Goal: Complete application form: Complete application form

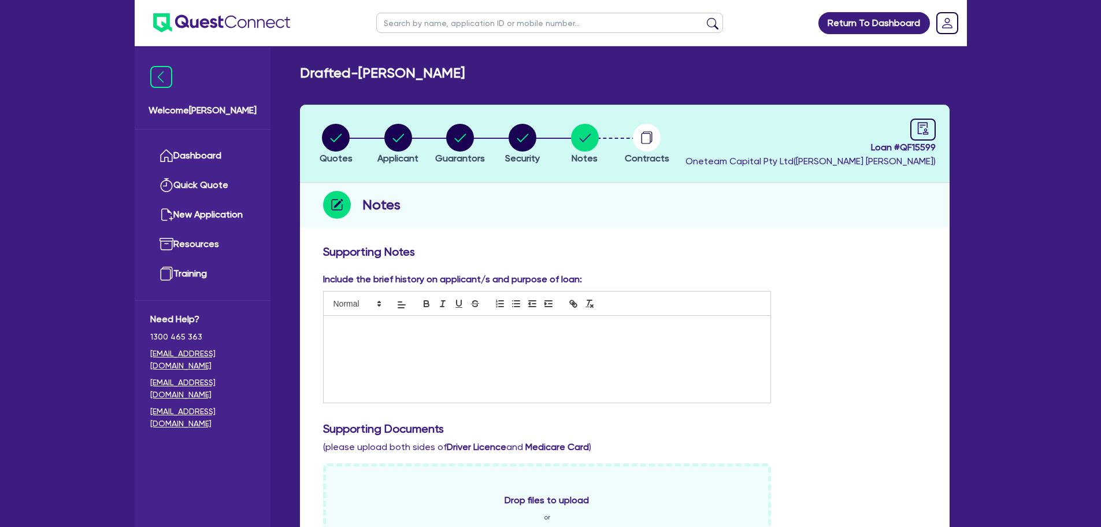
drag, startPoint x: 0, startPoint y: 0, endPoint x: 227, endPoint y: 21, distance: 228.2
click at [238, 14] on img at bounding box center [221, 22] width 137 height 19
click at [211, 21] on img at bounding box center [221, 22] width 137 height 19
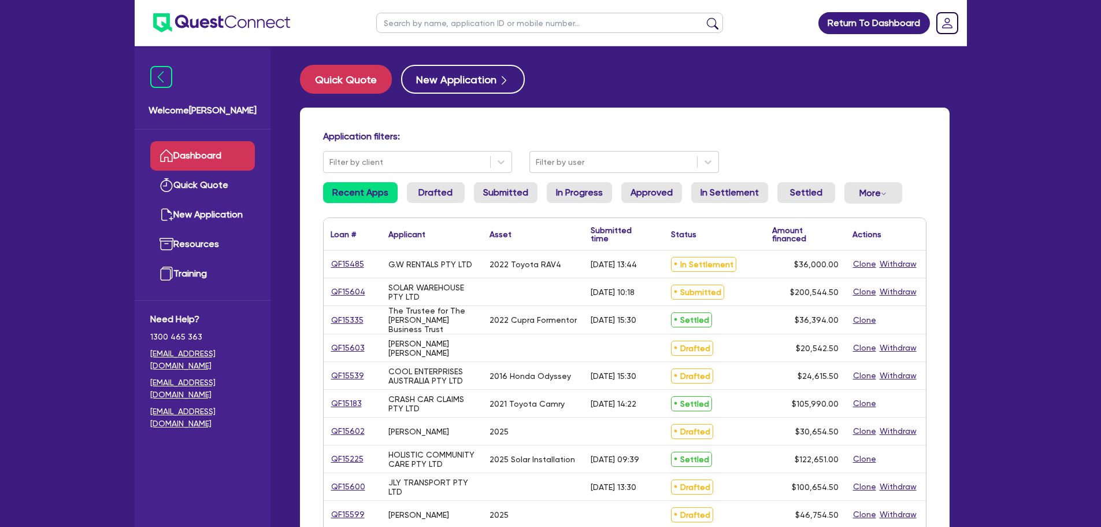
click at [515, 43] on ul at bounding box center [550, 23] width 370 height 46
click at [515, 28] on input "text" at bounding box center [549, 23] width 347 height 20
type input "[PERSON_NAME]"
click at [704, 17] on button "submit" at bounding box center [713, 25] width 18 height 16
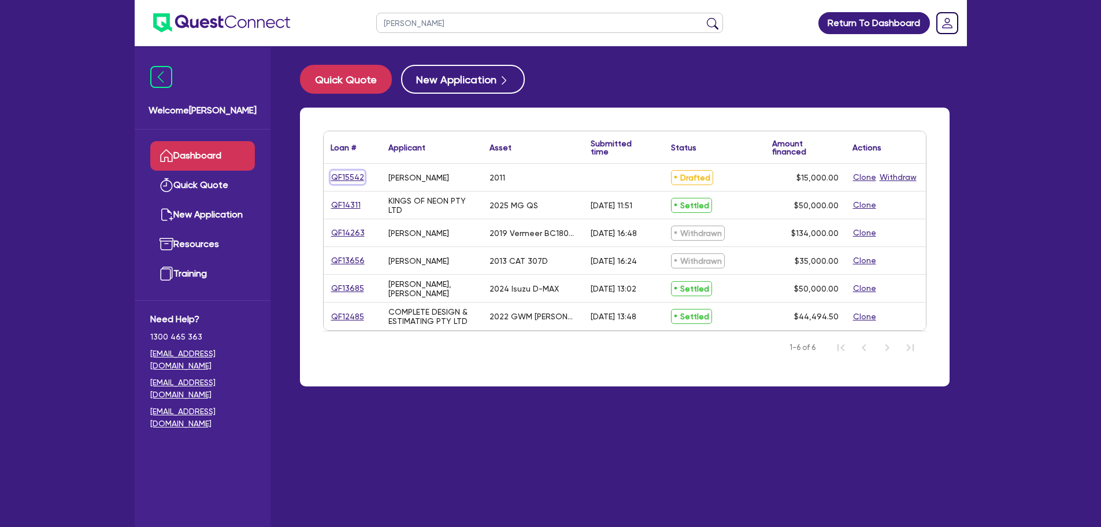
click at [340, 174] on link "QF15542" at bounding box center [348, 177] width 34 height 13
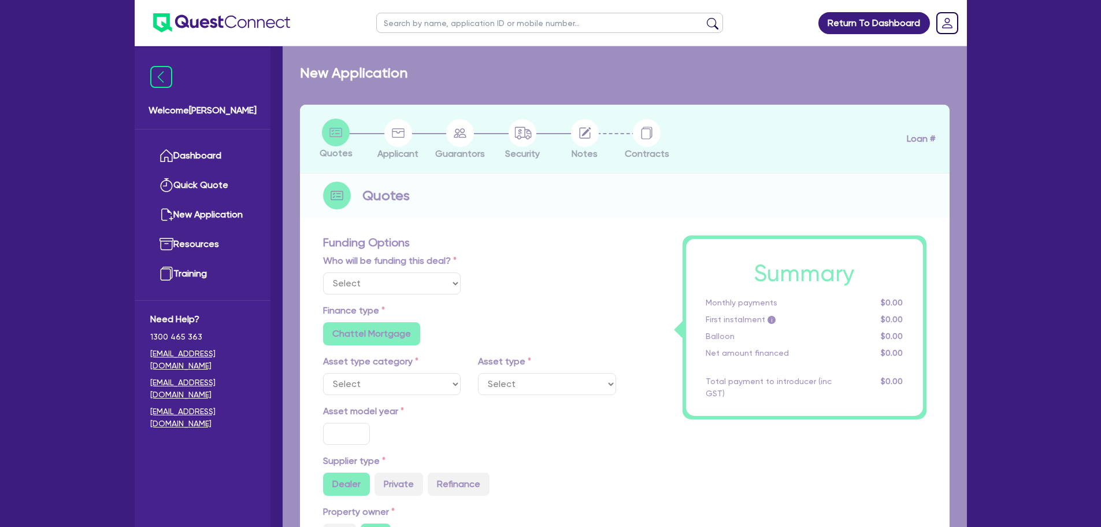
select select "Other"
select select "CARS_AND_LIGHT_TRUCKS"
type input "2011"
radio input "true"
type input "15,000"
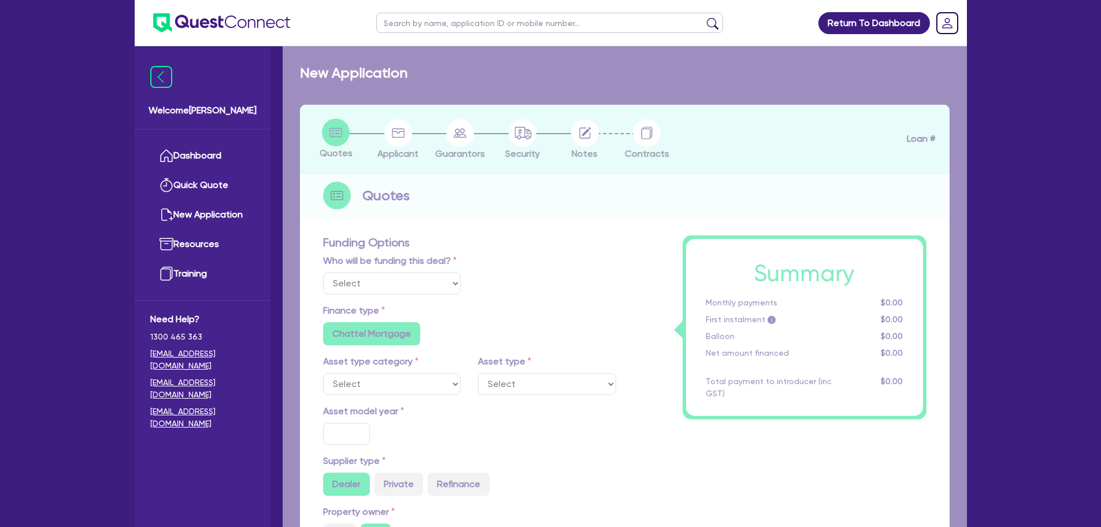
type input "10"
type input "1,500"
type input "17.95"
radio input "false"
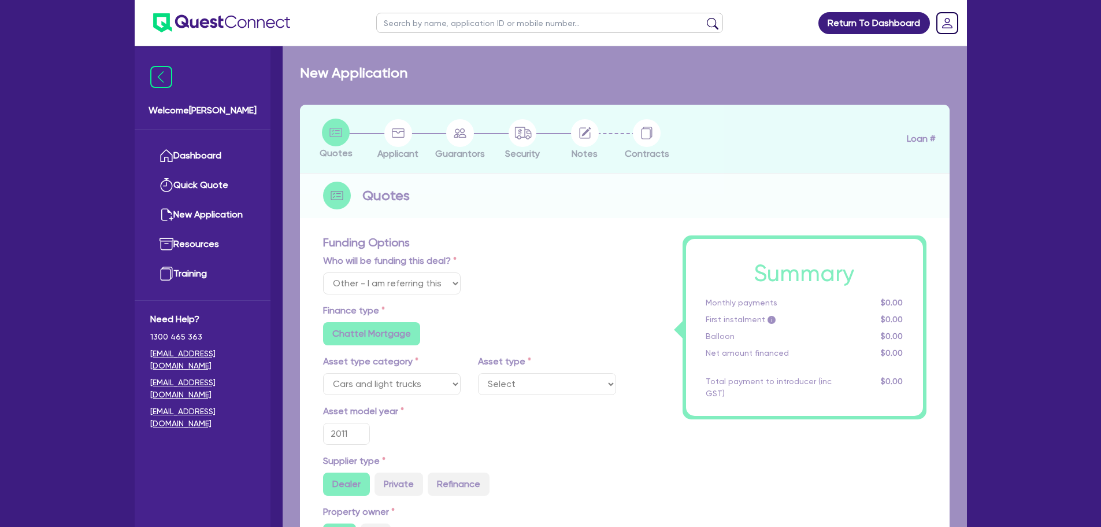
select select "PASSENGER_VEHICLES"
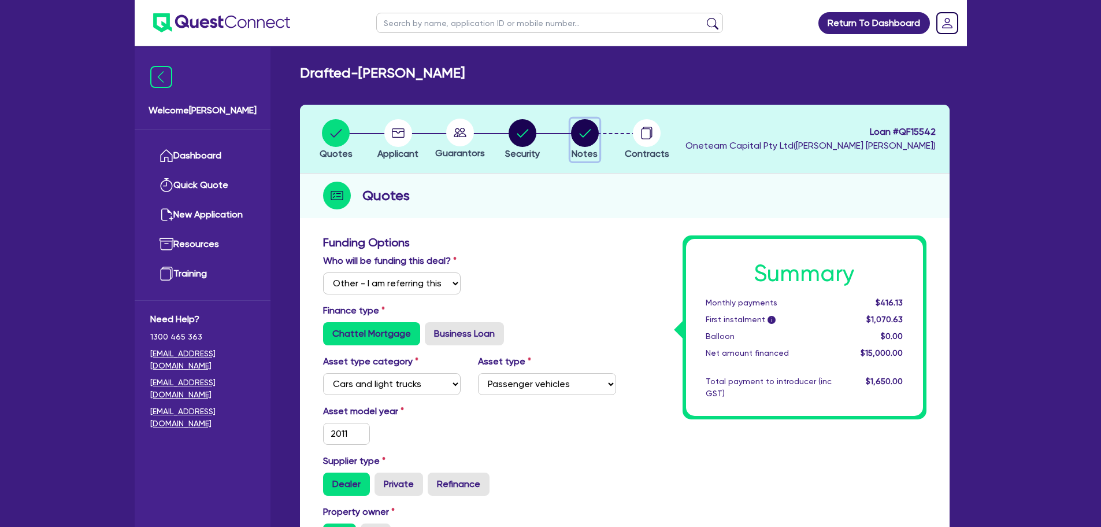
click at [584, 127] on circle "button" at bounding box center [585, 133] width 28 height 28
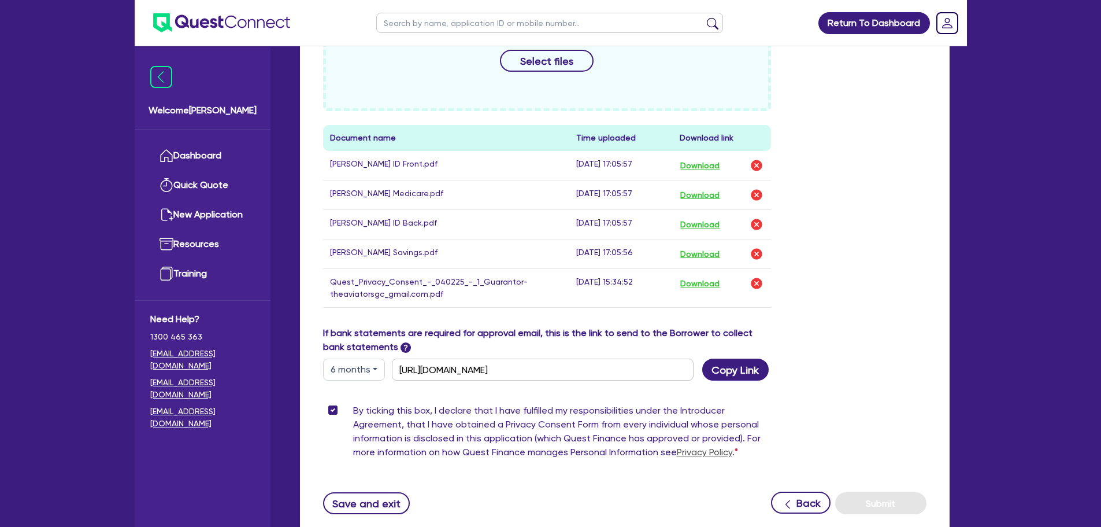
scroll to position [548, 0]
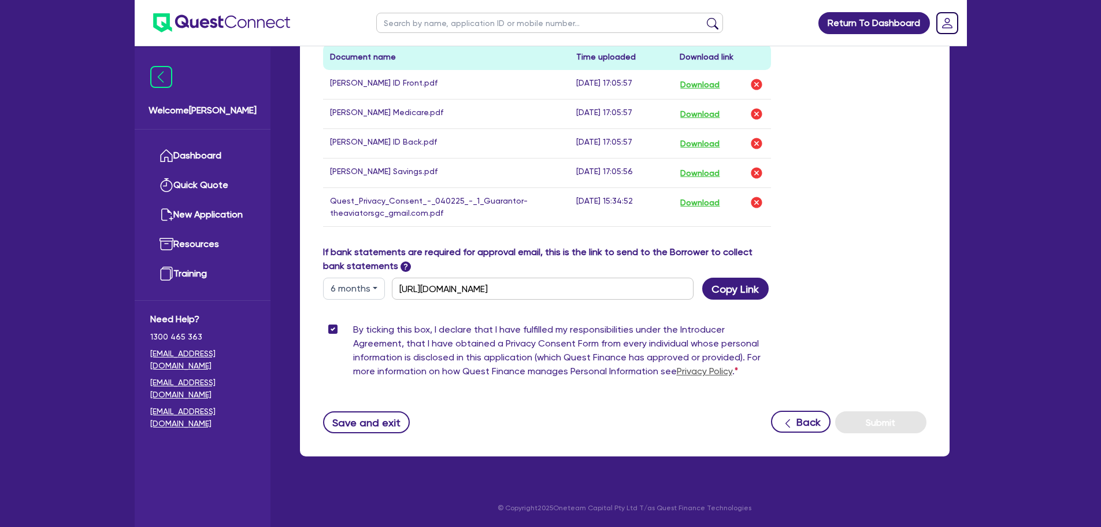
click at [350, 285] on button "6 months" at bounding box center [354, 288] width 62 height 22
click at [362, 363] on link "12 months" at bounding box center [369, 357] width 91 height 21
type input "https://scv.bankstatements.com.au/QUSF-QF15542"
click at [754, 293] on button "Copy Link" at bounding box center [735, 288] width 66 height 22
click at [745, 294] on button "Copy Link" at bounding box center [735, 288] width 66 height 22
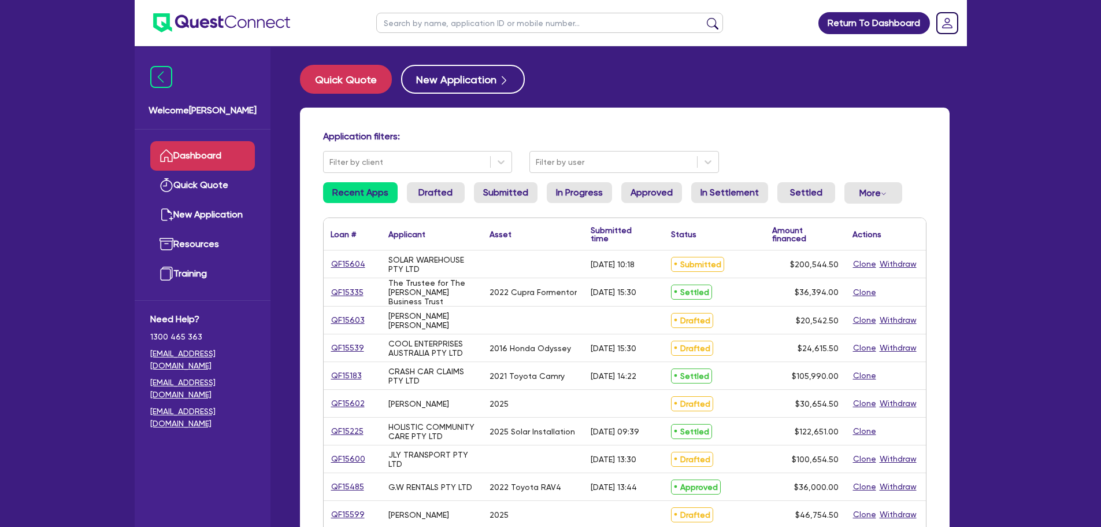
click at [476, 37] on ul at bounding box center [550, 23] width 370 height 46
click at [476, 29] on input "text" at bounding box center [549, 23] width 347 height 20
type input "G.w"
click at [704, 17] on button "submit" at bounding box center [713, 25] width 18 height 16
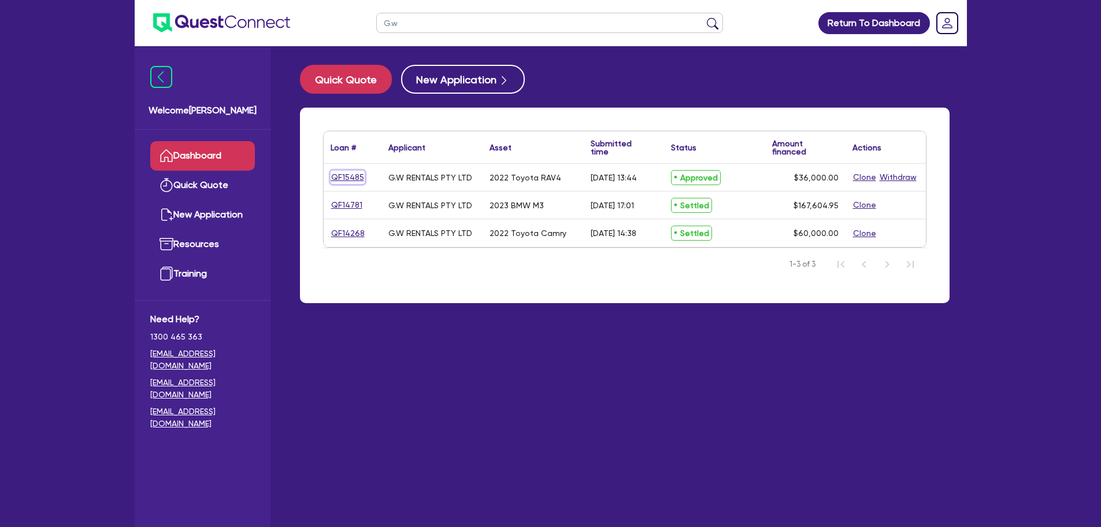
click at [337, 171] on link "QF15485" at bounding box center [348, 177] width 34 height 13
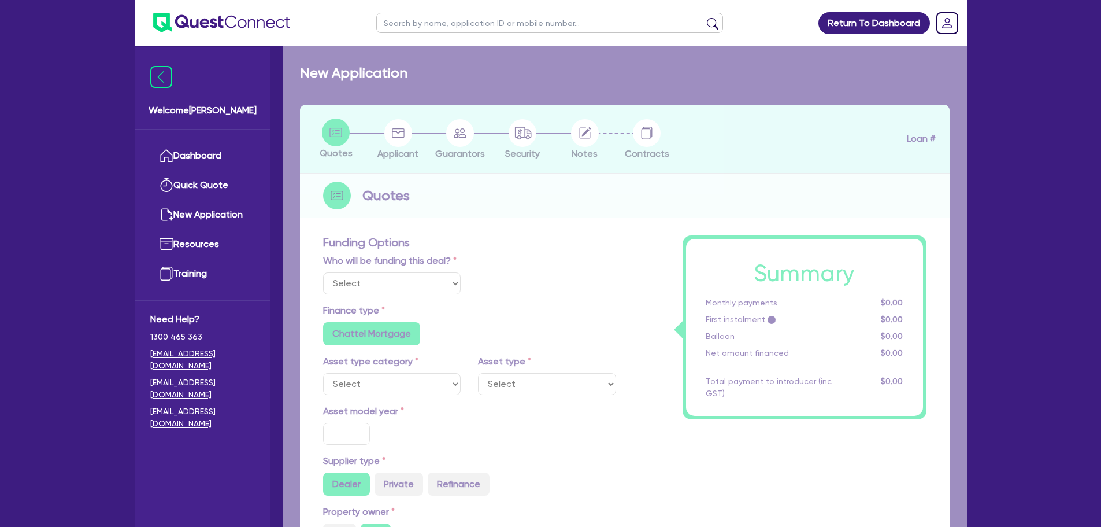
select select "Quest Finance - Own Book"
select select "CARS_AND_LIGHT_TRUCKS"
type input "2022"
type input "36,000"
type input "30"
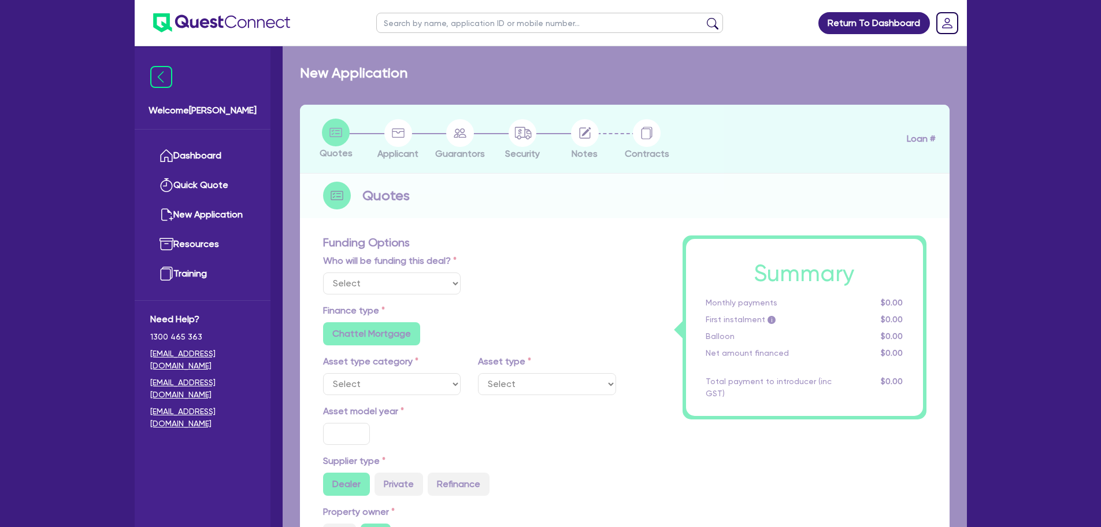
type input "10,800"
type input "4"
type input "1,440"
type input "17.95"
radio input "false"
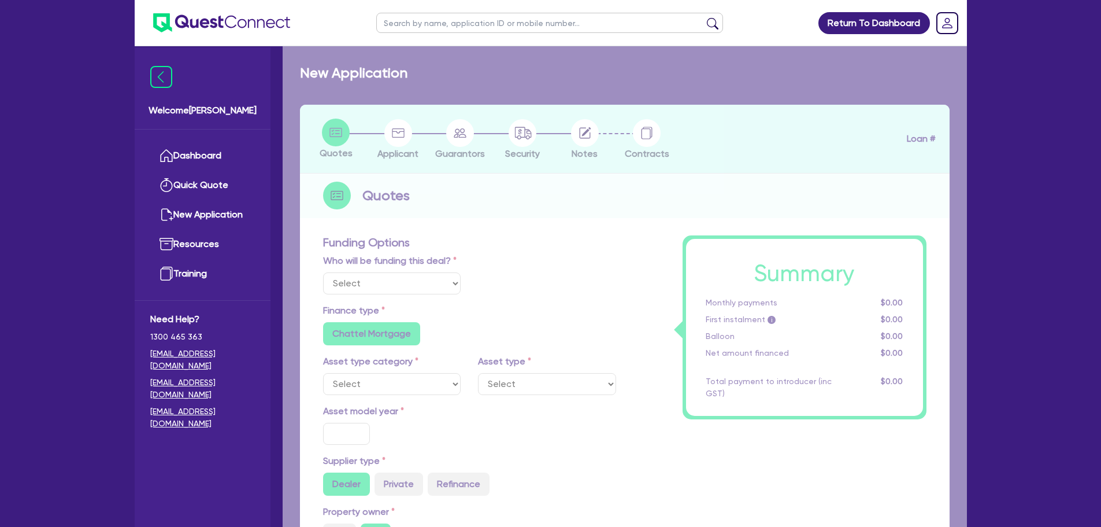
radio input "false"
select select "PASSENGER_VEHICLES"
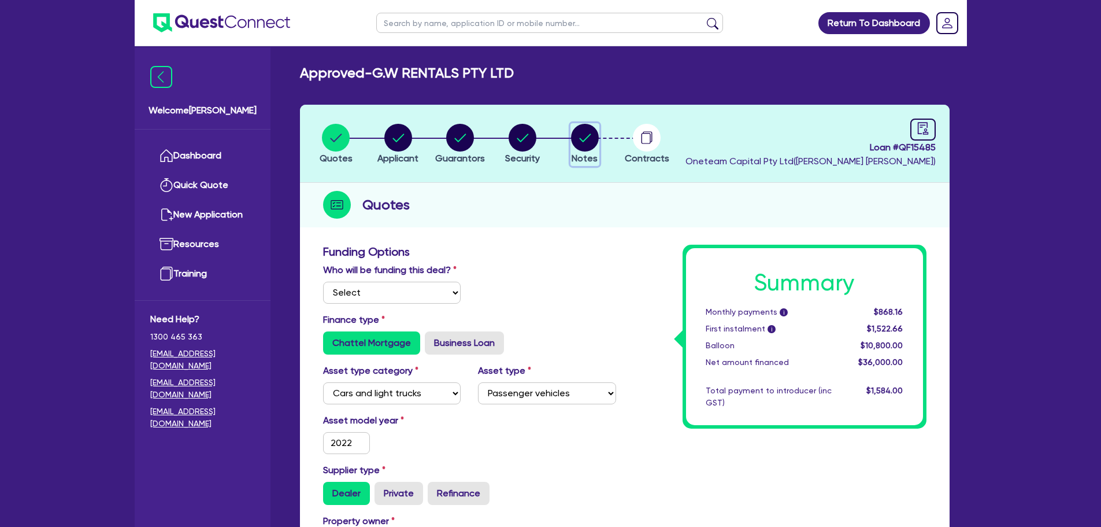
click at [589, 140] on circle "button" at bounding box center [585, 138] width 28 height 28
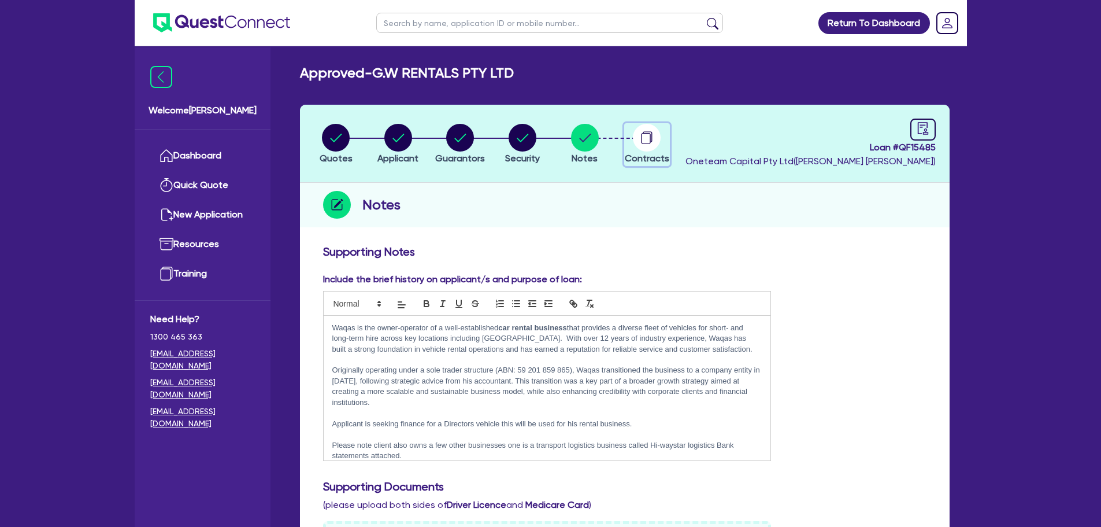
click at [653, 138] on circle "button" at bounding box center [647, 138] width 28 height 28
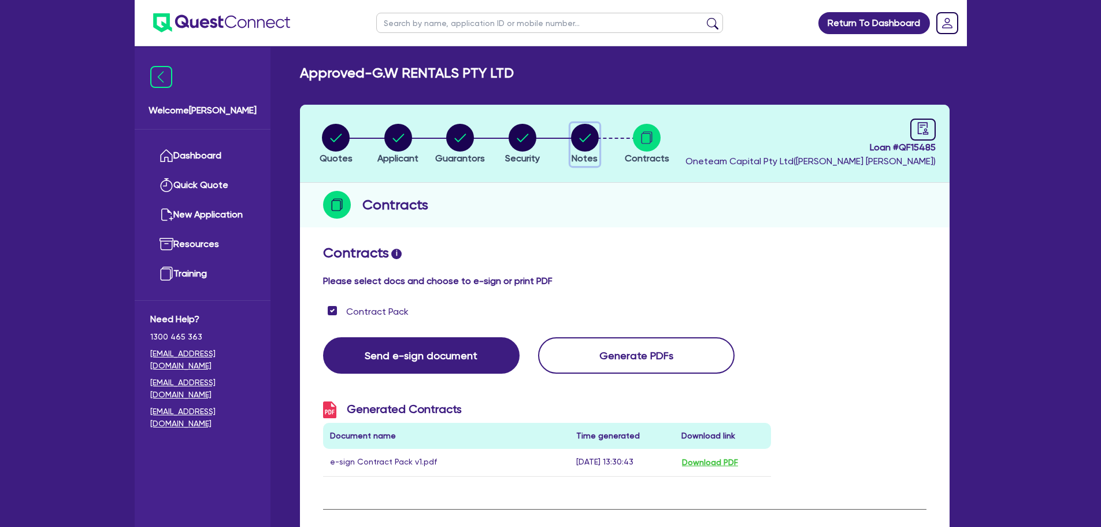
click at [595, 144] on circle "button" at bounding box center [585, 138] width 28 height 28
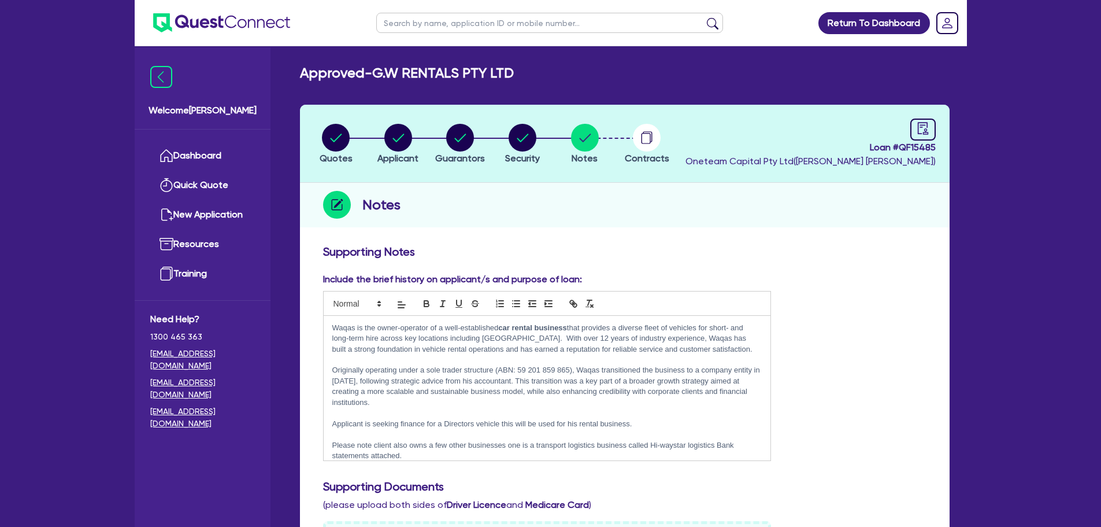
click at [364, 157] on li "Quotes" at bounding box center [336, 143] width 62 height 40
click at [334, 145] on circle "button" at bounding box center [336, 138] width 28 height 28
select select "Quest Finance - Own Book"
select select "CARS_AND_LIGHT_TRUCKS"
select select "PASSENGER_VEHICLES"
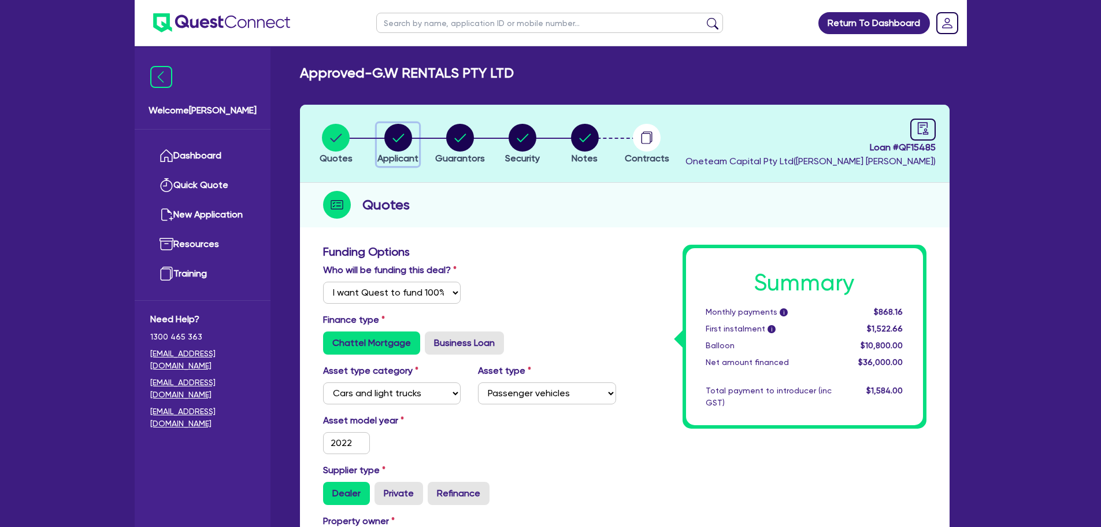
click at [409, 135] on circle "button" at bounding box center [398, 138] width 28 height 28
select select "COMPANY"
select select "TRANSPORT_WAREHOUSING"
select select "WAREHOUSING"
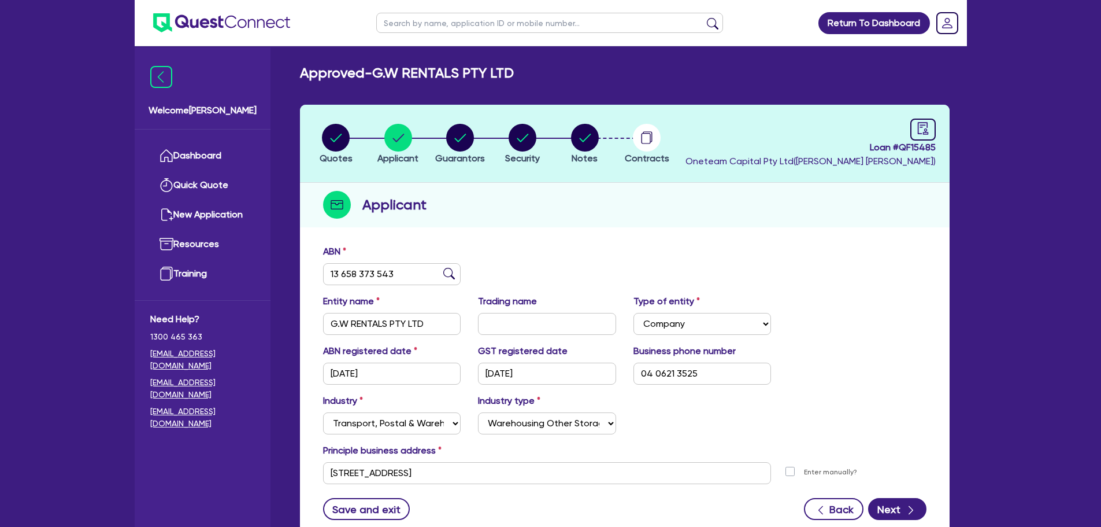
click at [308, 125] on li "Quotes" at bounding box center [336, 143] width 62 height 40
click at [330, 128] on circle "button" at bounding box center [336, 138] width 28 height 28
select select "Quest Finance - Own Book"
select select "CARS_AND_LIGHT_TRUCKS"
select select "PASSENGER_VEHICLES"
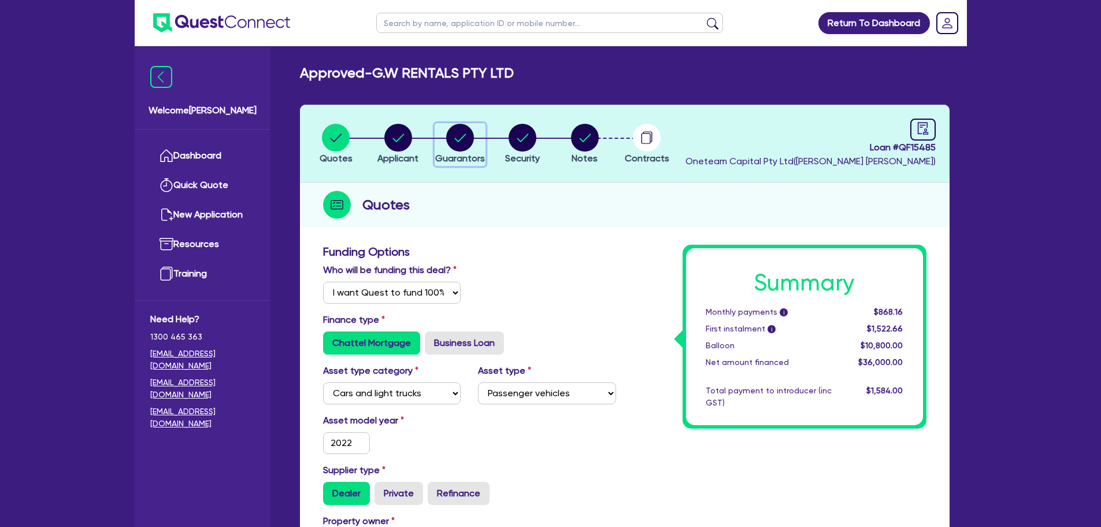
click at [439, 143] on div "button" at bounding box center [460, 138] width 50 height 28
select select "MR"
select select "NSW"
select select "MARRIED"
select select "PROPERTY"
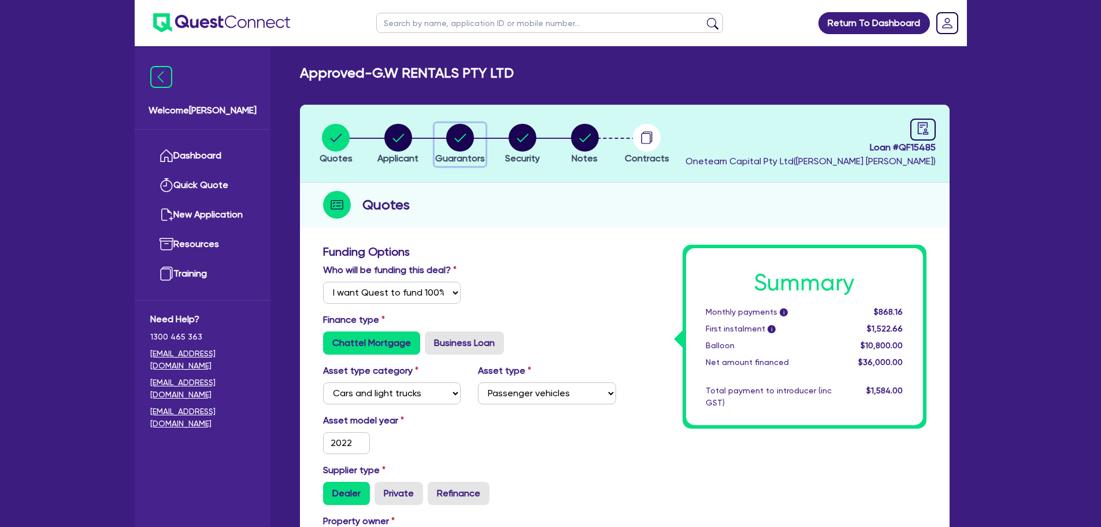
select select "VEHICLE"
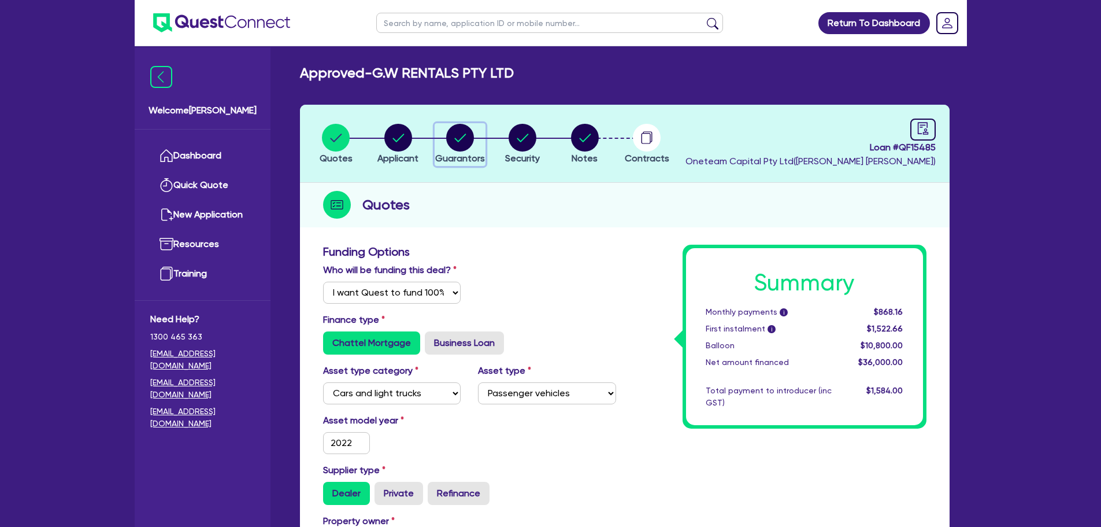
select select "VEHICLE"
select select "MORTGAGE"
select select "VEHICLE_LOAN"
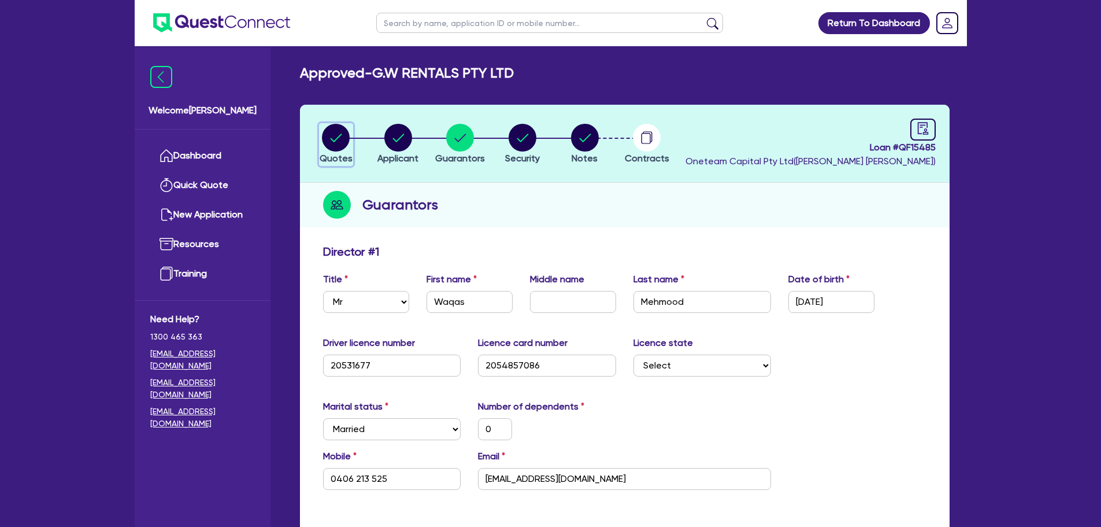
click at [337, 125] on circle "button" at bounding box center [336, 138] width 28 height 28
select select "Quest Finance - Own Book"
select select "CARS_AND_LIGHT_TRUCKS"
select select "PASSENGER_VEHICLES"
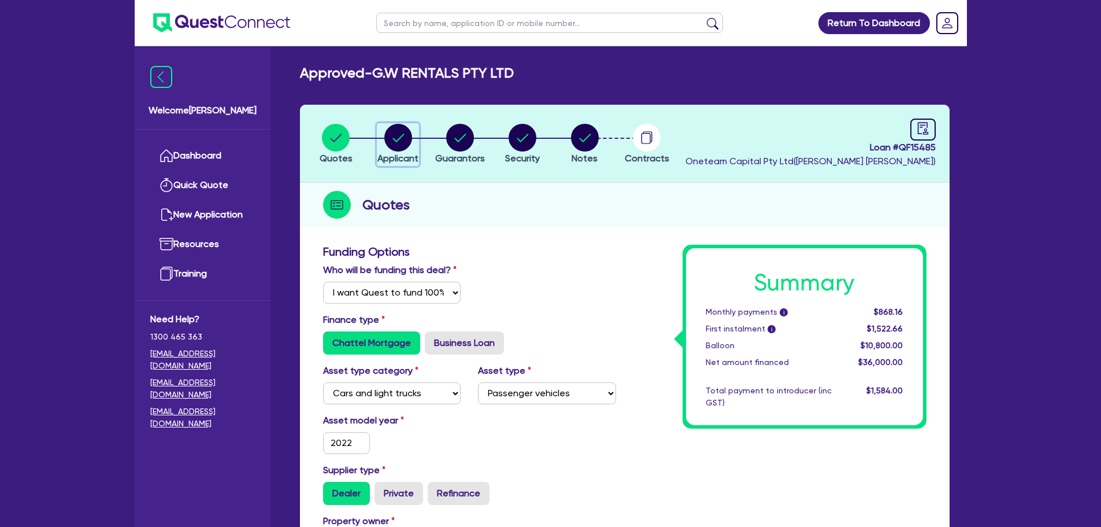
click at [413, 139] on div "button" at bounding box center [397, 138] width 41 height 28
select select "COMPANY"
select select "TRANSPORT_WAREHOUSING"
select select "WAREHOUSING"
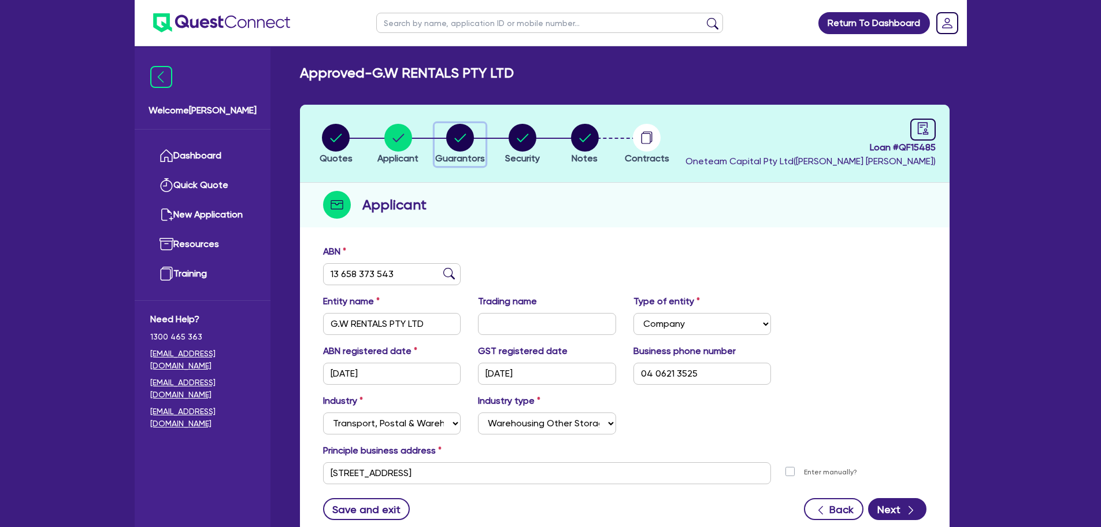
click at [468, 130] on circle "button" at bounding box center [460, 138] width 28 height 28
select select "MR"
select select "NSW"
select select "MARRIED"
select select "PROPERTY"
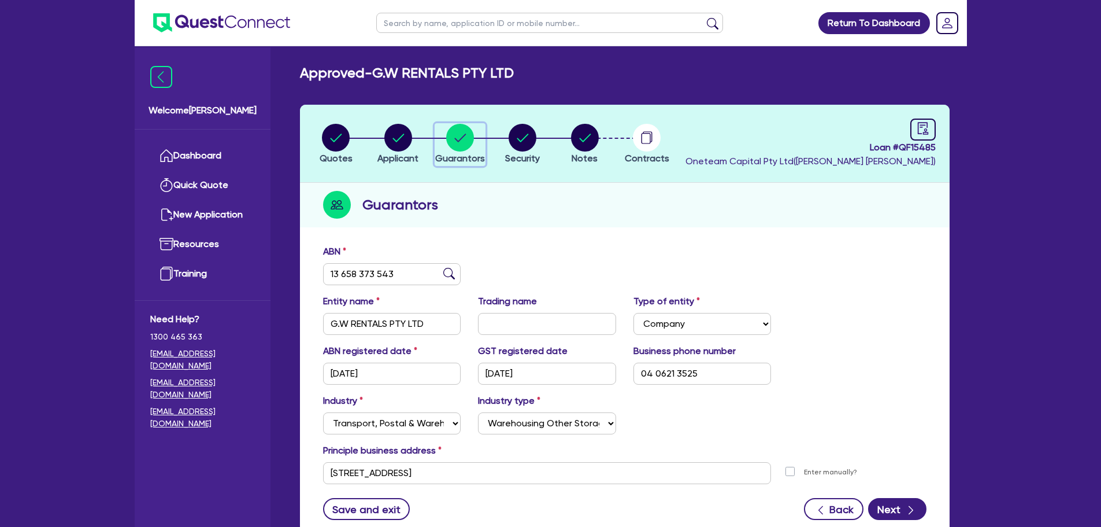
select select "VEHICLE"
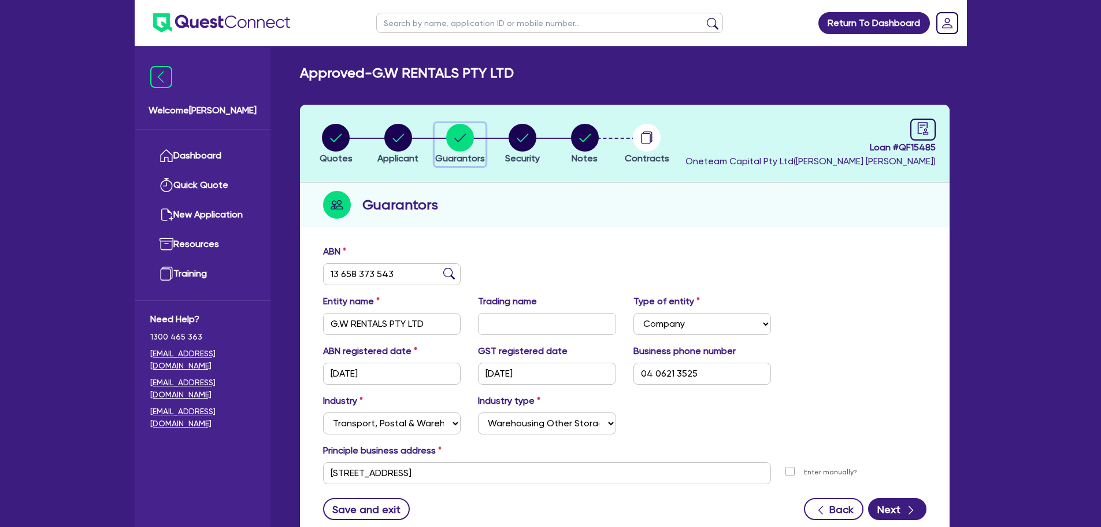
select select "VEHICLE"
select select "MORTGAGE"
select select "VEHICLE_LOAN"
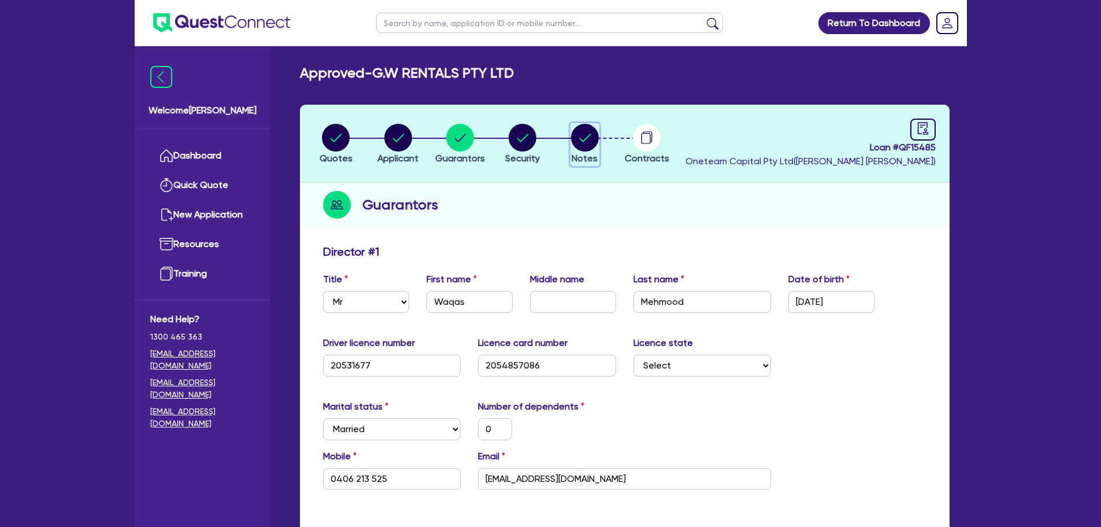
click at [572, 139] on circle "button" at bounding box center [585, 138] width 28 height 28
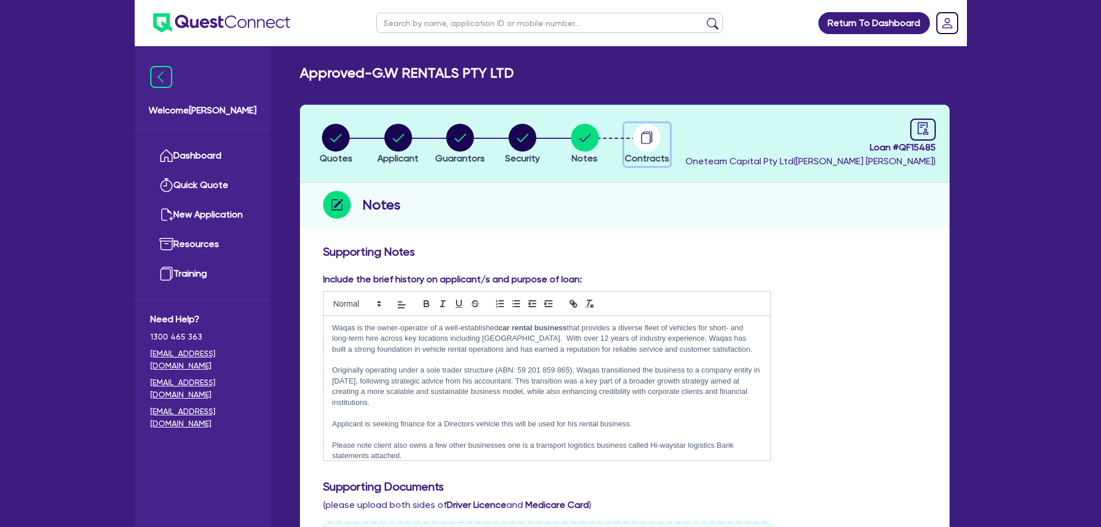
click at [666, 142] on div "button" at bounding box center [647, 138] width 45 height 28
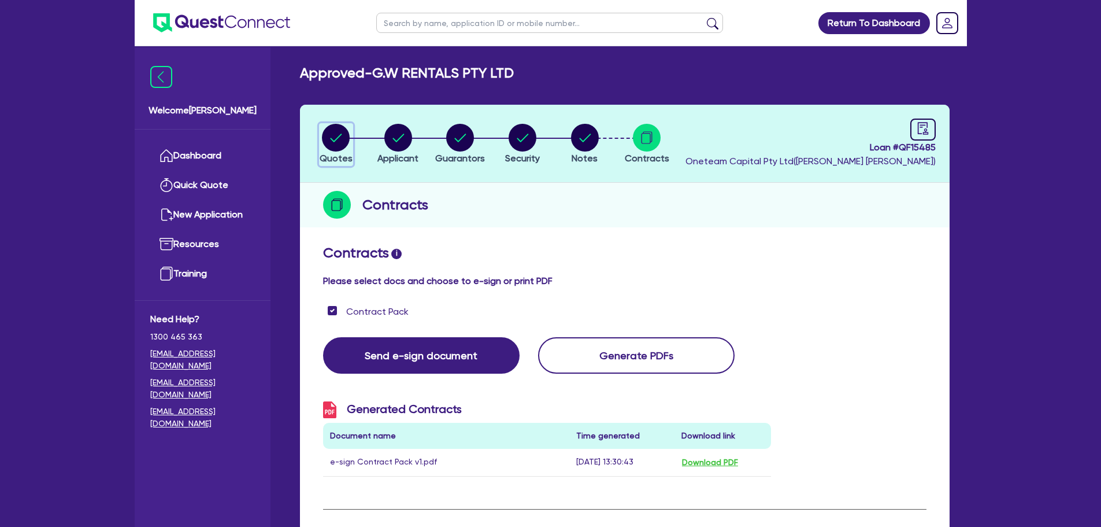
click at [332, 156] on span "Quotes" at bounding box center [336, 158] width 33 height 11
select select "Quest Finance - Own Book"
select select "CARS_AND_LIGHT_TRUCKS"
select select "PASSENGER_VEHICLES"
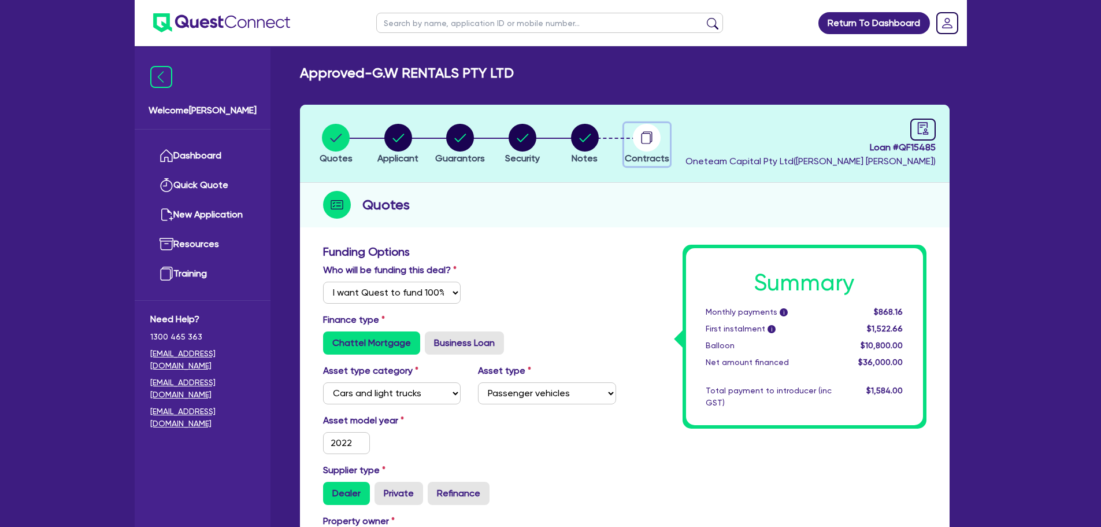
click at [638, 132] on circle "button" at bounding box center [647, 138] width 28 height 28
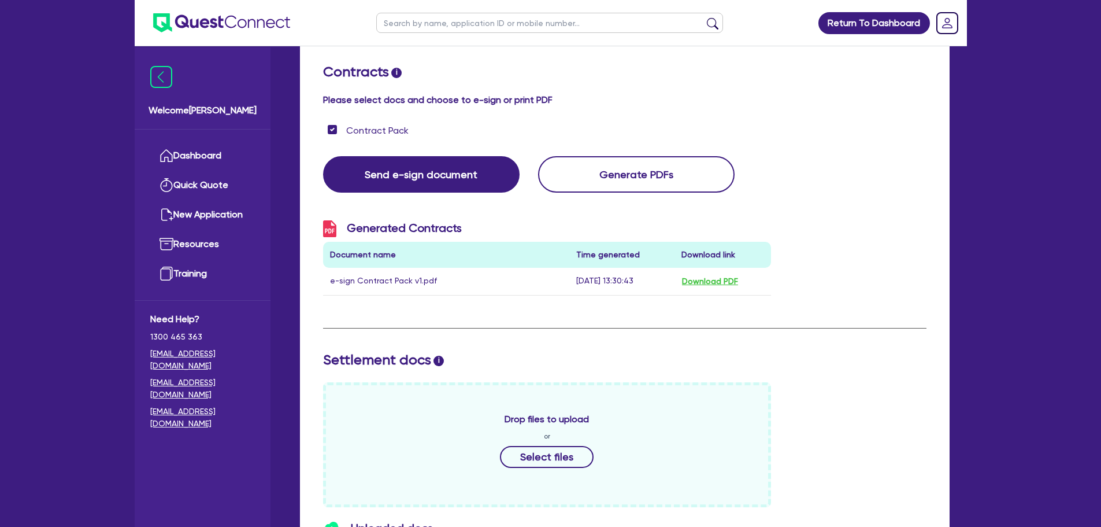
scroll to position [173, 0]
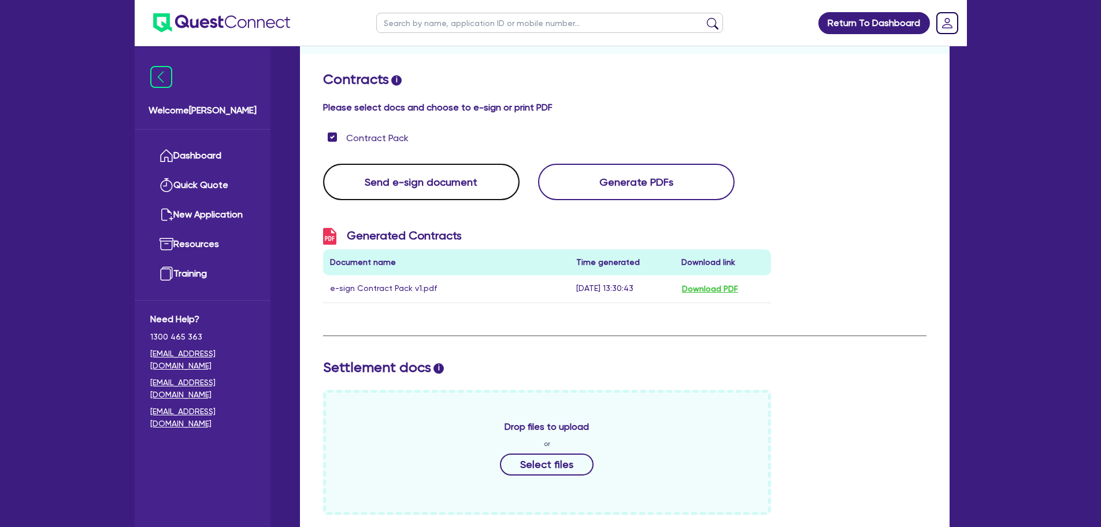
click at [432, 190] on button "Send e-sign document" at bounding box center [421, 182] width 197 height 36
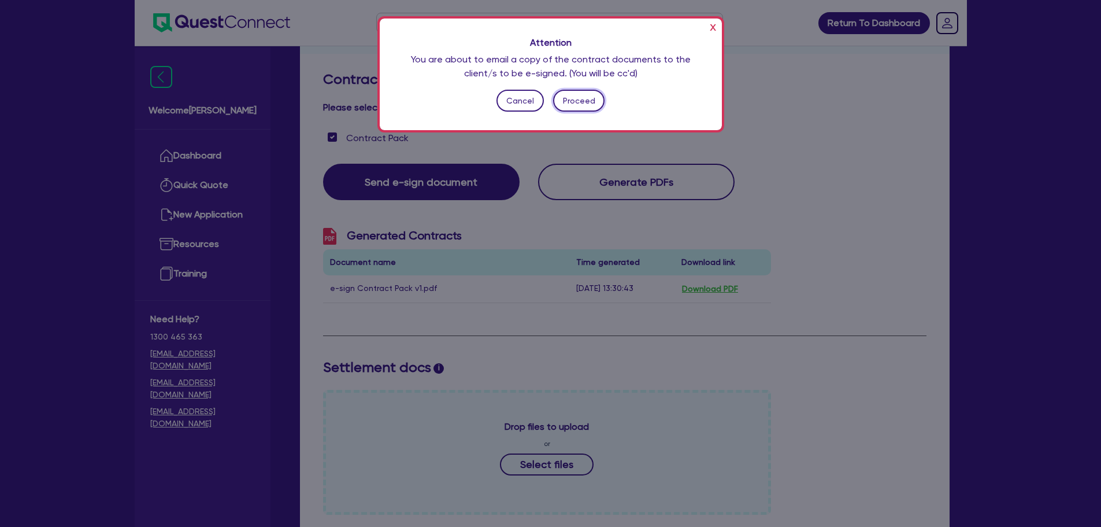
click at [577, 102] on button "Proceed" at bounding box center [578, 101] width 51 height 22
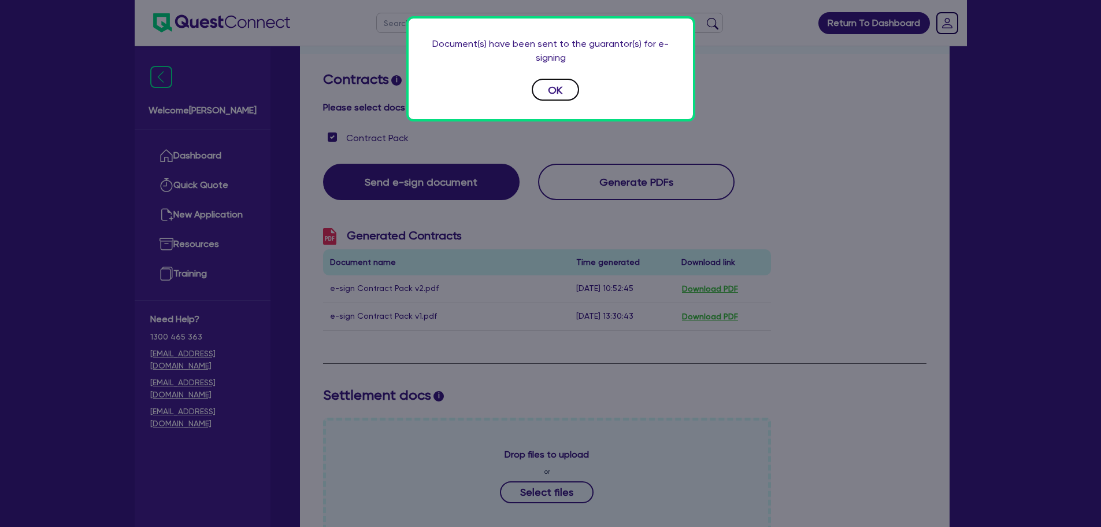
click at [543, 99] on button "OK" at bounding box center [555, 90] width 47 height 22
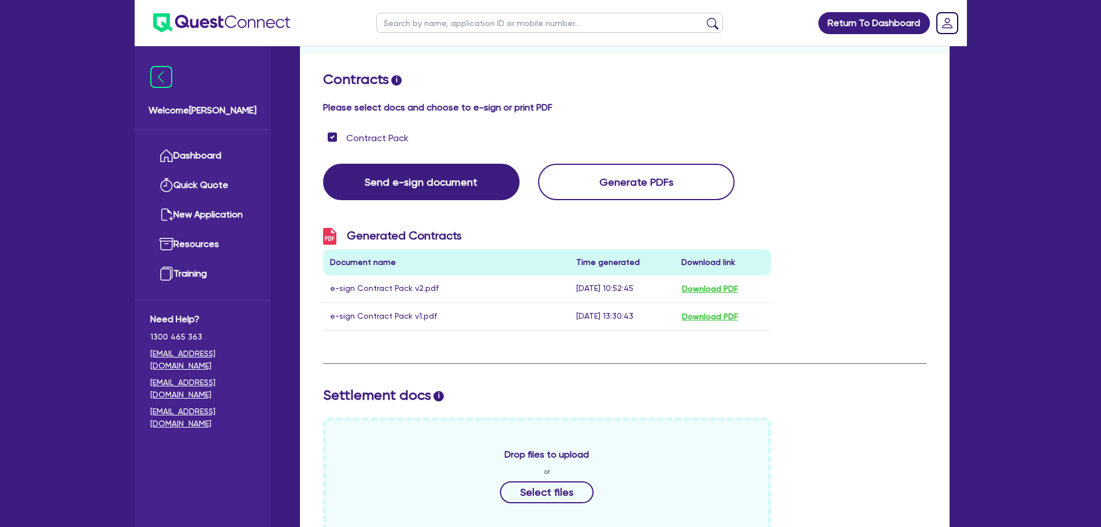
click at [22, 86] on div "Return To Dashboard Edit Profile Logout Welcome Joel Dashboard Quick Quote New …" at bounding box center [550, 422] width 1101 height 1190
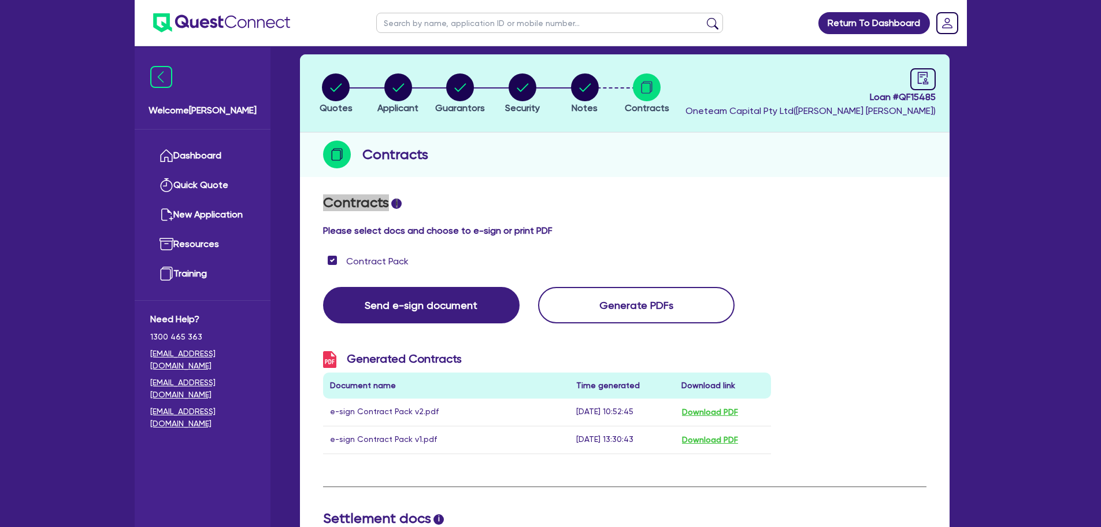
scroll to position [0, 0]
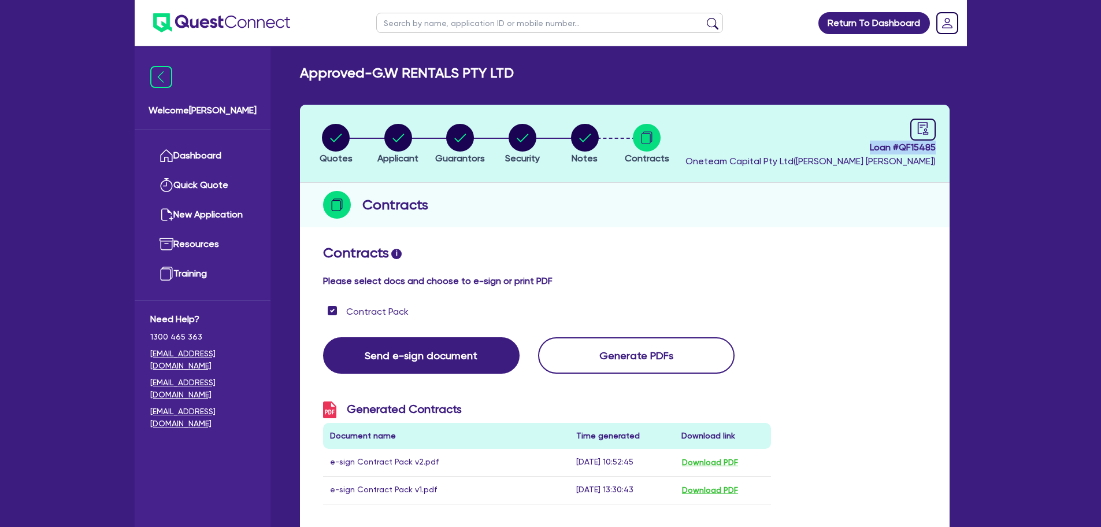
drag, startPoint x: 861, startPoint y: 148, endPoint x: 948, endPoint y: 151, distance: 86.8
click at [948, 151] on header "Quotes Applicant Guarantors Security Notes Contracts Loan # QF15485 Oneteam Cap…" at bounding box center [625, 144] width 650 height 78
copy span "Loan # QF15485"
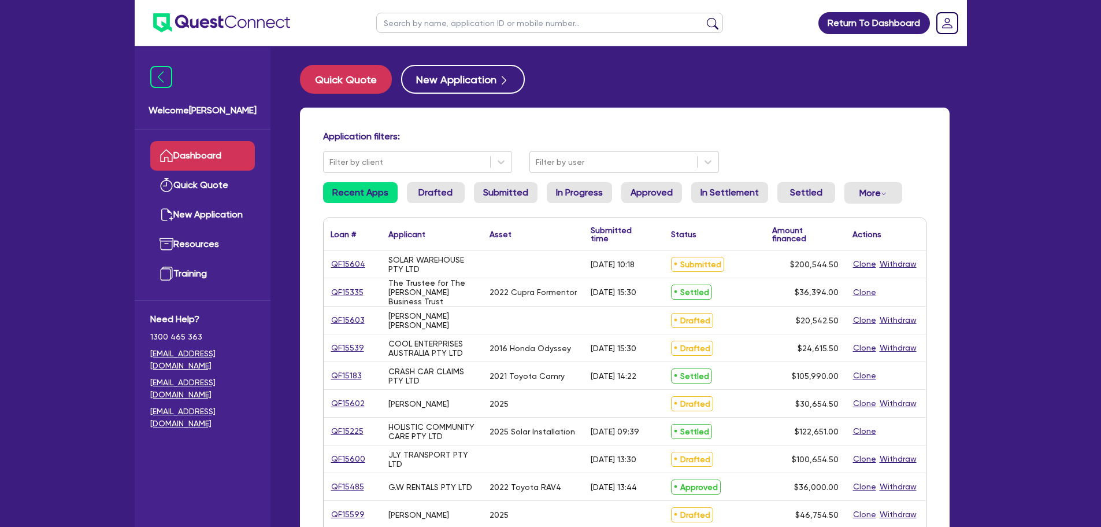
click at [485, 23] on input "text" at bounding box center [549, 23] width 347 height 20
paste input "JLCC HOLDINGS PTY LTD"
type input "JLCC HOLDINGS PTY LTD"
click at [704, 17] on button "submit" at bounding box center [713, 25] width 18 height 16
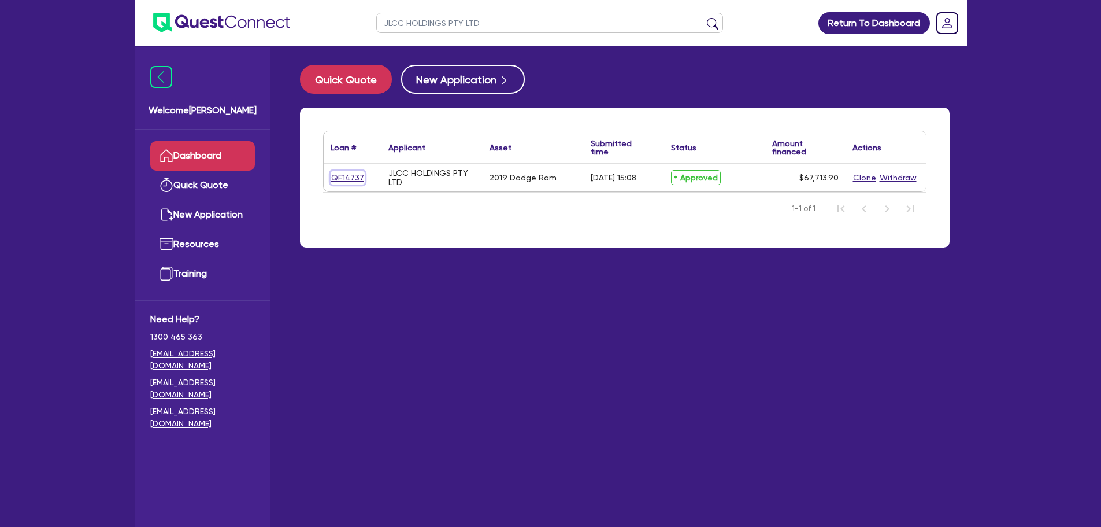
click at [353, 174] on link "QF14737" at bounding box center [348, 177] width 34 height 13
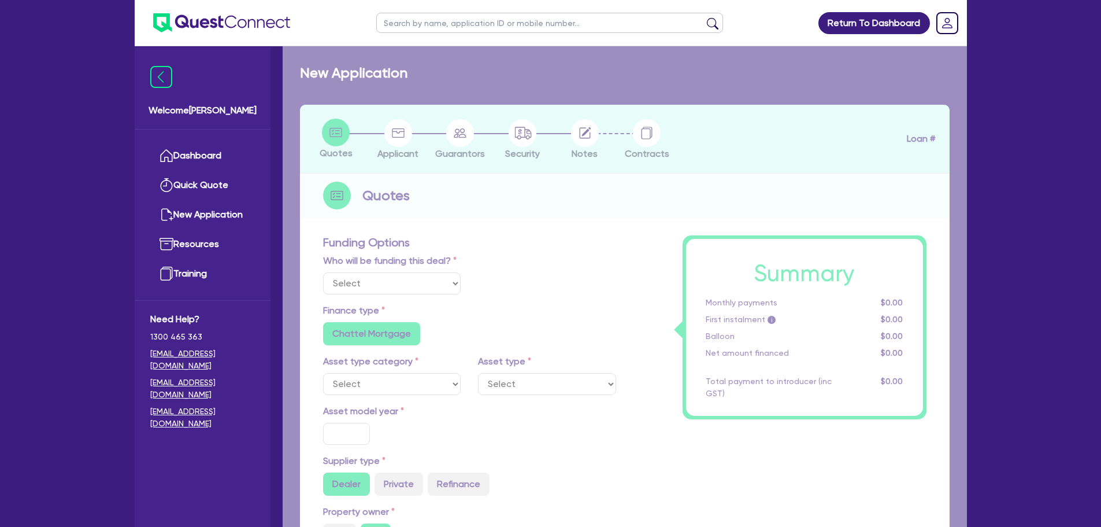
select select "Other"
select select "CARS_AND_LIGHT_TRUCKS"
type input "2019"
radio input "true"
type input "77,000"
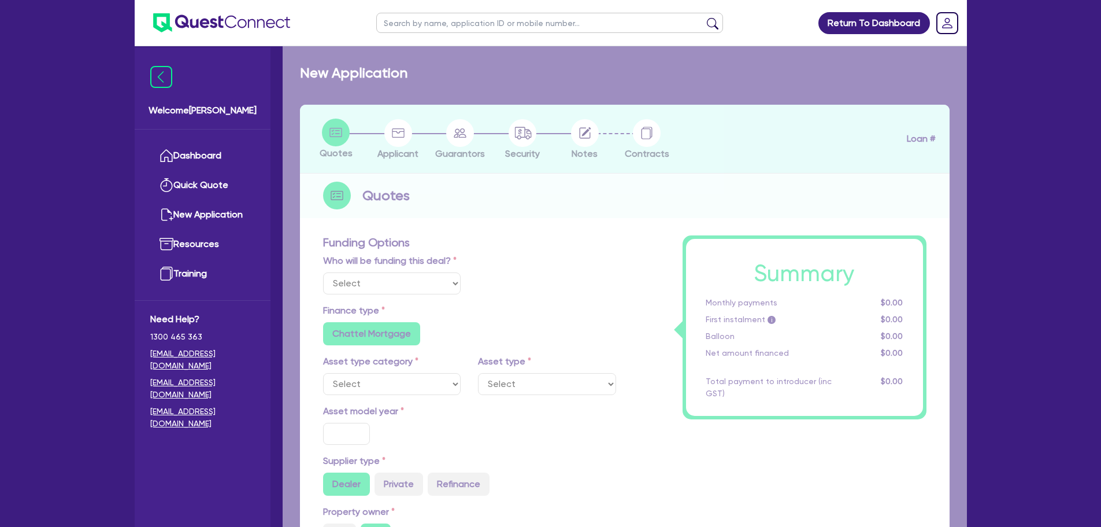
type input "10,000"
type input "40"
type input "30,800"
type input "3"
type input "2,031.42"
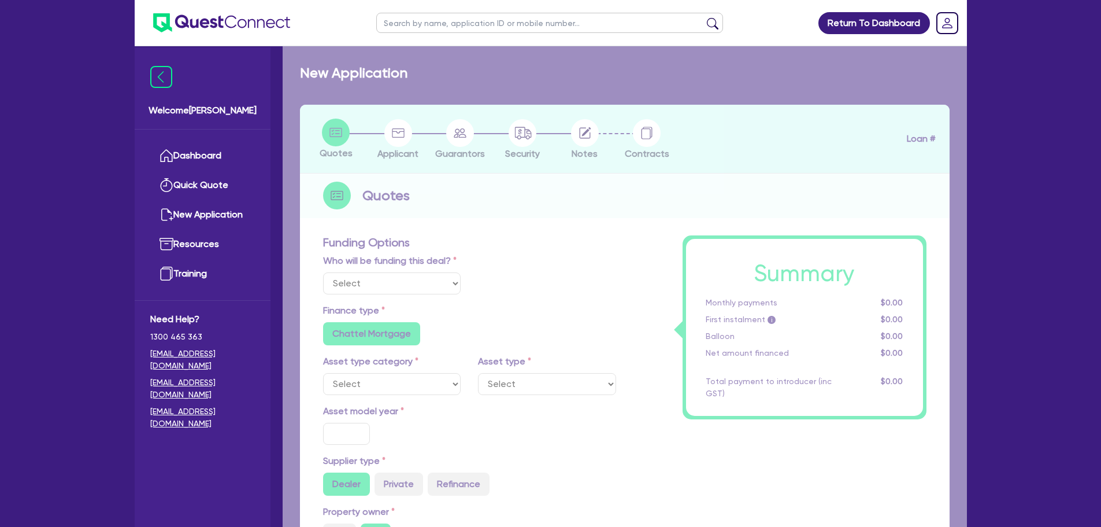
radio input "true"
type input "7.49"
type input "649"
radio input "true"
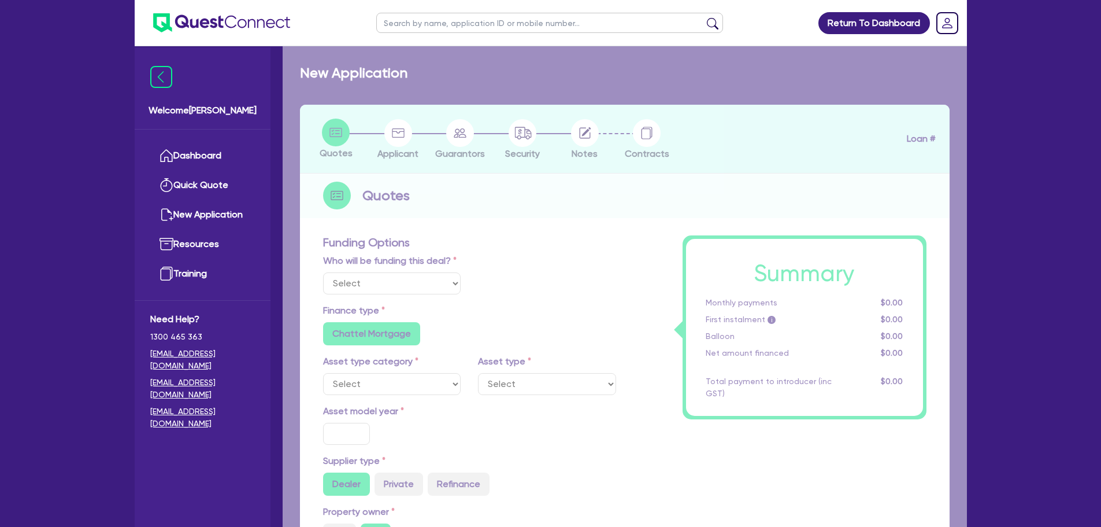
radio input "false"
select select "VANS_AND_UTES"
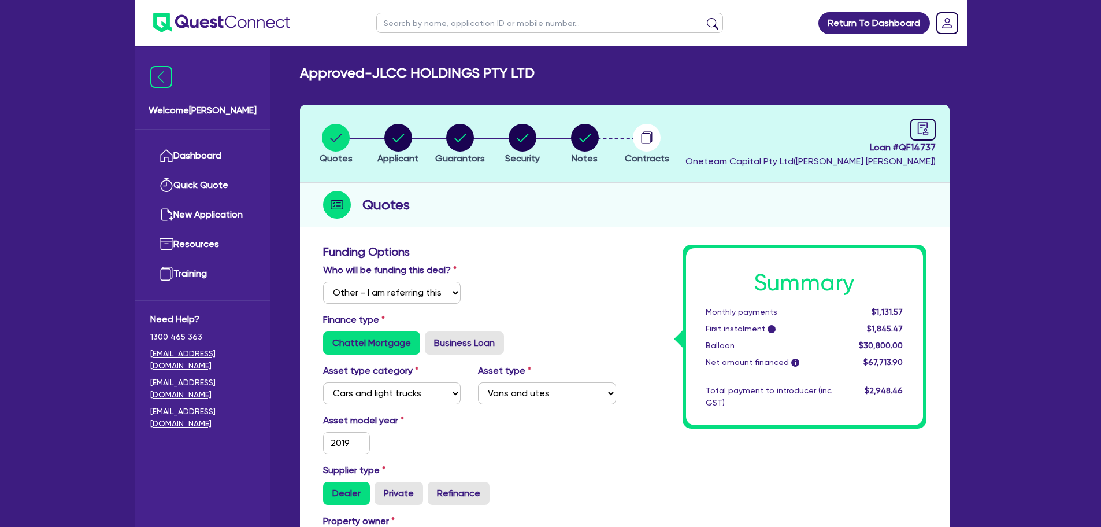
click at [604, 140] on li "Notes" at bounding box center [585, 143] width 62 height 40
click at [590, 139] on circle "button" at bounding box center [585, 138] width 28 height 28
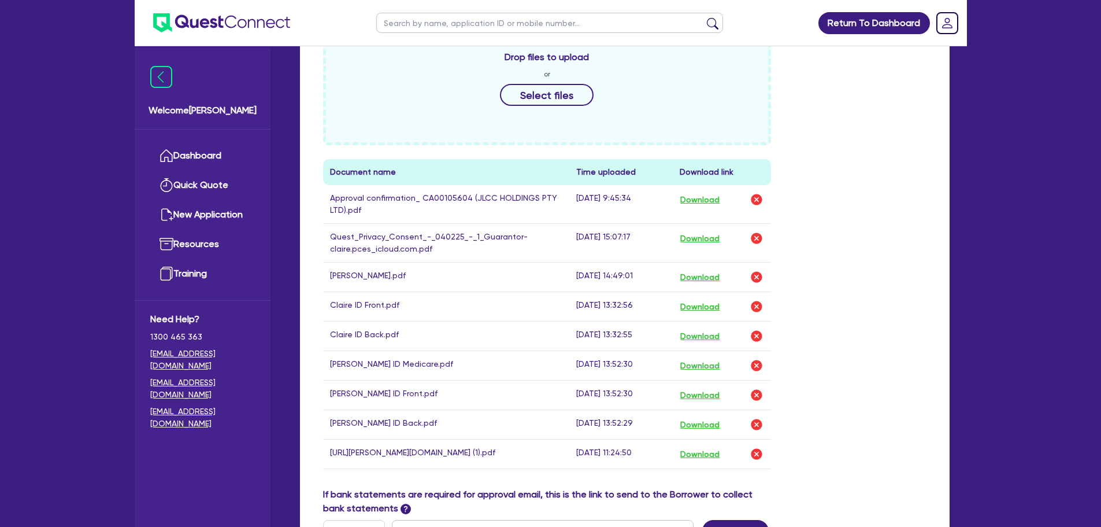
scroll to position [578, 0]
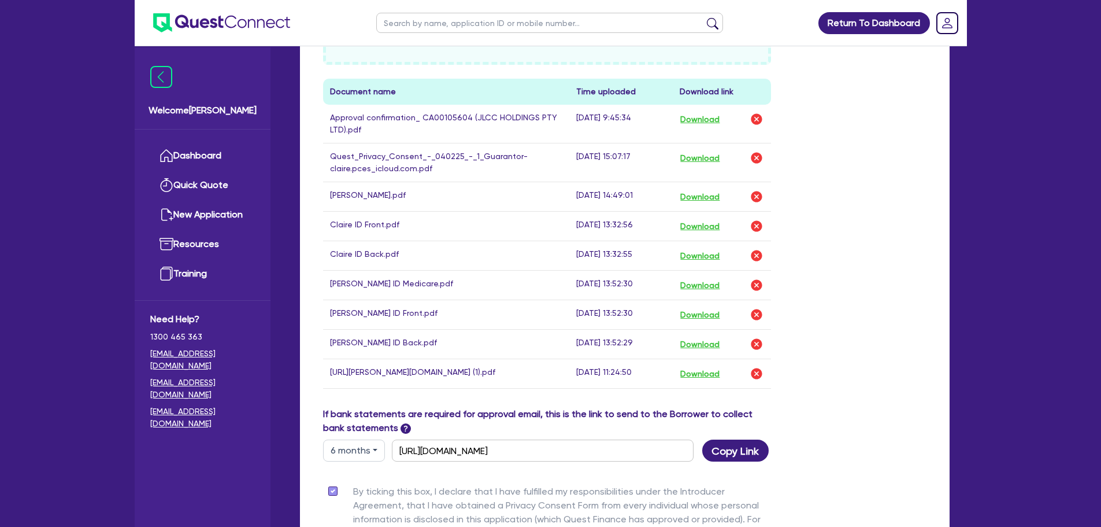
click at [830, 141] on div "Drop files to upload or Select files Document name Time uploaded Download link …" at bounding box center [624, 173] width 621 height 467
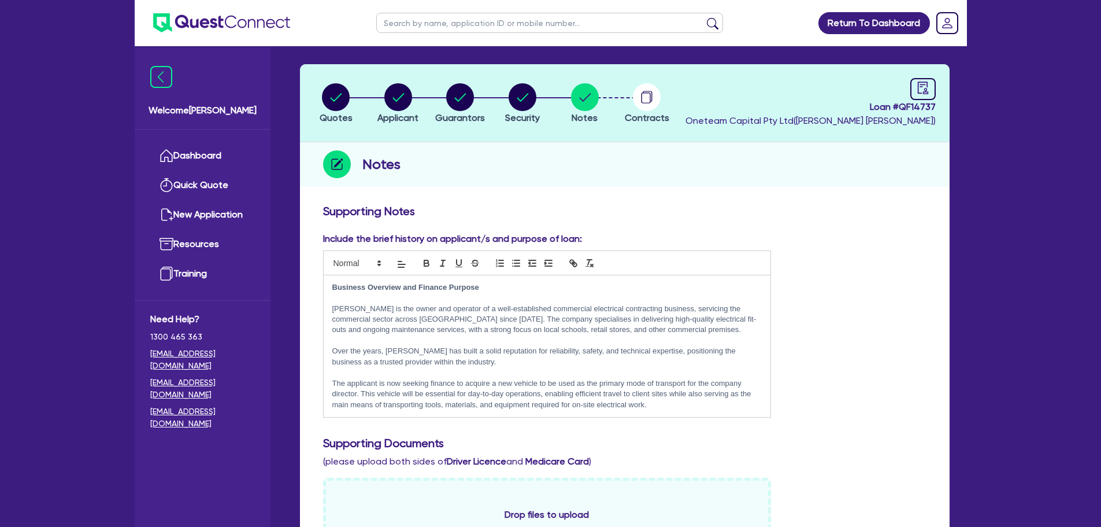
scroll to position [0, 0]
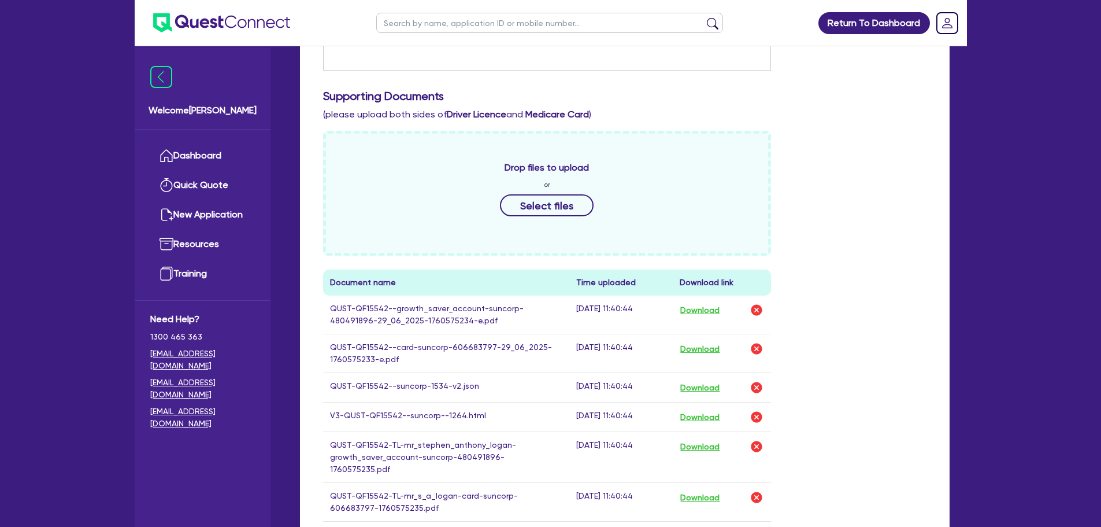
scroll to position [462, 0]
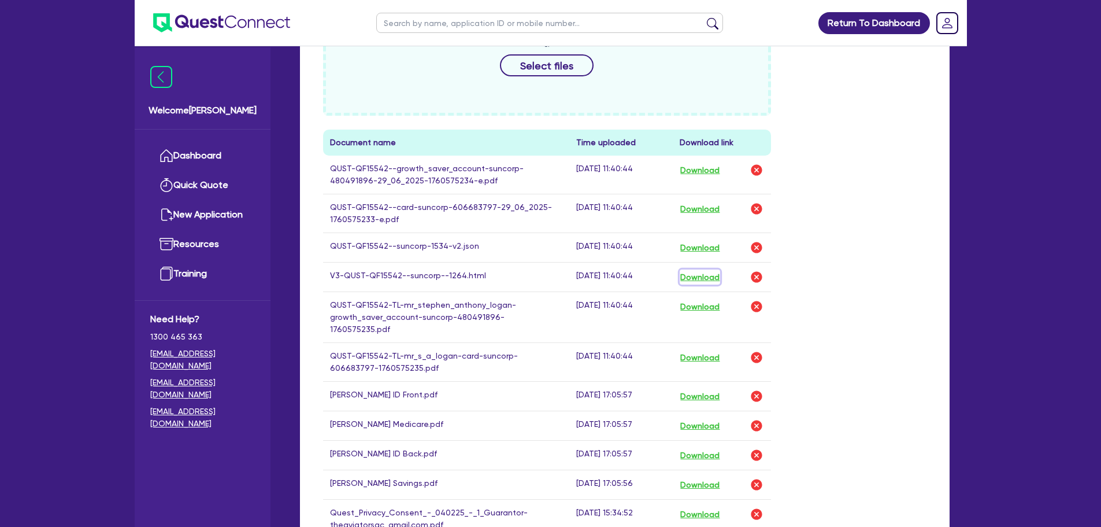
click at [712, 270] on button "Download" at bounding box center [700, 276] width 40 height 15
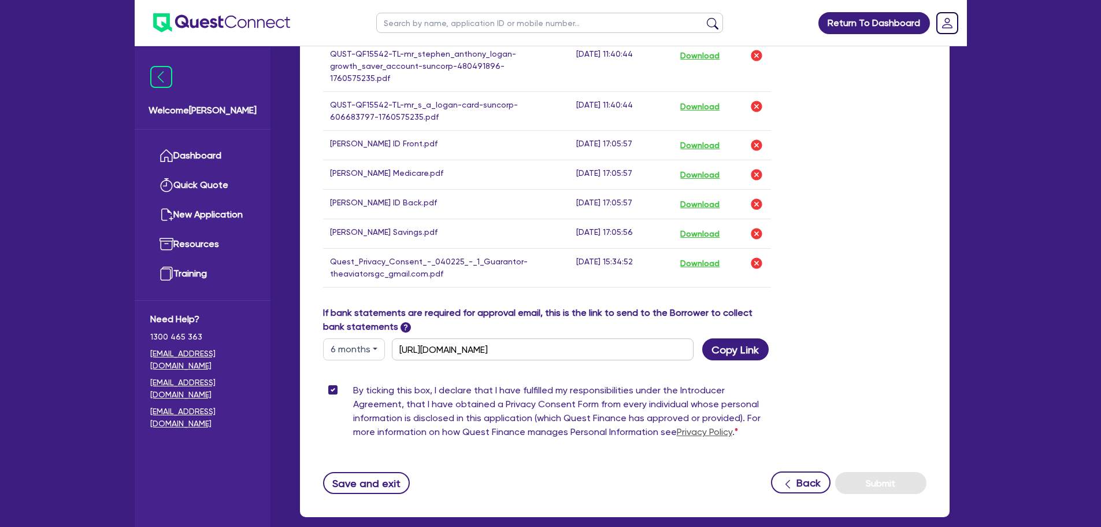
scroll to position [694, 0]
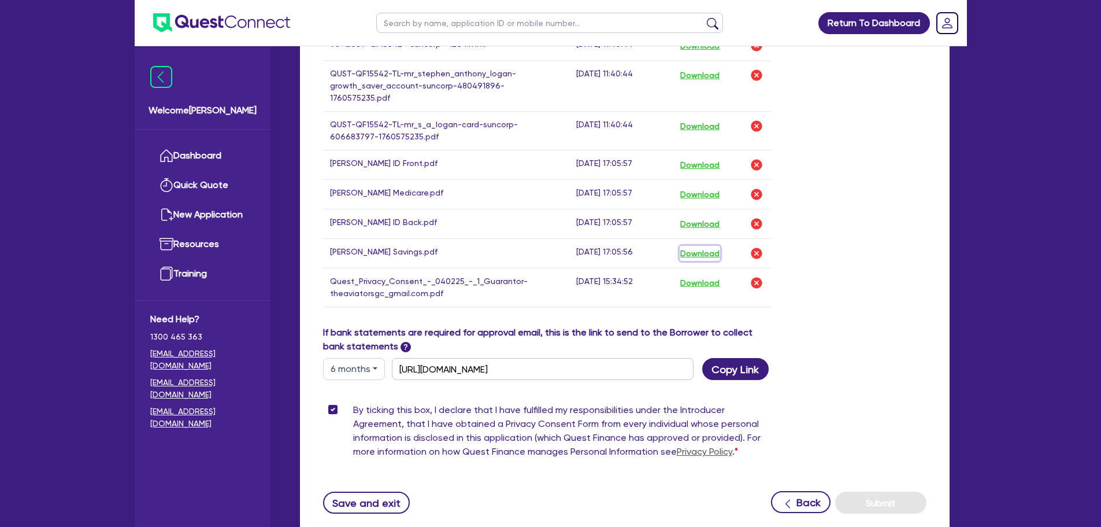
click at [709, 246] on button "Download" at bounding box center [700, 253] width 40 height 15
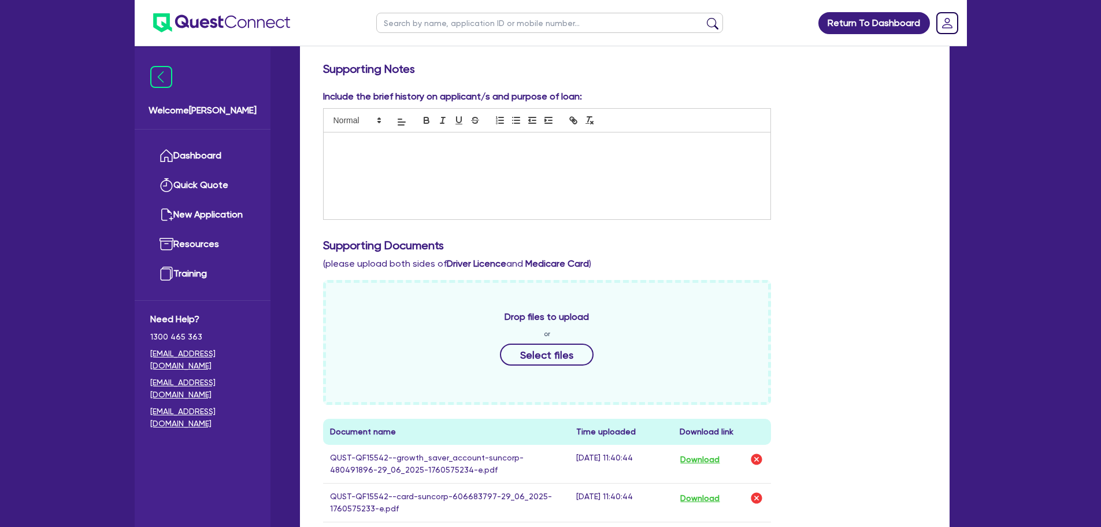
scroll to position [0, 0]
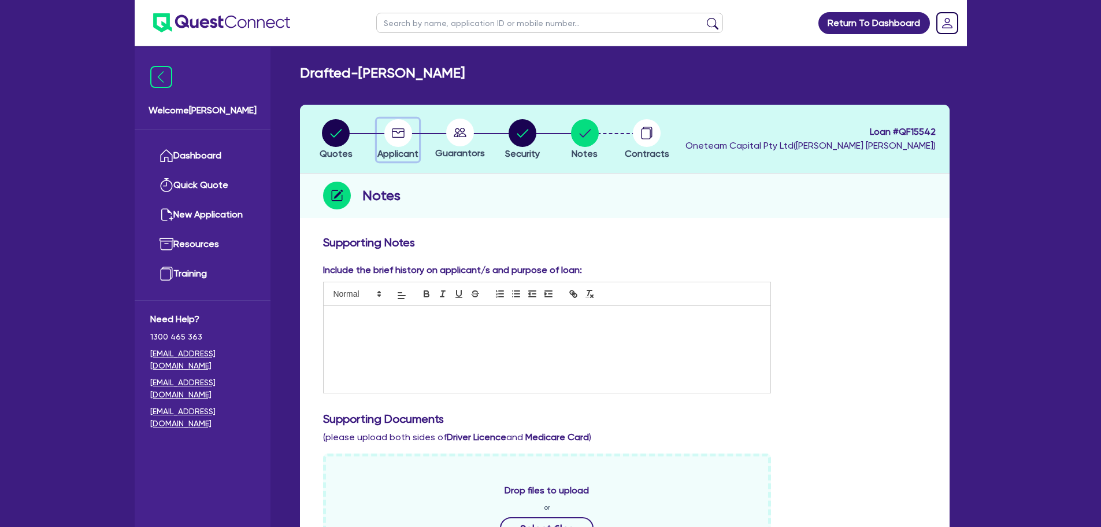
click at [410, 144] on icon "button" at bounding box center [398, 133] width 28 height 28
select select "SOLE_TRADER"
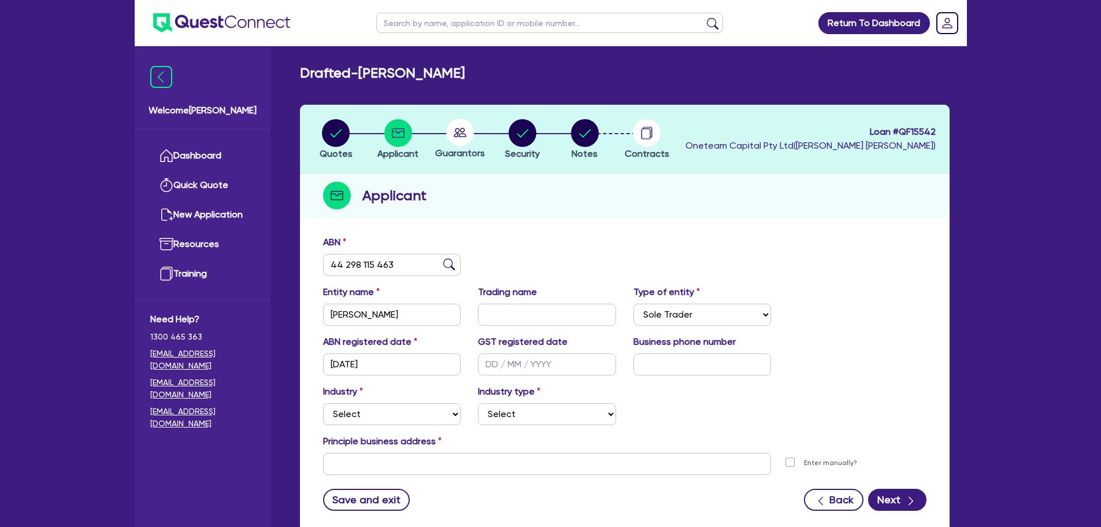
click at [469, 143] on icon at bounding box center [460, 133] width 28 height 28
click at [544, 145] on li "Security" at bounding box center [522, 139] width 62 height 40
click at [524, 144] on circle "button" at bounding box center [523, 133] width 28 height 28
select select "CARS_AND_LIGHT_TRUCKS"
select select "PASSENGER_VEHICLES"
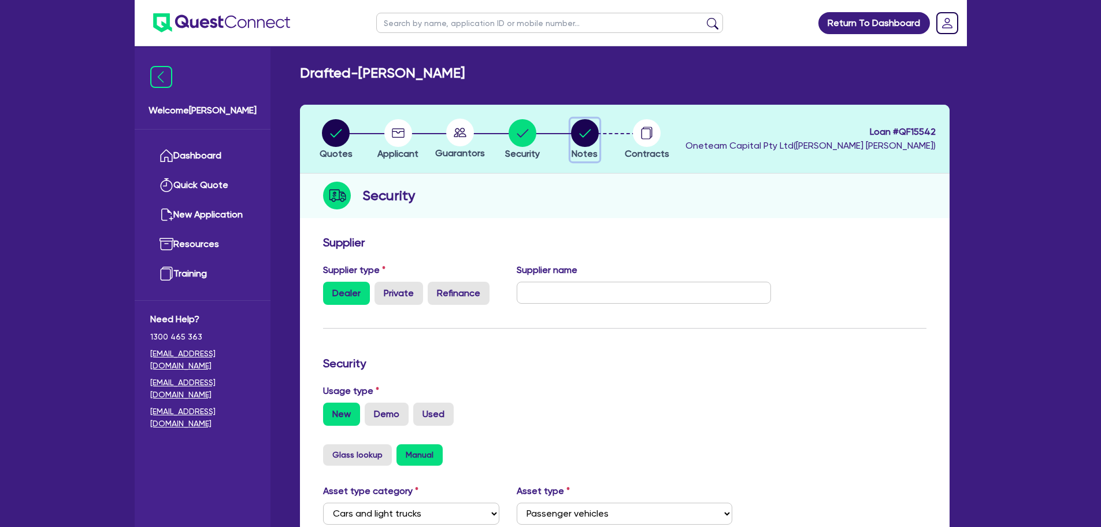
click at [584, 139] on circle "button" at bounding box center [585, 133] width 28 height 28
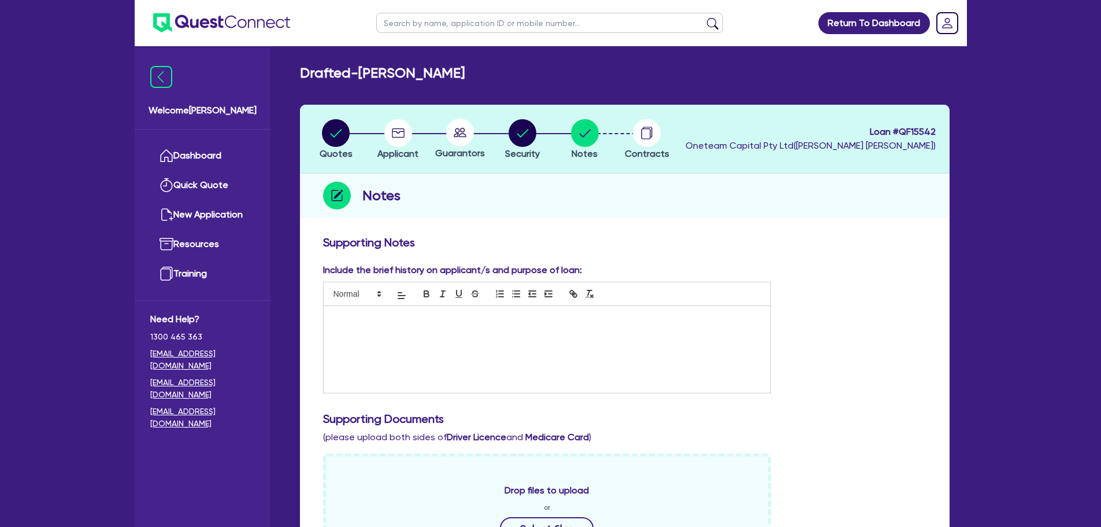
click at [450, 141] on circle at bounding box center [460, 133] width 28 height 28
click at [509, 134] on icon "button" at bounding box center [523, 133] width 28 height 28
select select "CARS_AND_LIGHT_TRUCKS"
select select "PASSENGER_VEHICLES"
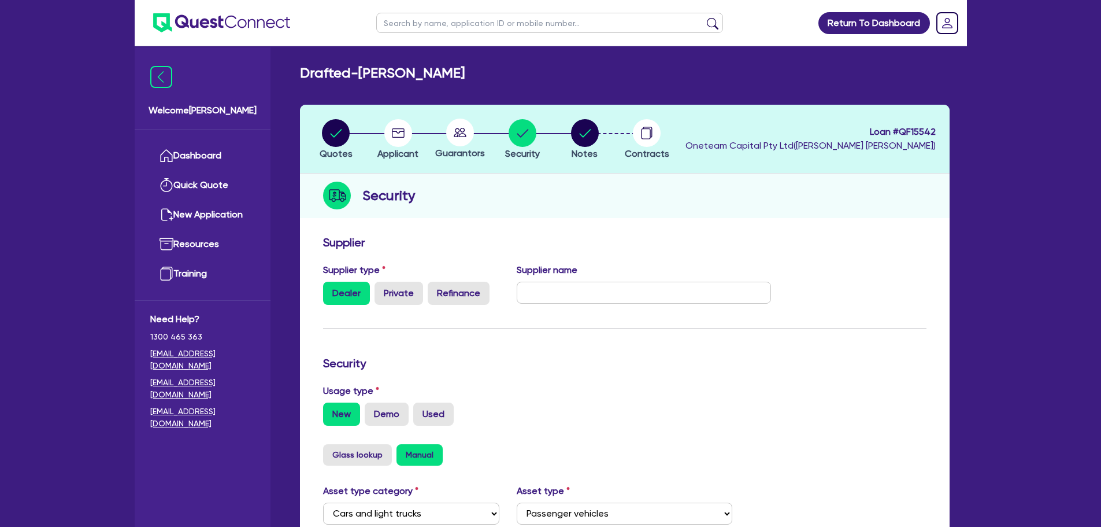
click at [449, 134] on circle at bounding box center [460, 133] width 28 height 28
click at [390, 135] on circle "button" at bounding box center [398, 133] width 28 height 28
select select "SOLE_TRADER"
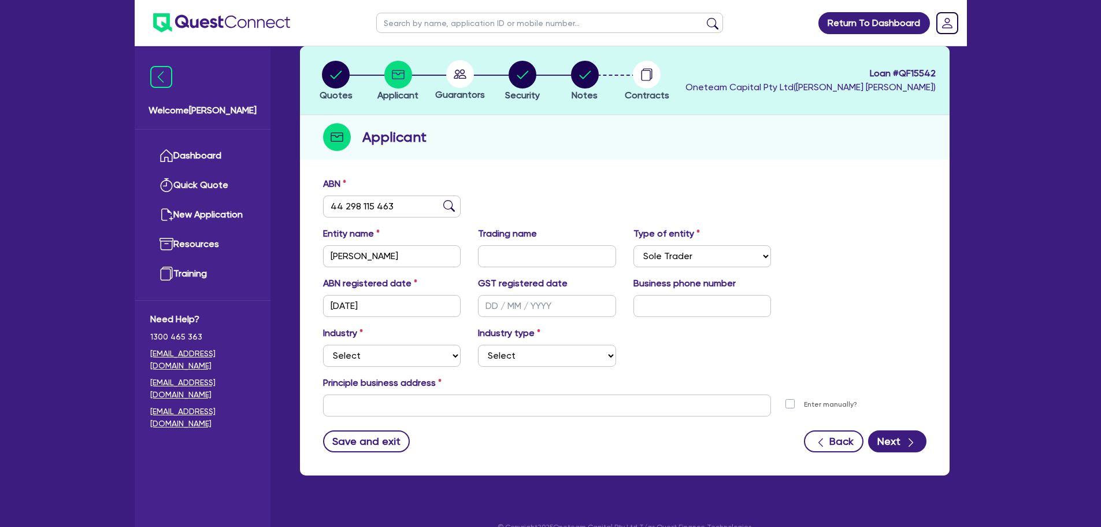
scroll to position [77, 0]
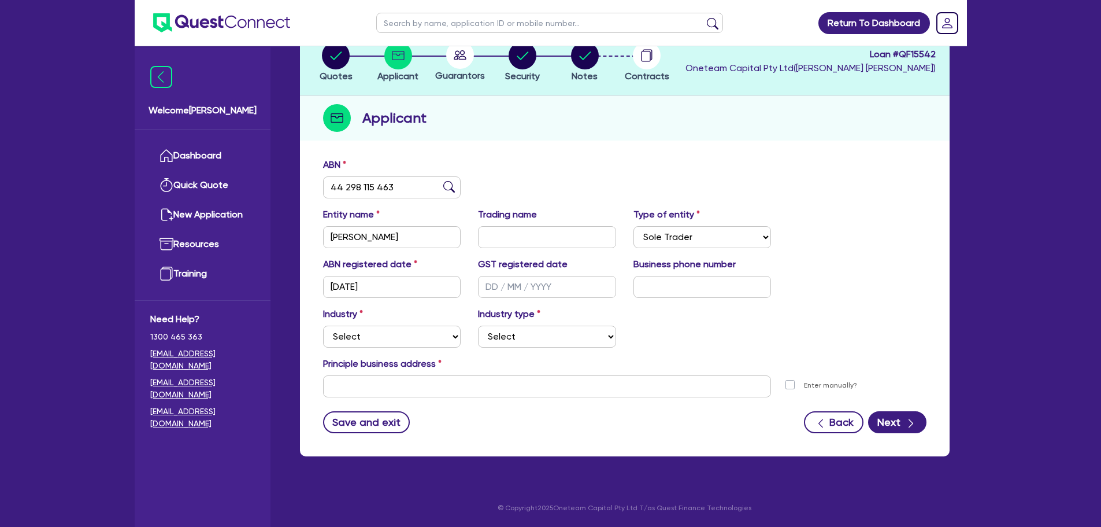
click at [521, 402] on form "ABN 44 298 115 463 Entity name LOGAN, STEPHEN ANTHONY Trading name Type of enti…" at bounding box center [625, 295] width 604 height 275
click at [510, 377] on input "text" at bounding box center [547, 386] width 449 height 22
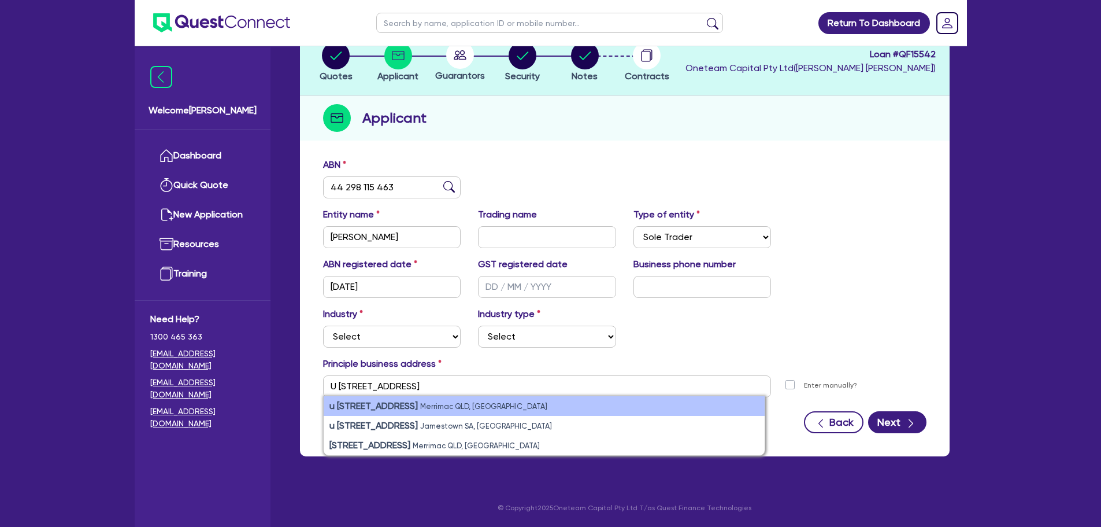
click at [456, 408] on small "Merrimac QLD, Australia" at bounding box center [483, 406] width 127 height 9
type input "u 65 2 Bourton Rd Merrimac QLD 4226"
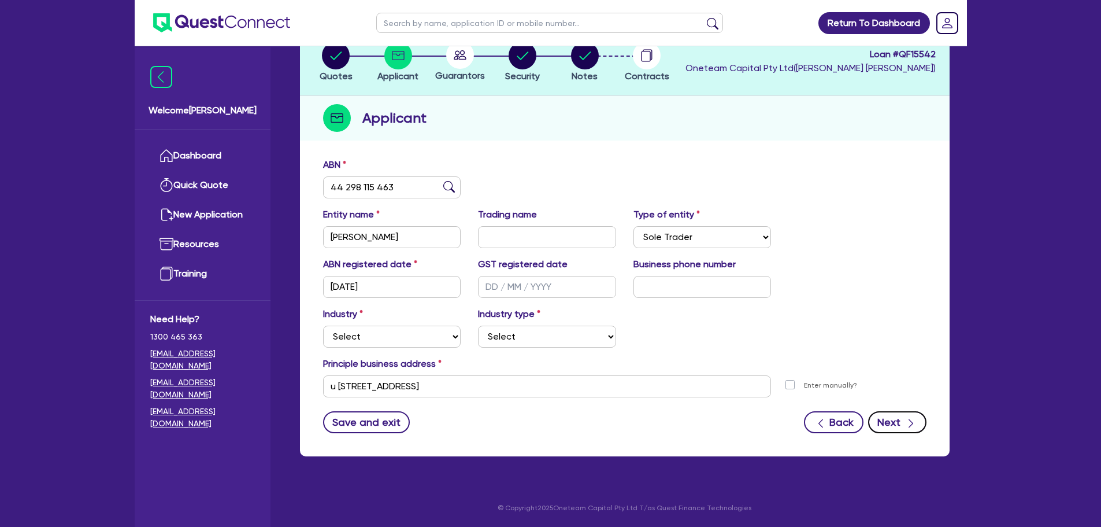
click at [899, 420] on button "Next" at bounding box center [897, 422] width 58 height 22
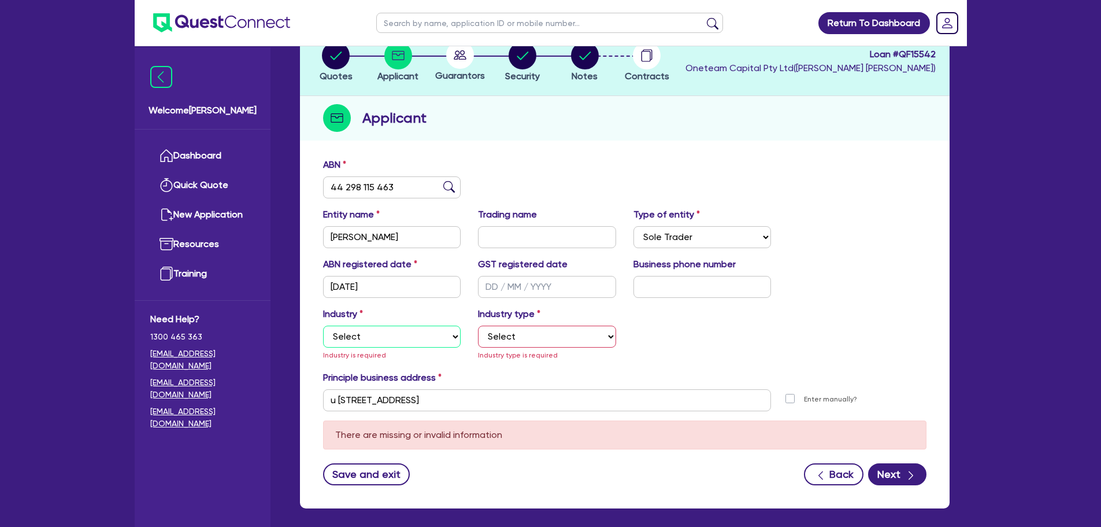
click at [375, 340] on select "Select Accomodation & Food Services Administrative & Support Services Agricultu…" at bounding box center [392, 336] width 138 height 22
click at [839, 245] on div "Entity name LOGAN, STEPHEN ANTHONY Trading name Type of entity Select Sole Trad…" at bounding box center [624, 233] width 621 height 50
click at [545, 293] on input "text" at bounding box center [547, 287] width 138 height 22
click at [679, 277] on input "text" at bounding box center [703, 287] width 138 height 22
click at [672, 293] on input "text" at bounding box center [703, 287] width 138 height 22
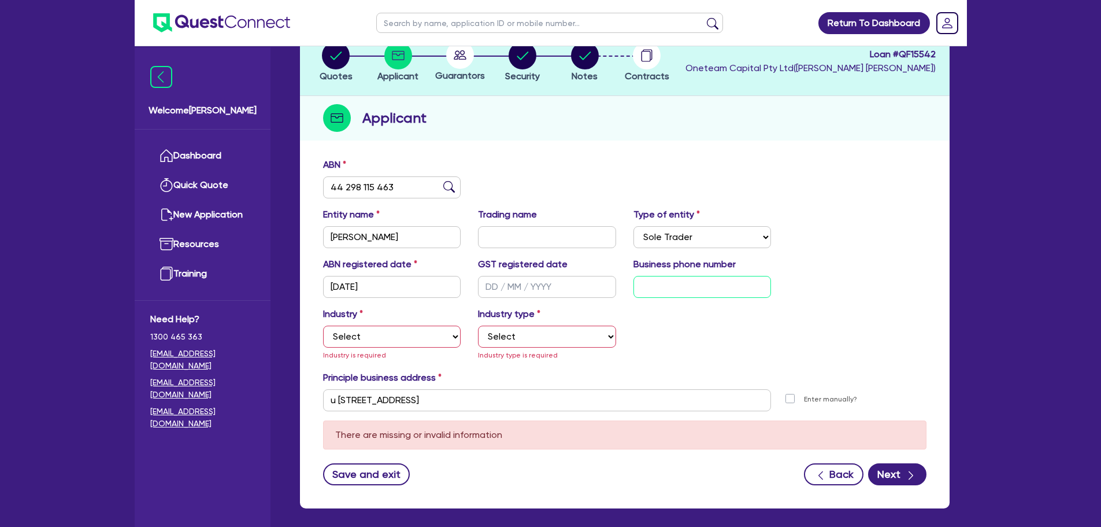
click at [635, 293] on input "text" at bounding box center [703, 287] width 138 height 22
paste input "4 0172 4412"
type input "04 0172 4412"
click at [384, 335] on select "Select Accomodation & Food Services Administrative & Support Services Agricultu…" at bounding box center [392, 336] width 138 height 22
click at [373, 345] on select "Select Accomodation & Food Services Administrative & Support Services Agricultu…" at bounding box center [392, 336] width 138 height 22
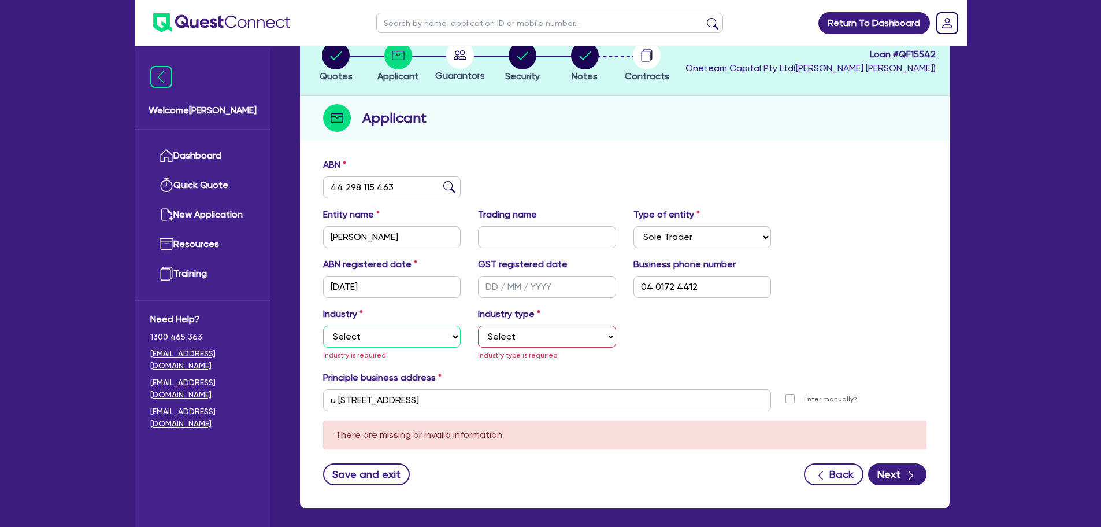
select select "ARTS_RECREATION"
click at [323, 325] on select "Select Accomodation & Food Services Administrative & Support Services Agricultu…" at bounding box center [392, 336] width 138 height 22
click at [578, 345] on select "Select Artists Musicians Writers Performers Venue Operators Sports Venue Gyms S…" at bounding box center [547, 336] width 138 height 22
select select "MUSICIANS"
click at [478, 325] on select "Select Artists Musicians Writers Performers Venue Operators Sports Venue Gyms S…" at bounding box center [547, 336] width 138 height 22
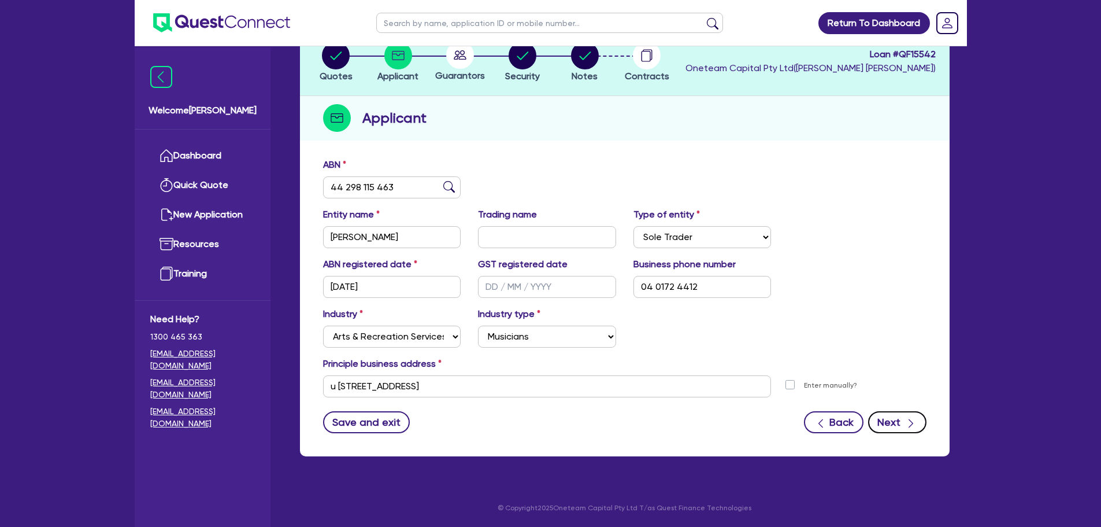
click at [909, 415] on div "button" at bounding box center [911, 421] width 12 height 14
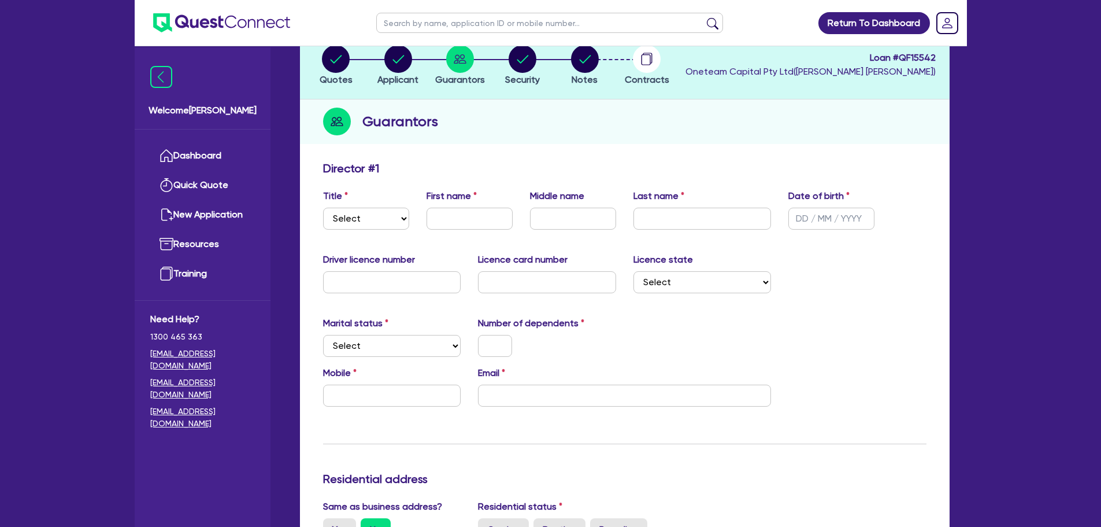
scroll to position [116, 0]
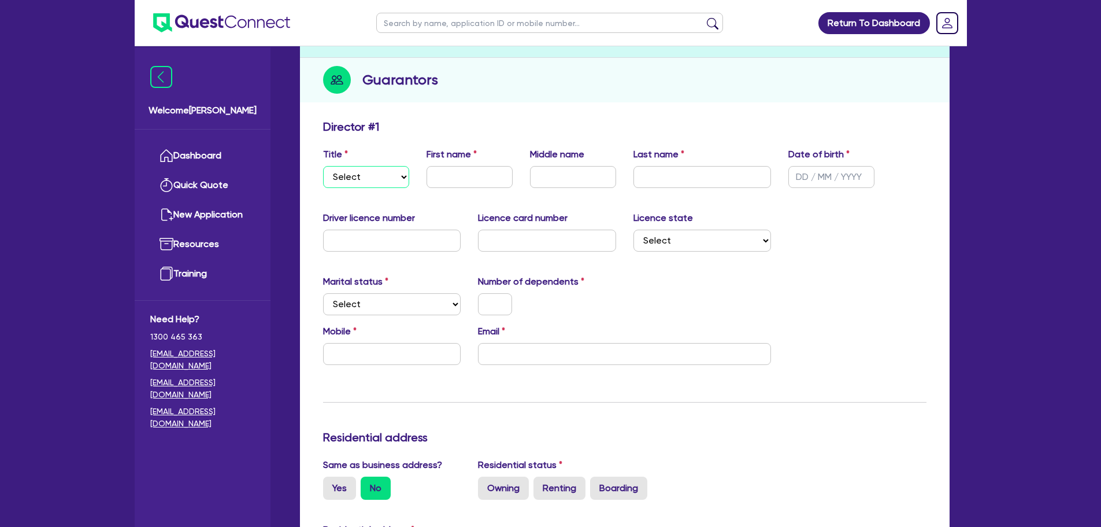
click at [367, 176] on select "Select Mr Mrs Ms Miss Dr" at bounding box center [366, 177] width 86 height 22
select select "MR"
click at [323, 166] on select "Select Mr Mrs Ms Miss Dr" at bounding box center [366, 177] width 86 height 22
click at [470, 184] on input "text" at bounding box center [470, 177] width 86 height 22
type input "Stephen"
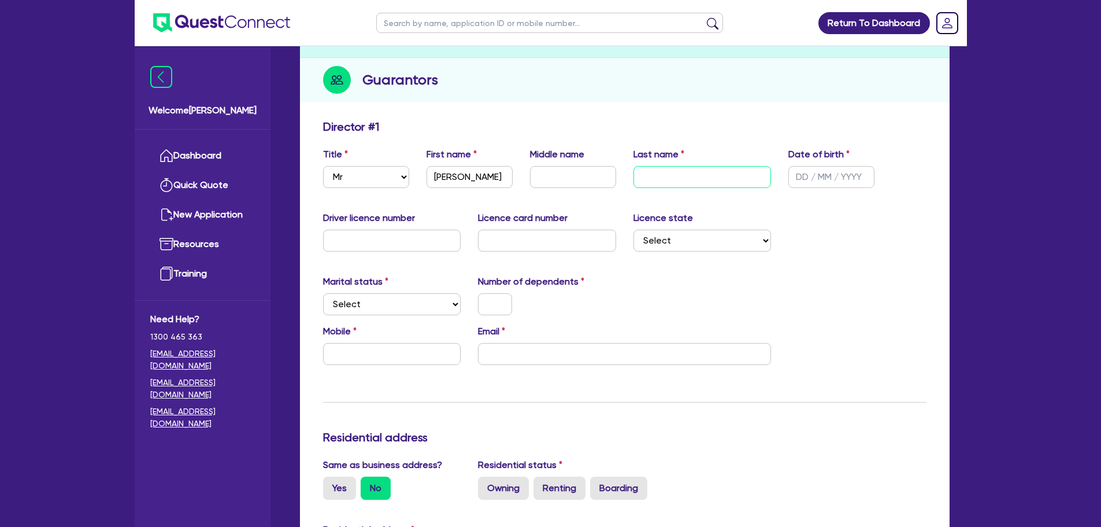
click at [664, 169] on input "text" at bounding box center [703, 177] width 138 height 22
type input "Logan"
click at [562, 180] on input "text" at bounding box center [573, 177] width 86 height 22
type input "Anthony"
click at [820, 178] on input "text" at bounding box center [832, 177] width 86 height 22
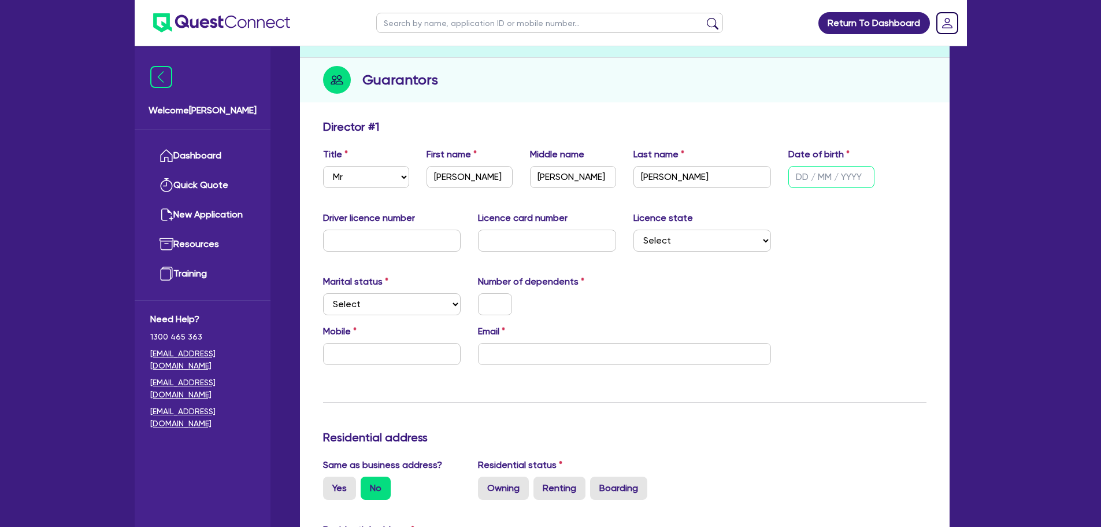
click at [795, 177] on input "text" at bounding box center [832, 177] width 86 height 22
type input "10/06/1978"
click at [360, 246] on input "text" at bounding box center [392, 240] width 138 height 22
type input "091216416"
drag, startPoint x: 587, startPoint y: 247, endPoint x: 367, endPoint y: 239, distance: 221.0
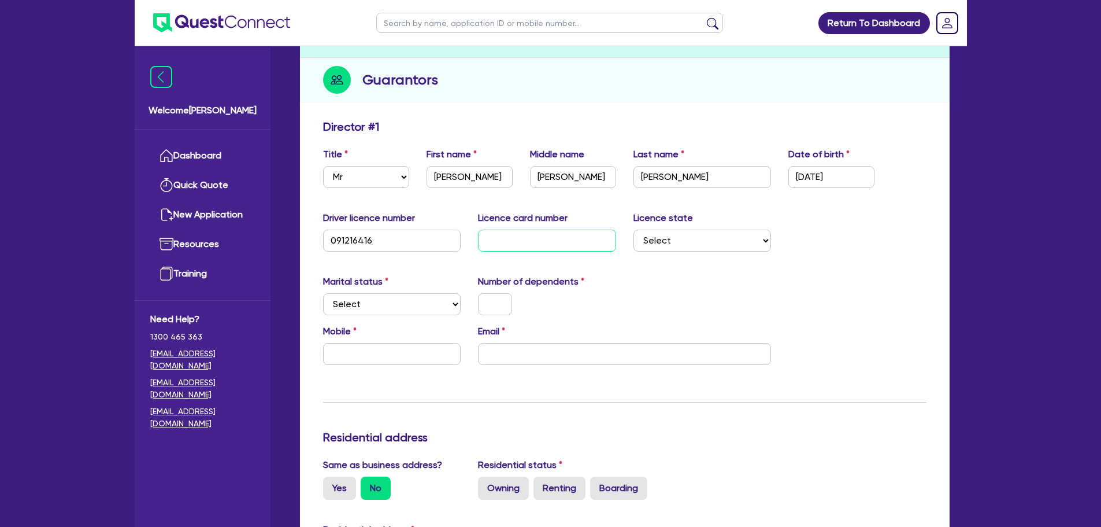
click at [587, 247] on input "text" at bounding box center [547, 240] width 138 height 22
click at [517, 236] on input "text" at bounding box center [547, 240] width 138 height 22
type input "82B2BBE2BA"
click at [684, 228] on div "Licence state Select NSW VIC QLD TAS ACT SA NT WA" at bounding box center [703, 231] width 156 height 40
click at [686, 242] on select "Select NSW VIC QLD TAS ACT SA NT WA" at bounding box center [703, 240] width 138 height 22
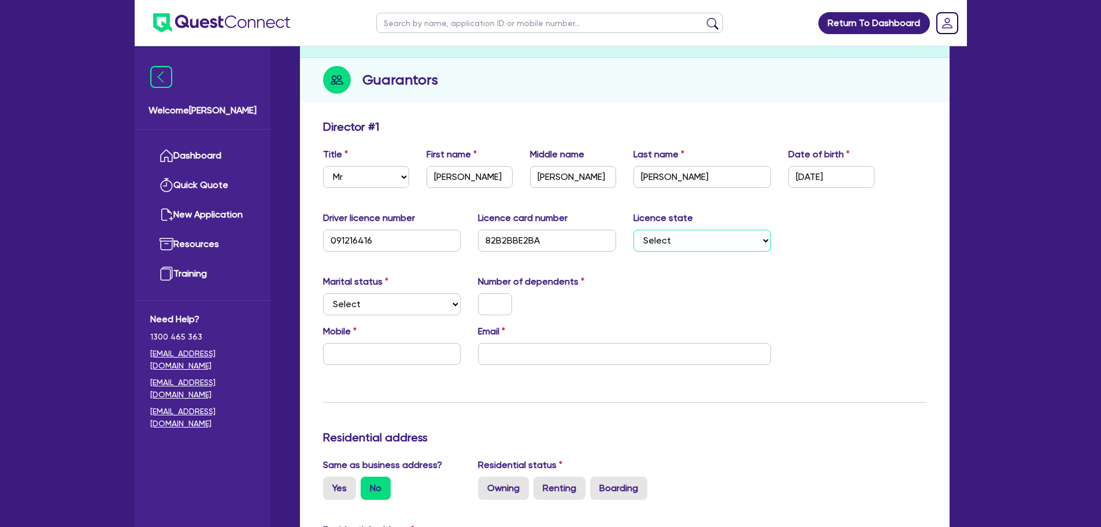
select select "QLD"
click at [634, 229] on select "Select NSW VIC QLD TAS ACT SA NT WA" at bounding box center [703, 240] width 138 height 22
click at [399, 293] on select "Select Single Married De Facto / Partner" at bounding box center [392, 304] width 138 height 22
select select "SINGLE"
click at [323, 293] on select "Select Single Married De Facto / Partner" at bounding box center [392, 304] width 138 height 22
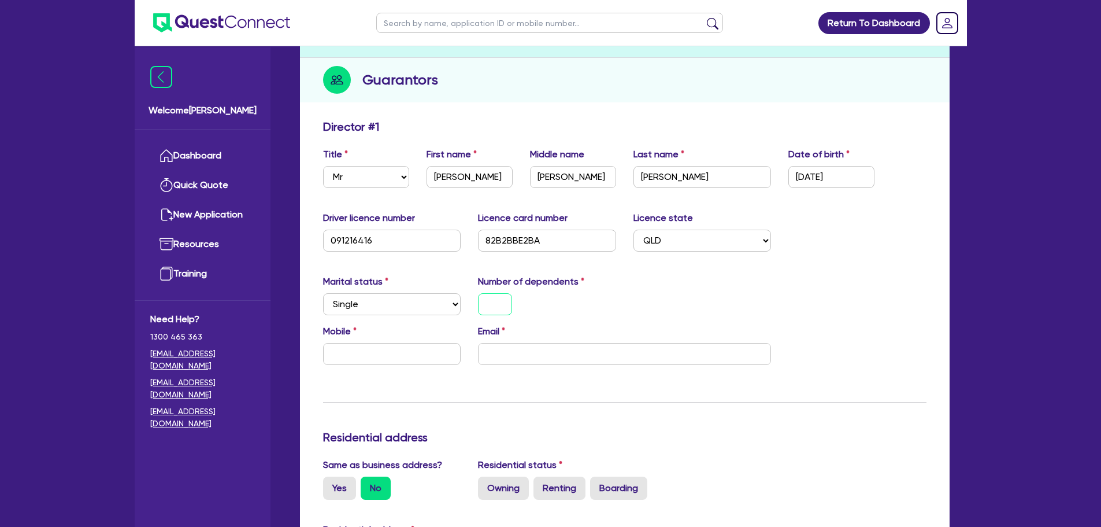
click at [485, 309] on input "text" at bounding box center [495, 304] width 34 height 22
click at [389, 354] on input "text" at bounding box center [392, 354] width 138 height 22
click at [368, 362] on input "text" at bounding box center [392, 354] width 138 height 22
type input "0"
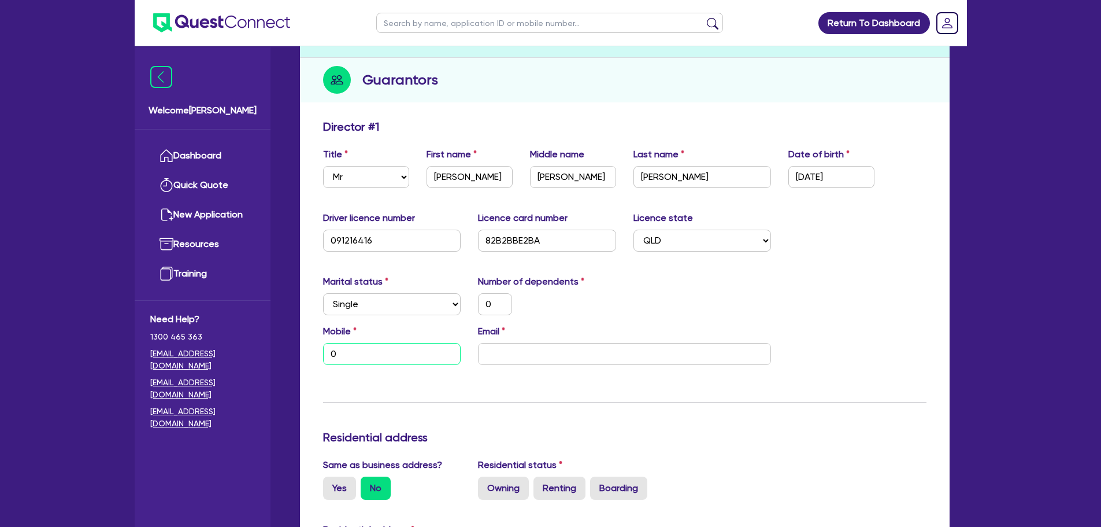
type input "0"
paste input "4017 244 12"
type input "0"
type input "4017 244 12"
click at [333, 356] on input "4017 244 12" at bounding box center [392, 354] width 138 height 22
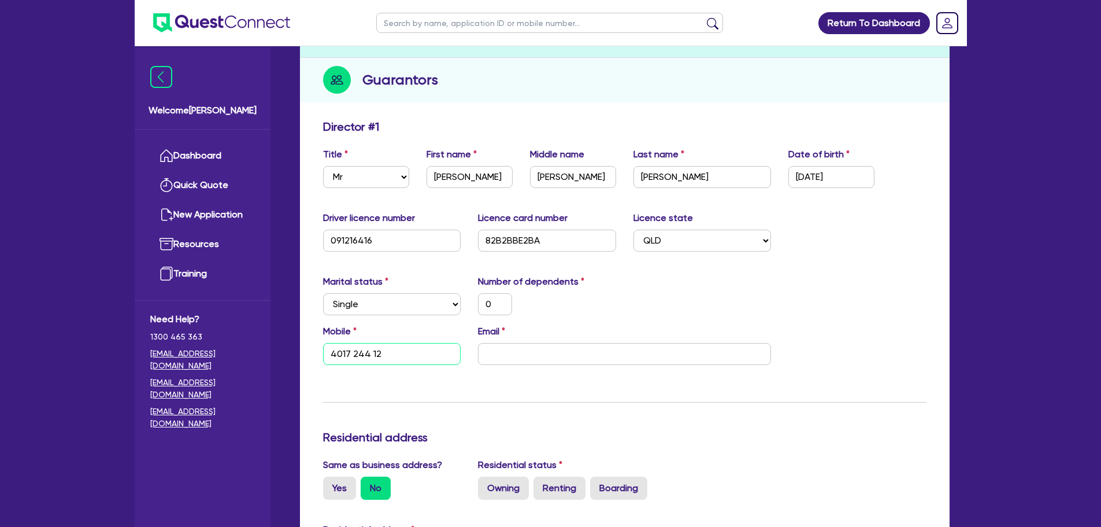
type input "0"
type input "0401 724 412"
click at [525, 347] on input "email" at bounding box center [624, 354] width 293 height 22
click at [557, 353] on input "email" at bounding box center [624, 354] width 293 height 22
paste input "theaviatorsgc@gmail.com"
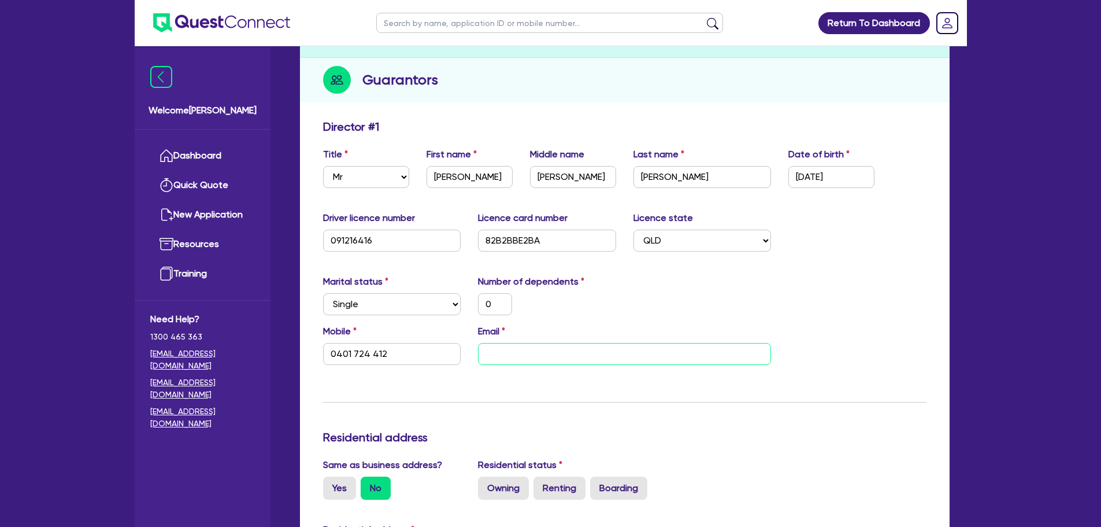
type input "0"
type input "0401 724 412"
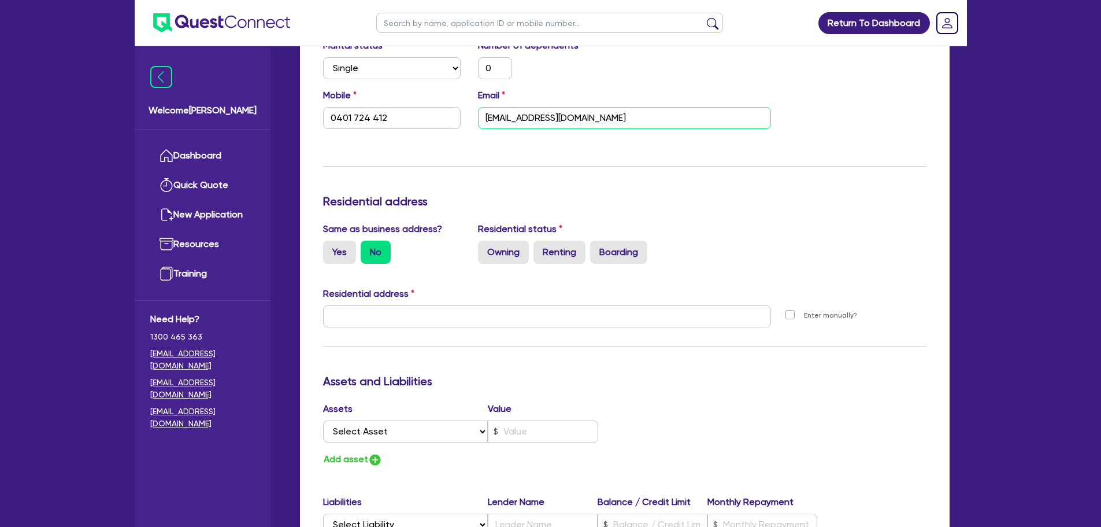
scroll to position [405, 0]
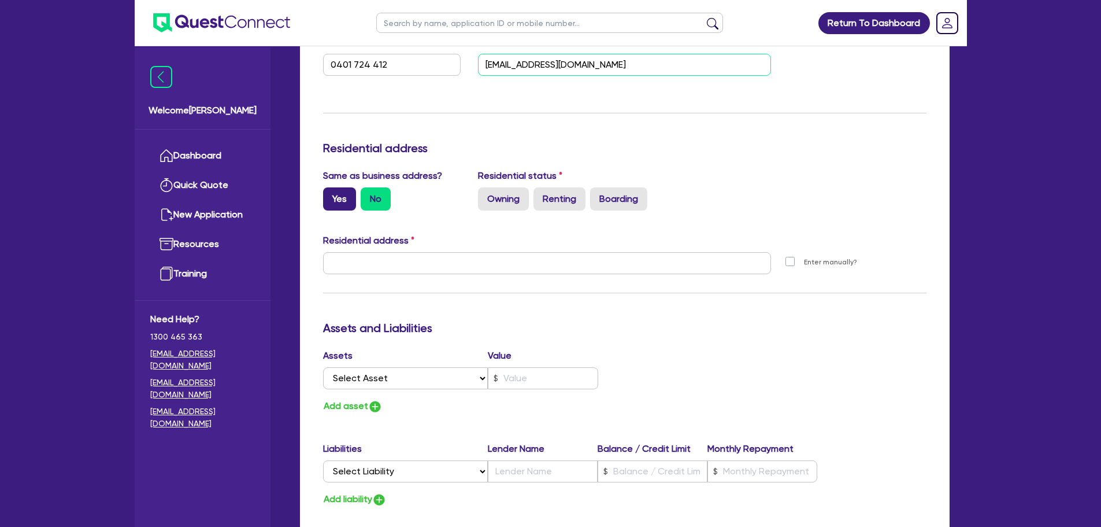
type input "theaviatorsgc@gmail.com"
click at [347, 200] on label "Yes" at bounding box center [339, 198] width 33 height 23
click at [331, 195] on input "Yes" at bounding box center [327, 191] width 8 height 8
radio input "true"
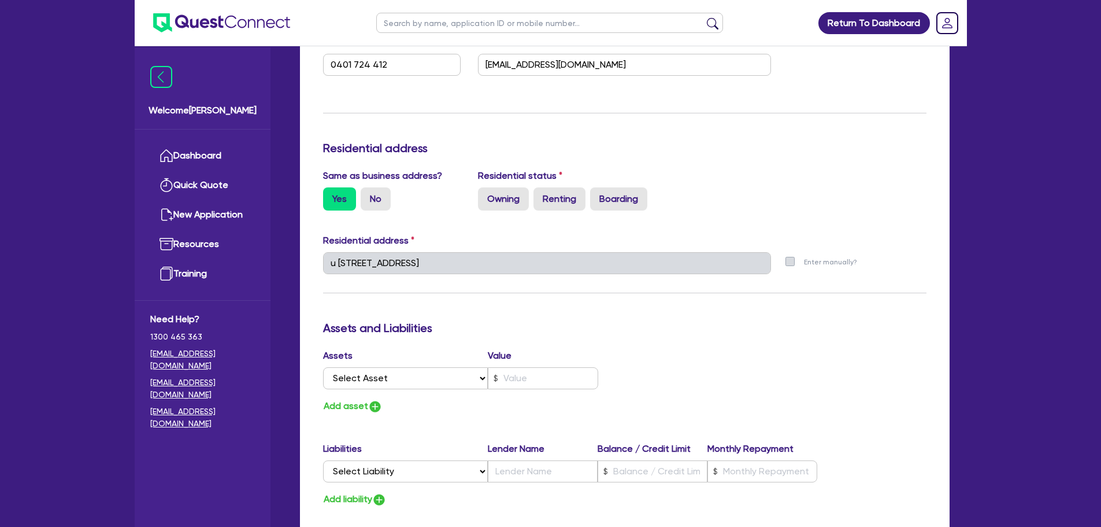
type input "0"
type input "0401 724 412"
type input "u 65 2 Bourton Rd Merrimac QLD 4226"
click at [501, 201] on label "Owning" at bounding box center [503, 198] width 51 height 23
click at [486, 195] on input "Owning" at bounding box center [482, 191] width 8 height 8
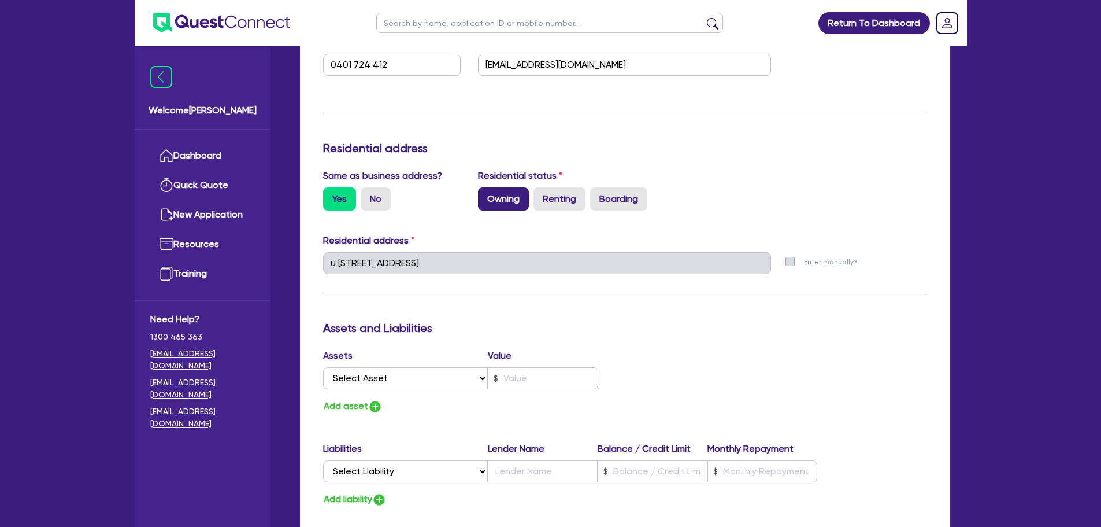
radio input "true"
type input "0"
type input "0401 724 412"
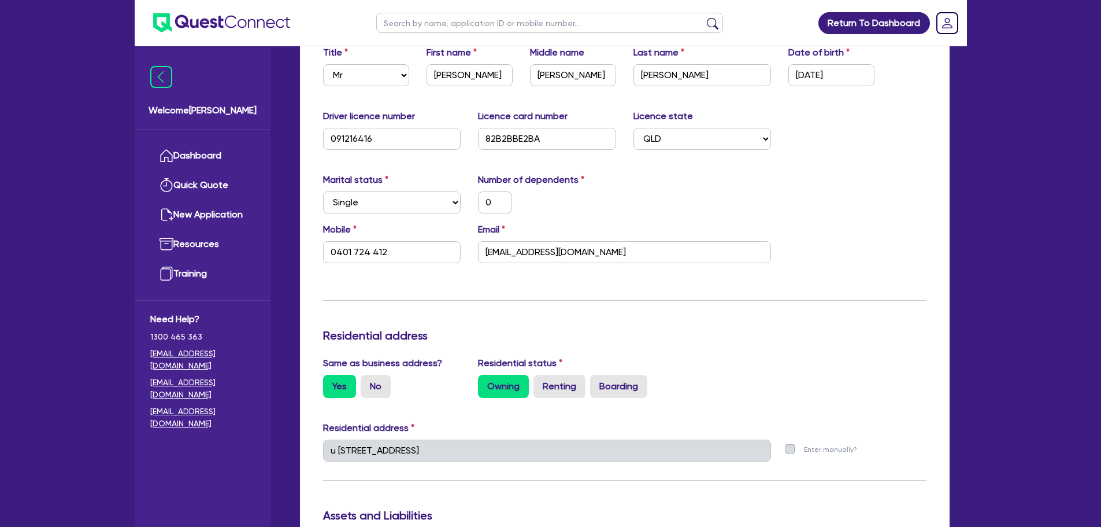
scroll to position [173, 0]
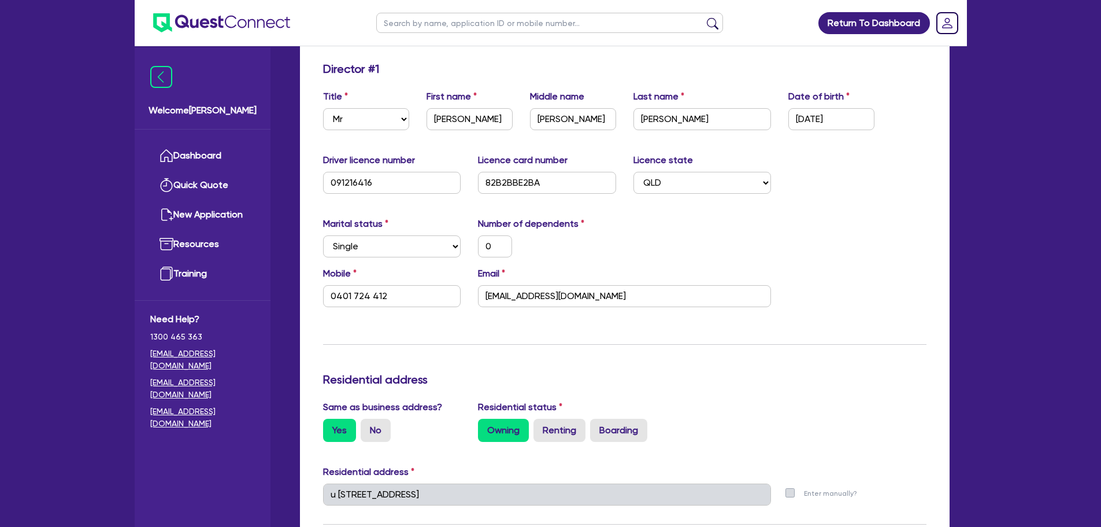
click at [408, 233] on div "Marital status Select Single Married De Facto / Partner" at bounding box center [392, 237] width 156 height 40
click at [406, 246] on select "Select Single Married De Facto / Partner" at bounding box center [392, 246] width 138 height 22
select select "MARRIED"
click at [323, 235] on select "Select Single Married De Facto / Partner" at bounding box center [392, 246] width 138 height 22
type input "0"
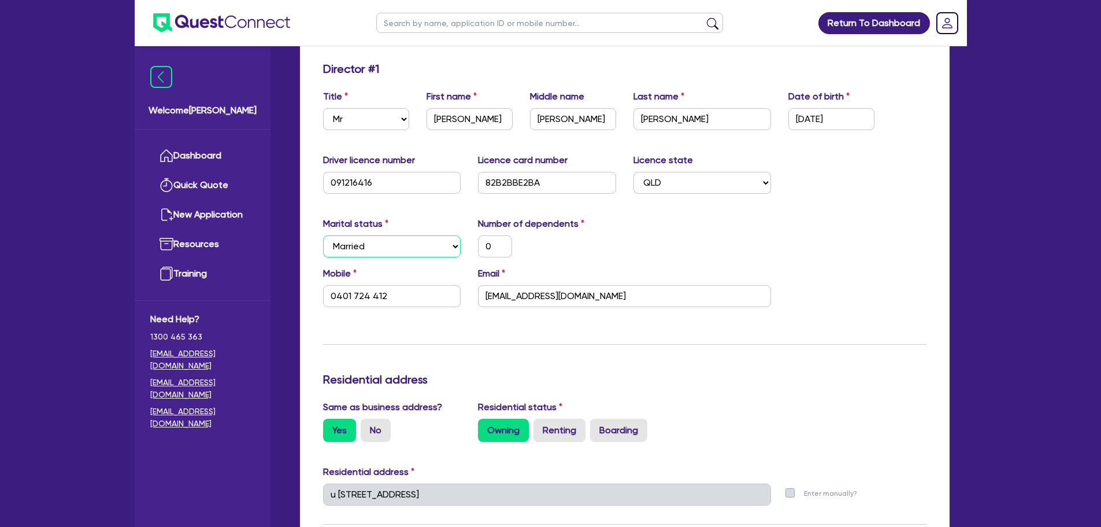
type input "0401 724 412"
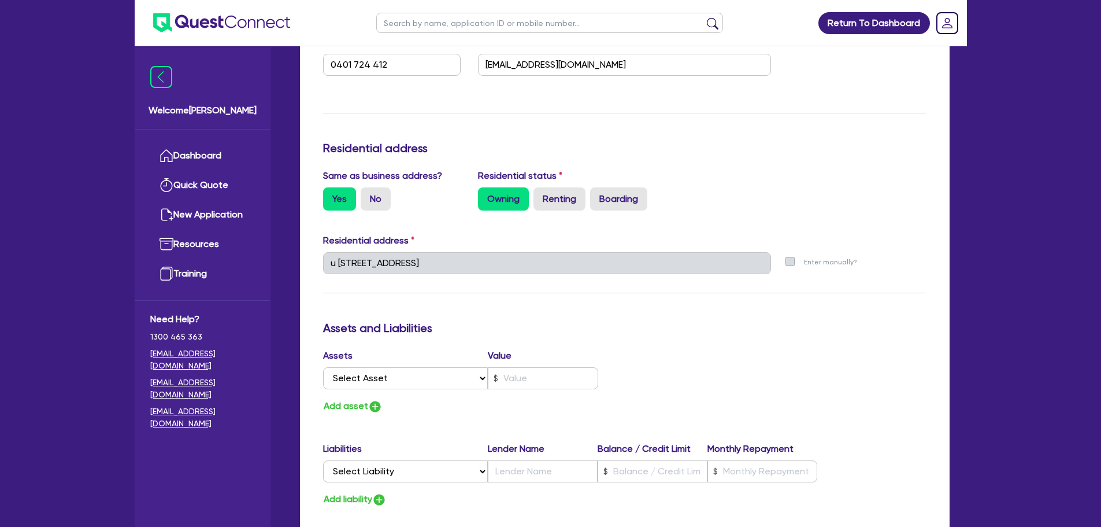
scroll to position [520, 0]
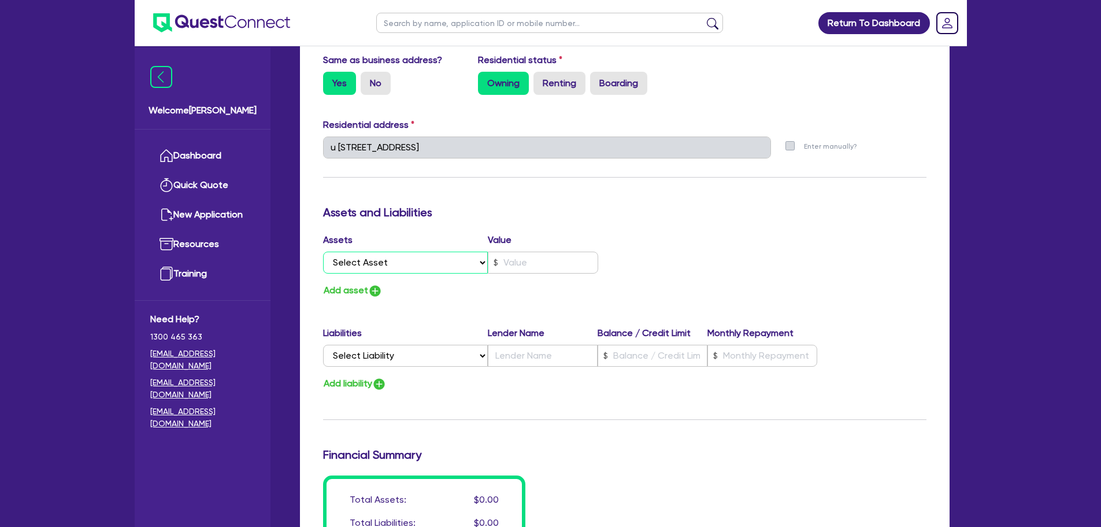
click at [427, 265] on select "Select Asset Cash Property Investment property Vehicle Truck Trailer Equipment …" at bounding box center [405, 262] width 165 height 22
select select "PROPERTY"
click at [323, 251] on select "Select Asset Cash Property Investment property Vehicle Truck Trailer Equipment …" at bounding box center [405, 262] width 165 height 22
type input "0"
type input "0401 724 412"
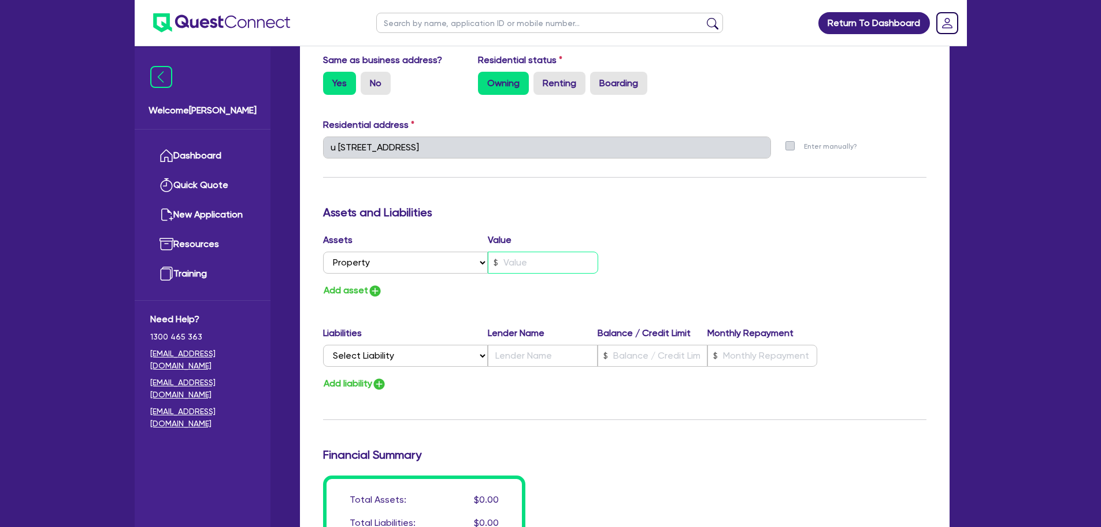
click at [534, 259] on input "text" at bounding box center [543, 262] width 110 height 22
type input "0"
type input "0401 724 412"
type input "8"
type input "0"
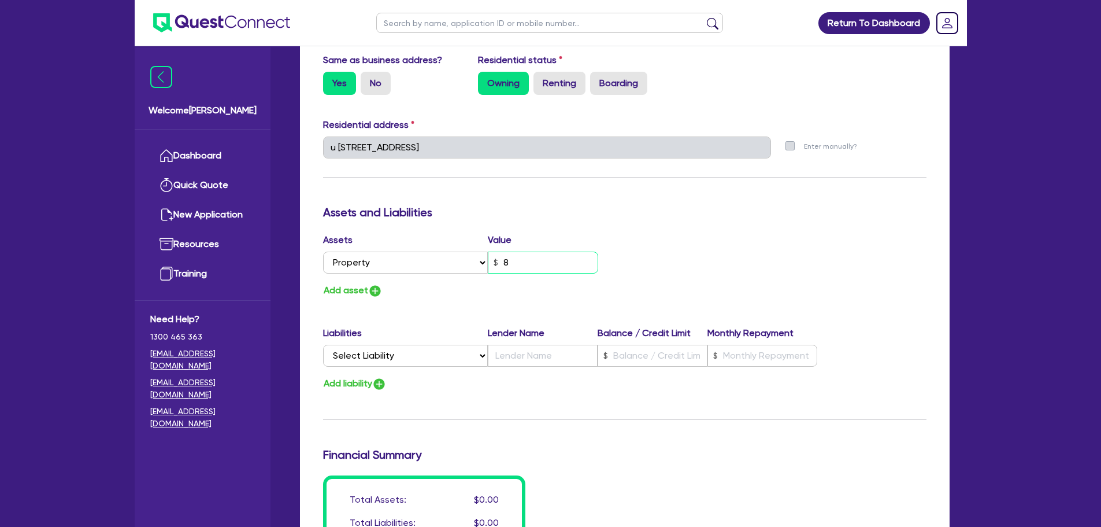
type input "0401 724 412"
type input "80"
type input "0"
type input "0401 724 412"
type input "800"
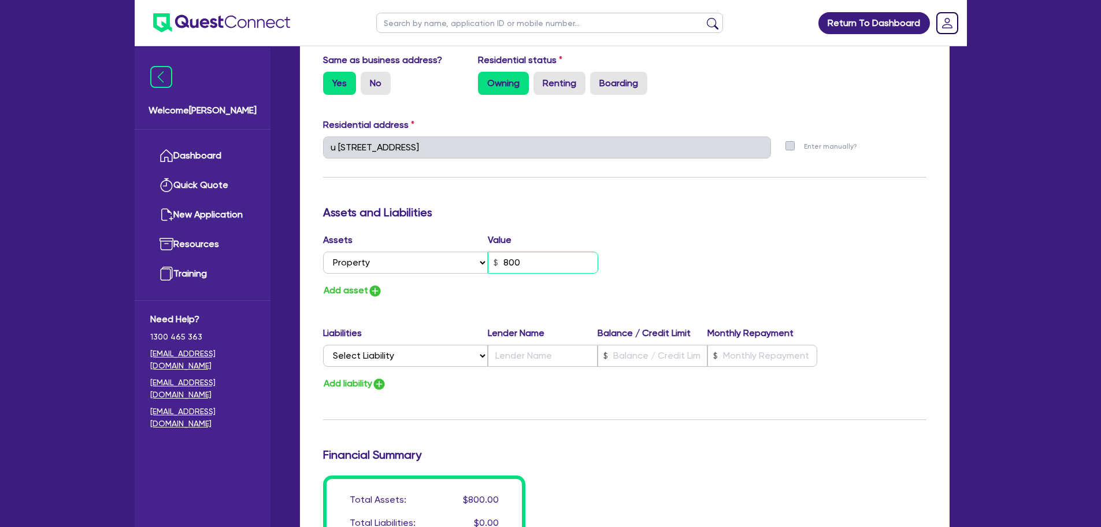
type input "0"
type input "0401 724 412"
type input "8,000"
type input "0"
type input "0401 724 412"
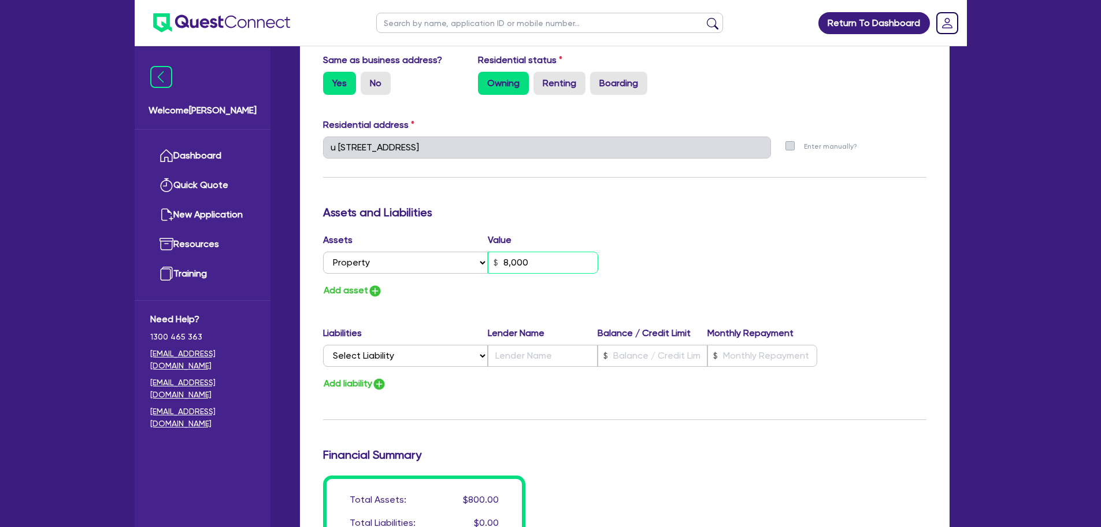
type input "80,000"
type input "0"
type input "0401 724 412"
type input "800,000"
click at [377, 294] on img "button" at bounding box center [375, 291] width 14 height 14
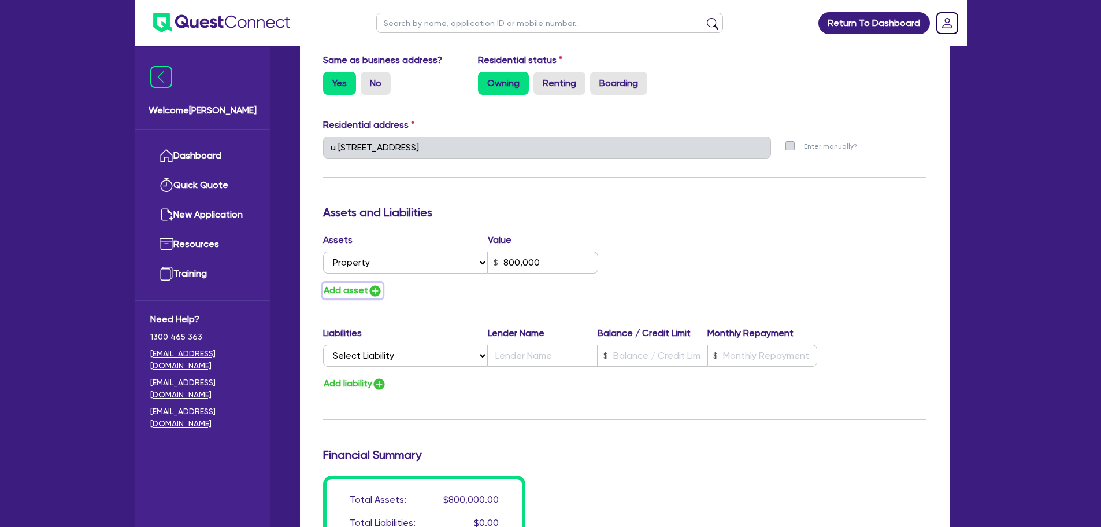
type input "0"
type input "0401 724 412"
type input "800,000"
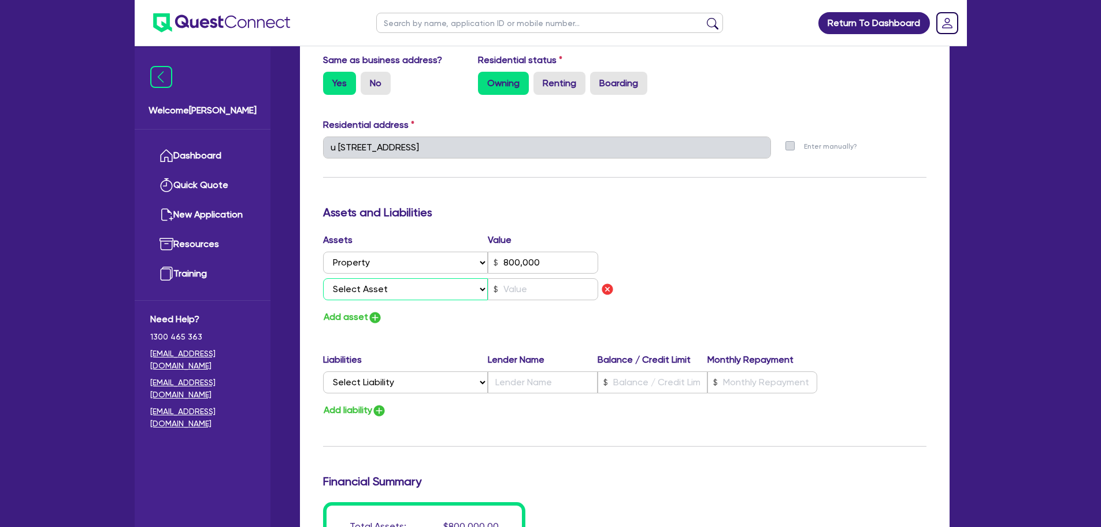
click at [377, 294] on select "Select Asset Cash Property Investment property Vehicle Truck Trailer Equipment …" at bounding box center [405, 289] width 165 height 22
select select "CASH"
click at [323, 278] on select "Select Asset Cash Property Investment property Vehicle Truck Trailer Equipment …" at bounding box center [405, 289] width 165 height 22
type input "0"
type input "0401 724 412"
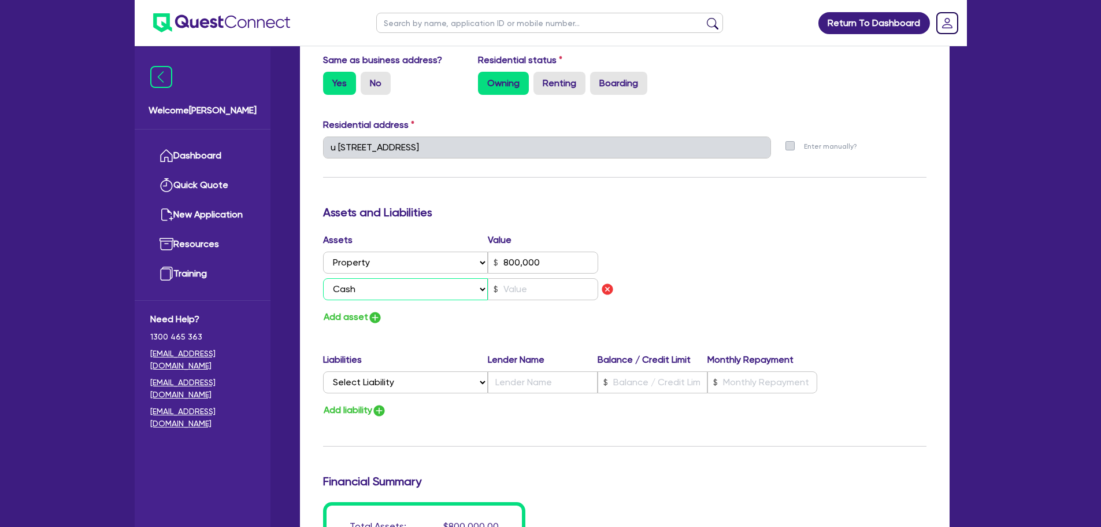
type input "800,000"
click at [539, 295] on input "text" at bounding box center [543, 289] width 110 height 22
type input "0"
type input "0401 724 412"
type input "800,000"
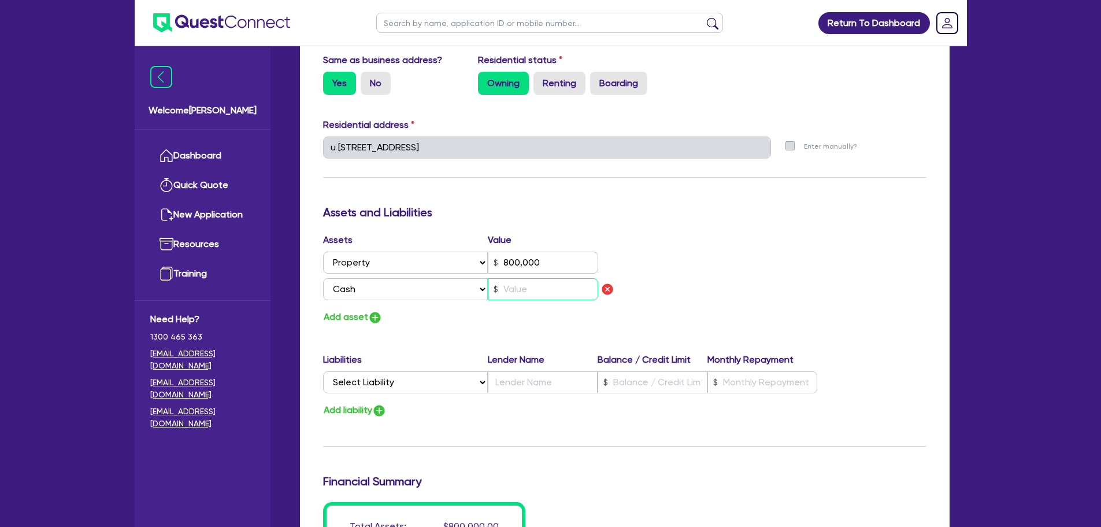
type input "2"
type input "0"
type input "0401 724 412"
type input "800,000"
type input "24"
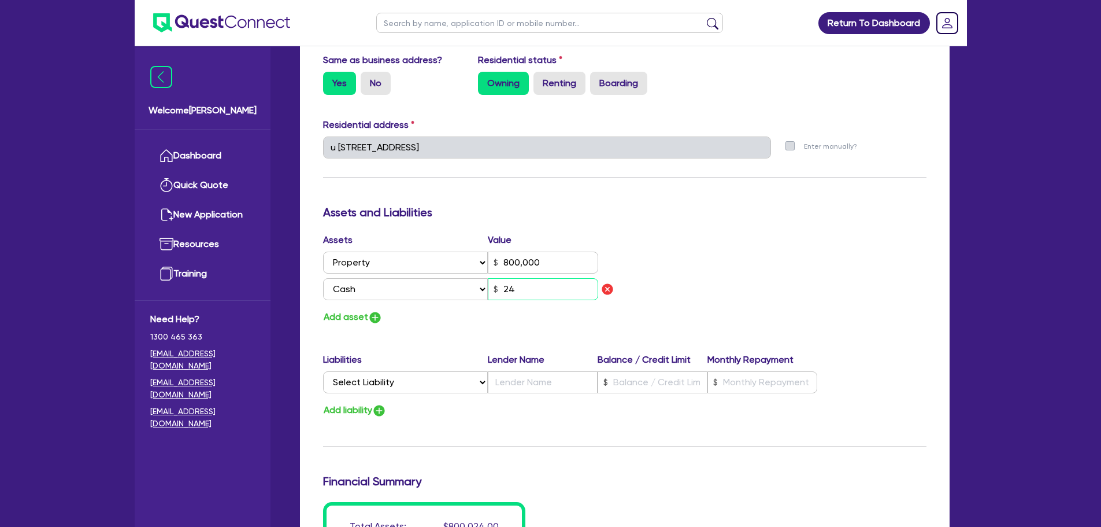
type input "0"
type input "0401 724 412"
type input "800,000"
type input "240"
type input "0"
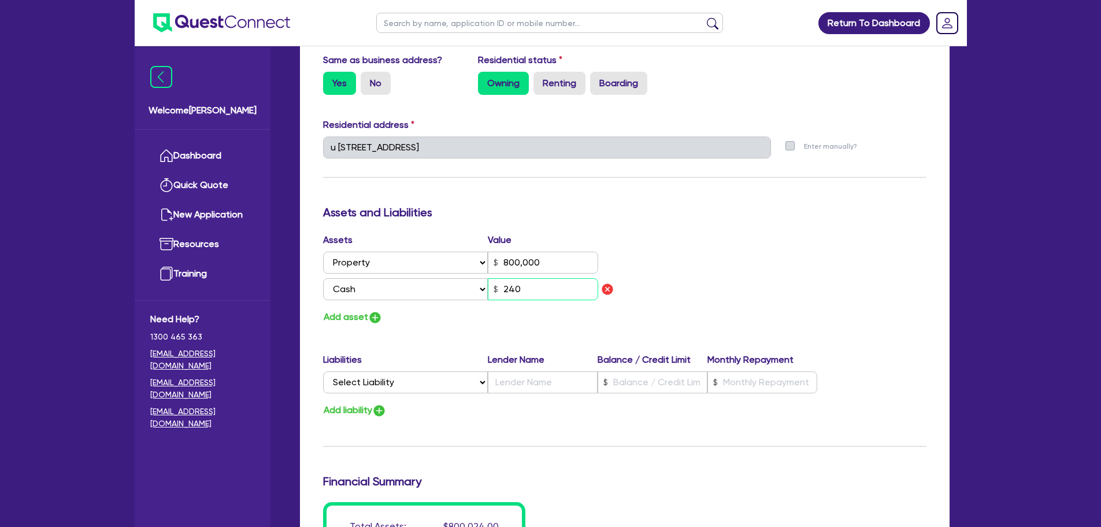
type input "0401 724 412"
type input "800,000"
type input "2,400"
type input "0"
type input "0401 724 412"
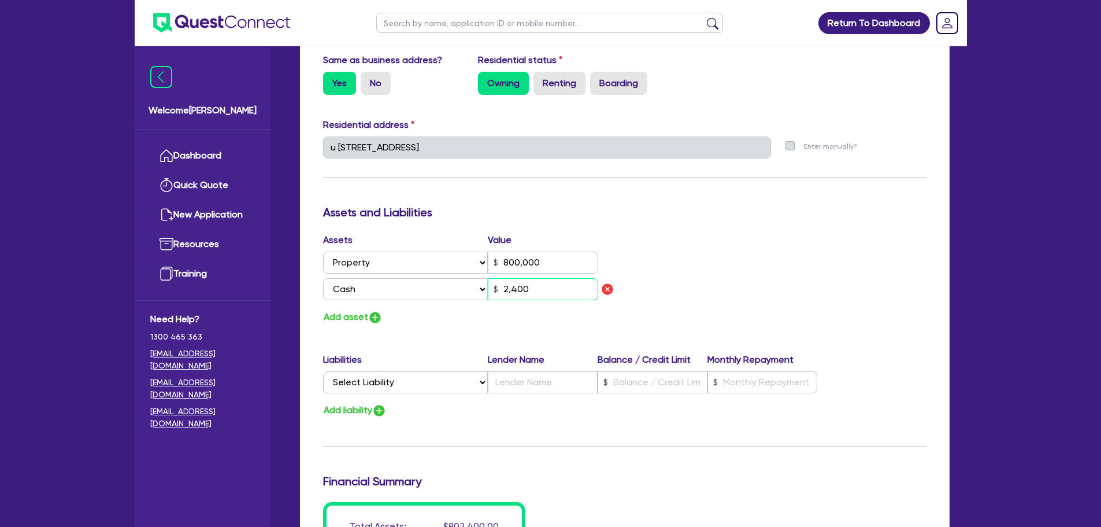
type input "800,000"
type input "24,000"
type input "0"
type input "0401 724 412"
type input "800,000"
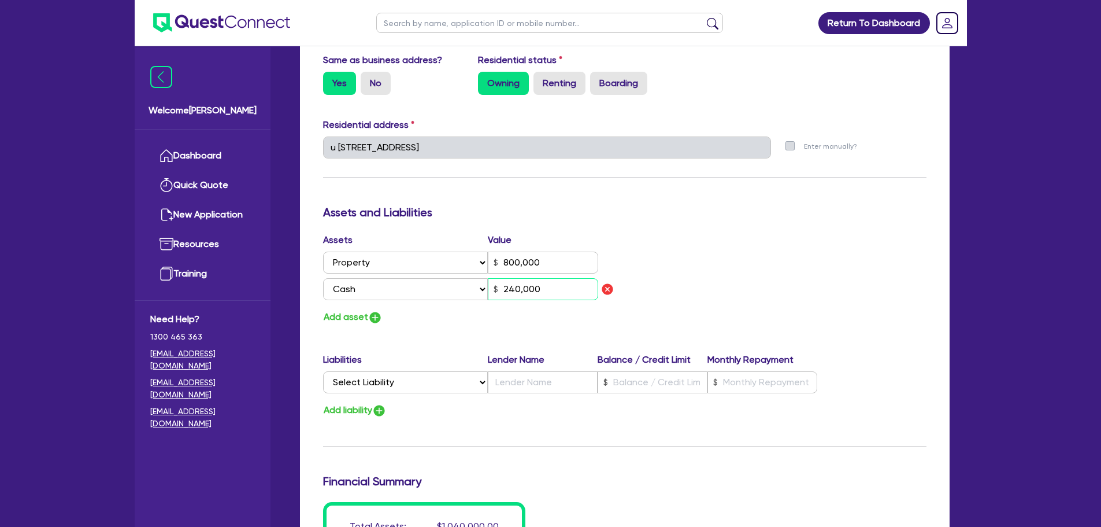
type input "240,000"
click at [376, 316] on img "button" at bounding box center [375, 317] width 14 height 14
type input "0"
type input "0401 724 412"
type input "800,000"
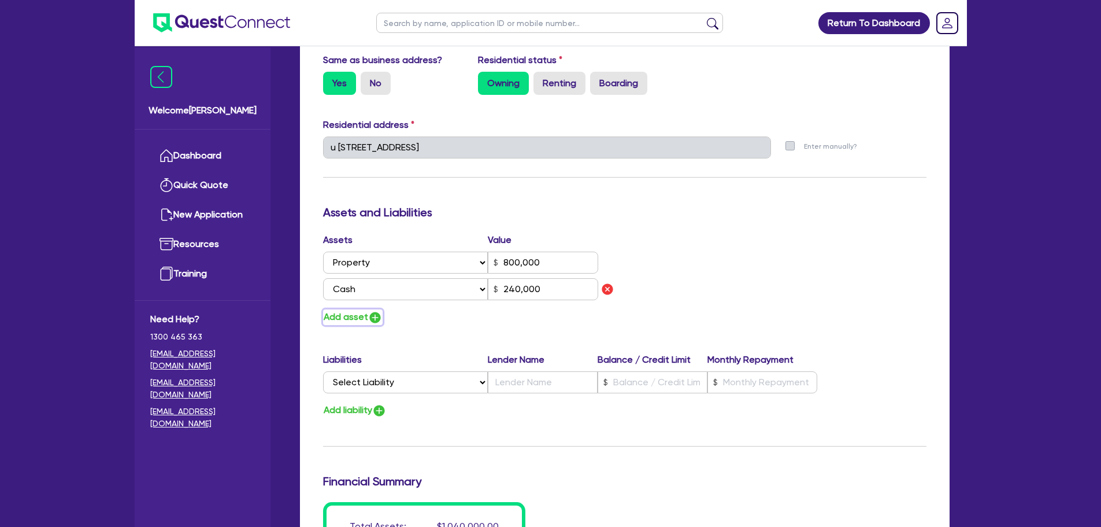
type input "240,000"
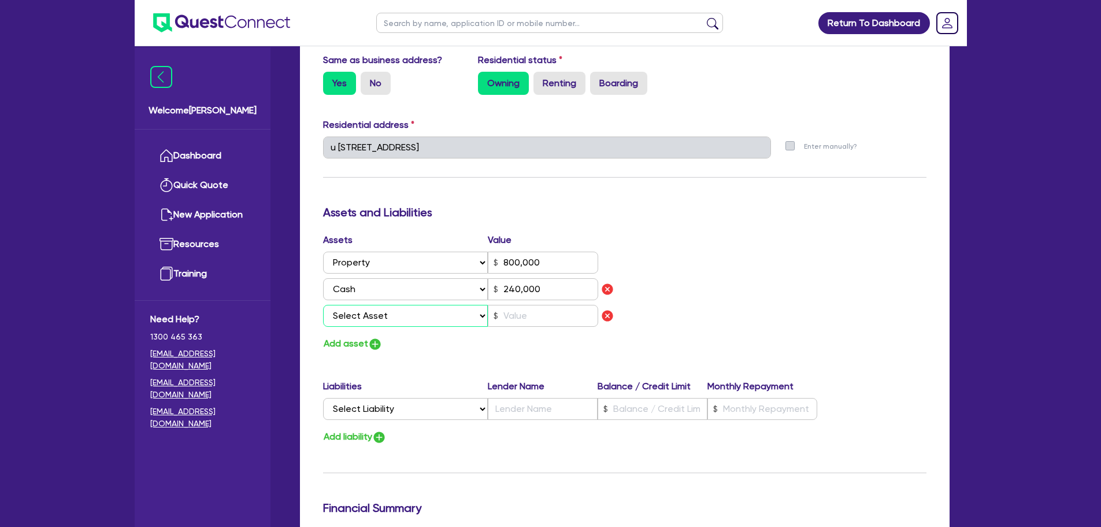
click at [379, 315] on select "Select Asset Cash Property Investment property Vehicle Truck Trailer Equipment …" at bounding box center [405, 316] width 165 height 22
select select "VEHICLE"
click at [323, 305] on select "Select Asset Cash Property Investment property Vehicle Truck Trailer Equipment …" at bounding box center [405, 316] width 165 height 22
type input "0"
type input "0401 724 412"
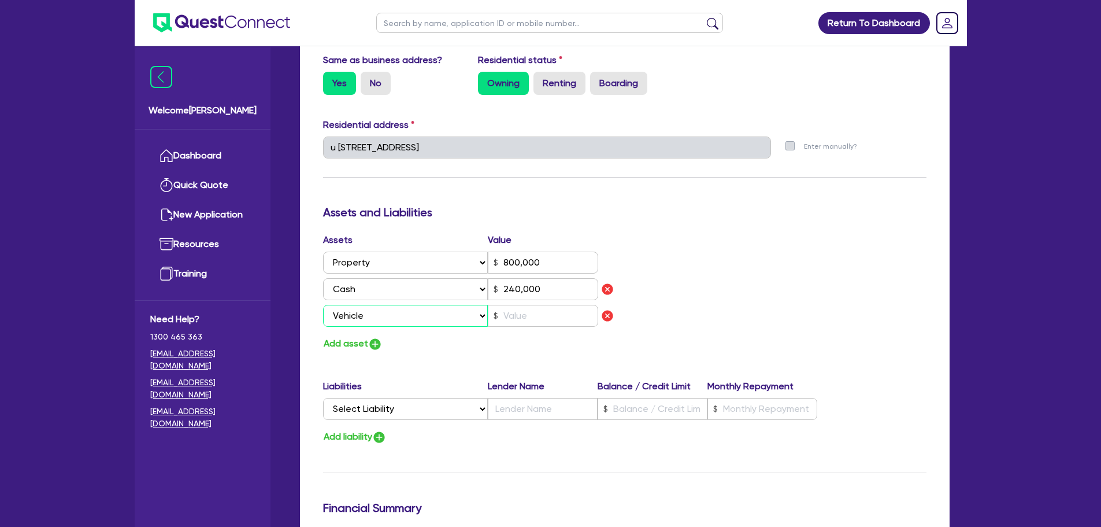
type input "800,000"
type input "240,000"
click at [538, 313] on input "text" at bounding box center [543, 316] width 110 height 22
type input "0"
type input "0401 724 412"
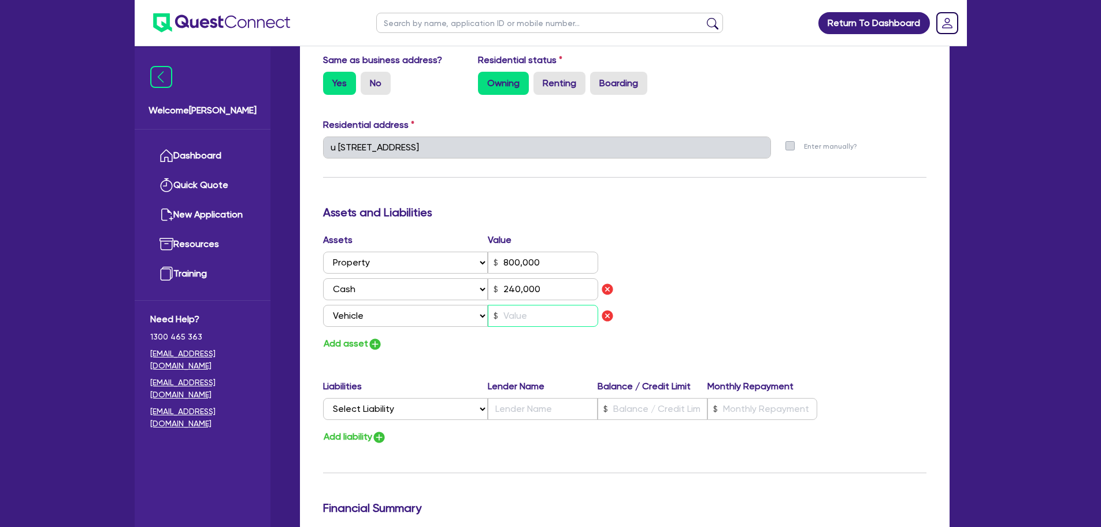
type input "800,000"
type input "240,000"
type input "8"
type input "0"
type input "0401 724 412"
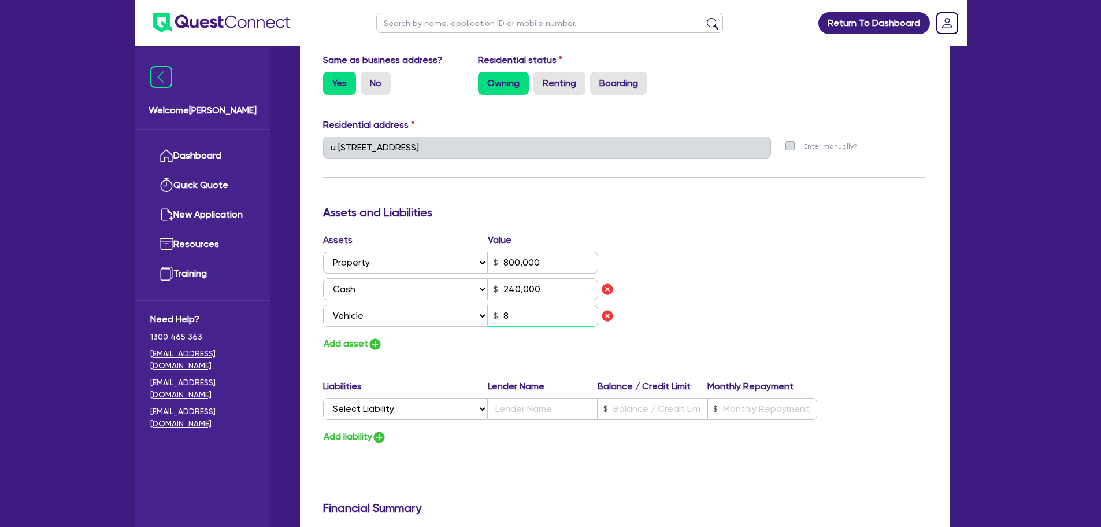
type input "800,000"
type input "240,000"
type input "80"
type input "0"
type input "0401 724 412"
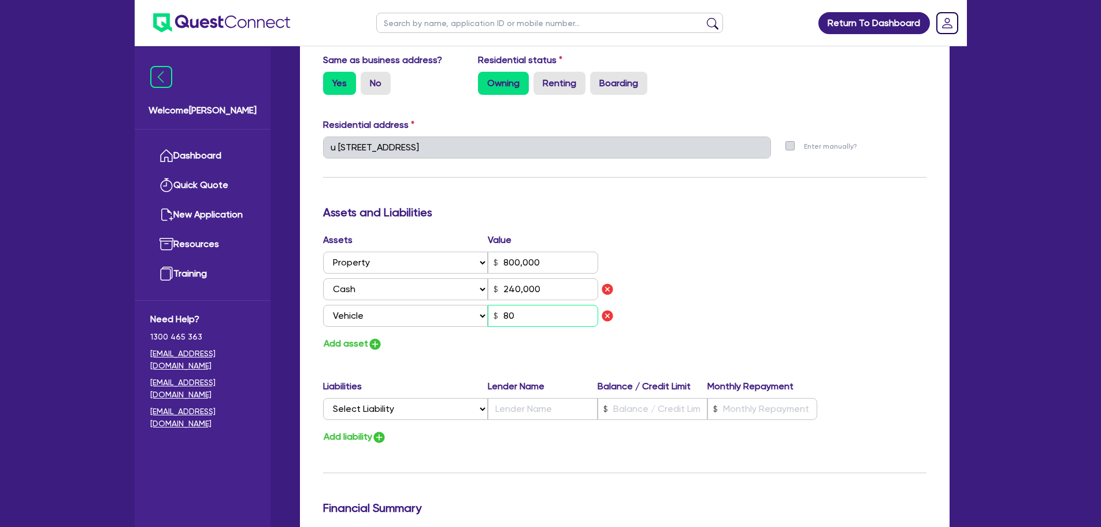
type input "800,000"
type input "240,000"
type input "800"
type input "0"
type input "0401 724 412"
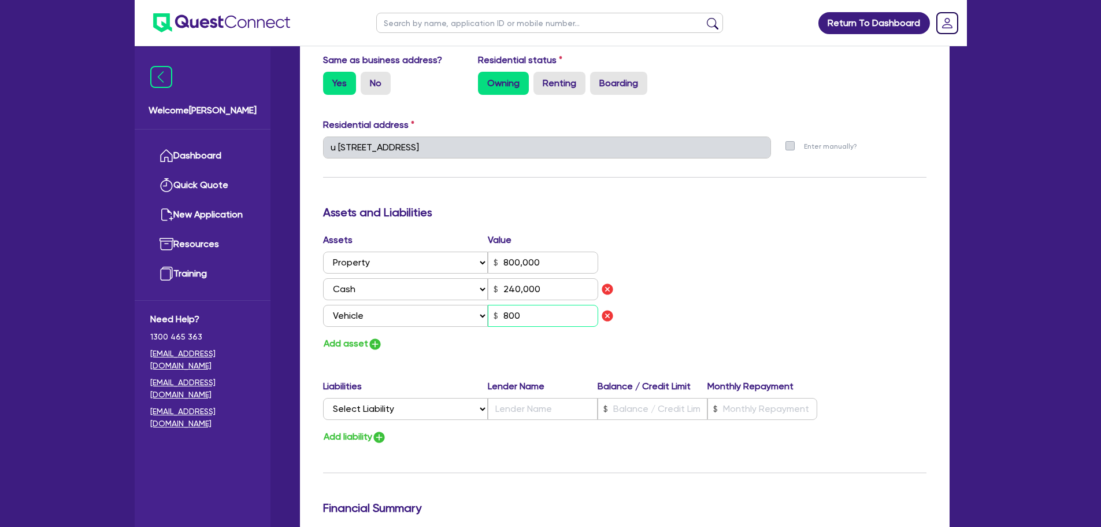
type input "800,000"
type input "240,000"
type input "8,000"
click at [375, 350] on img "button" at bounding box center [375, 344] width 14 height 14
type input "0"
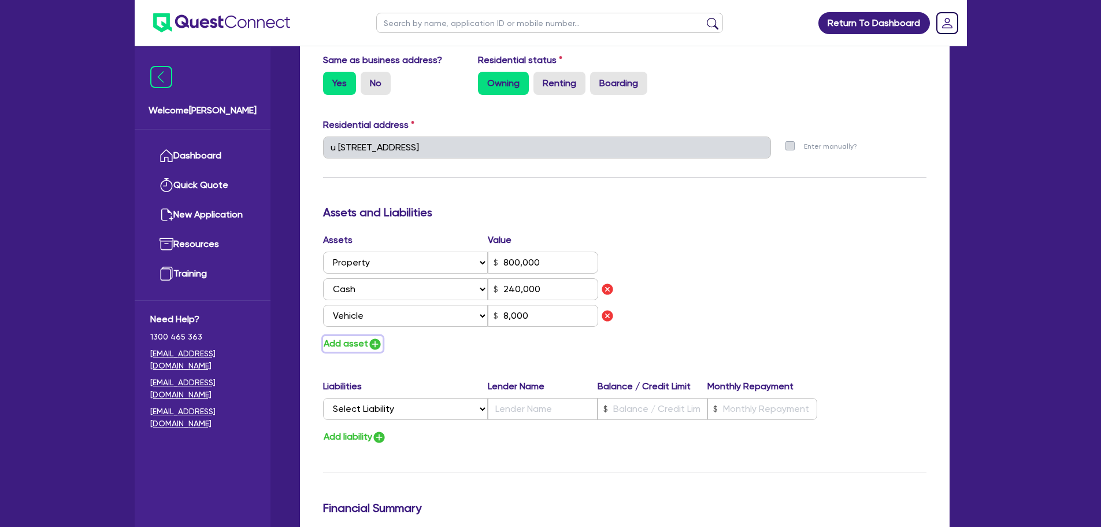
type input "0401 724 412"
type input "800,000"
type input "240,000"
type input "8,000"
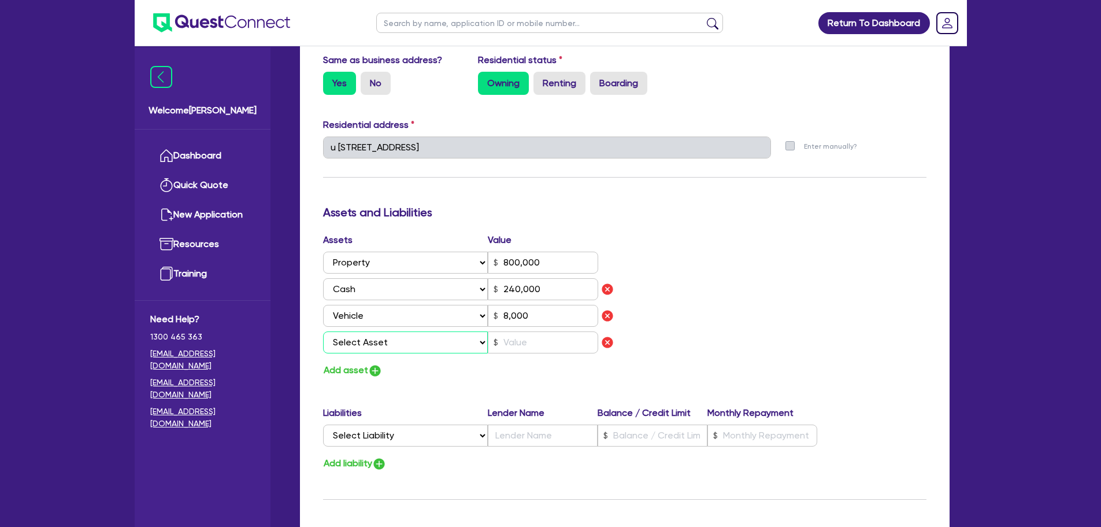
click at [388, 344] on select "Select Asset Cash Property Investment property Vehicle Truck Trailer Equipment …" at bounding box center [405, 342] width 165 height 22
select select "VEHICLE"
click at [323, 331] on select "Select Asset Cash Property Investment property Vehicle Truck Trailer Equipment …" at bounding box center [405, 342] width 165 height 22
type input "0"
type input "0401 724 412"
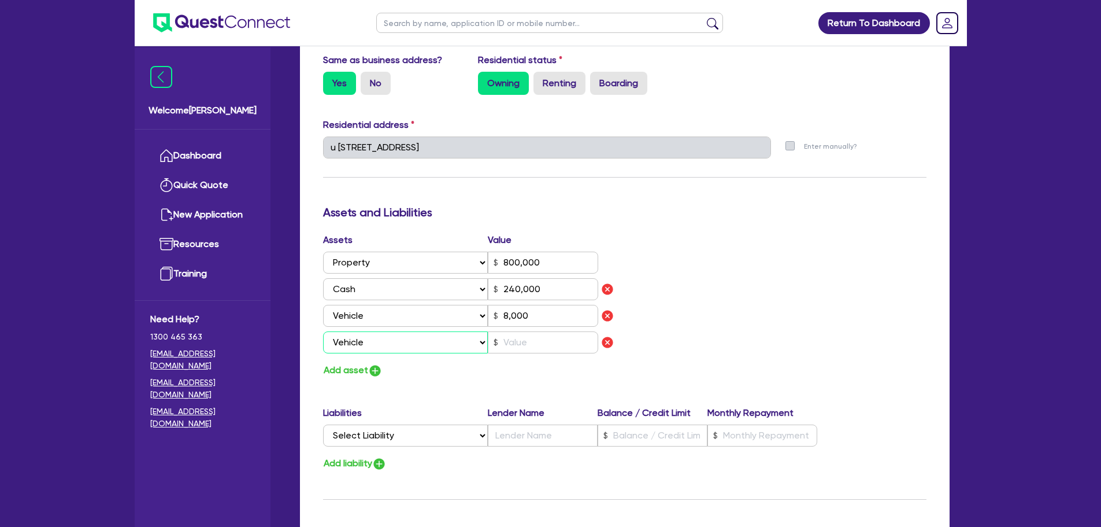
type input "800,000"
type input "240,000"
type input "8,000"
click at [528, 347] on input "text" at bounding box center [543, 342] width 110 height 22
type input "0"
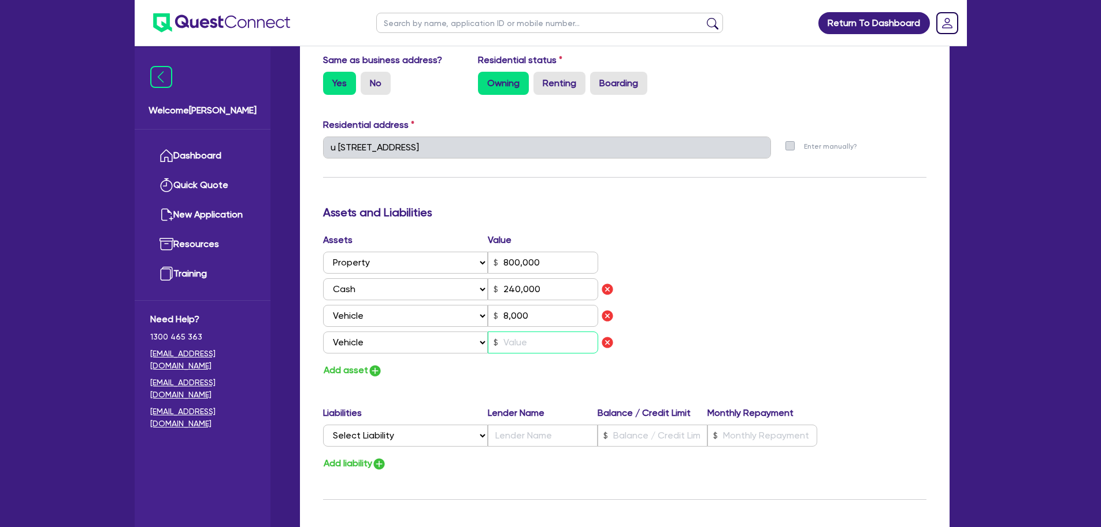
type input "0401 724 412"
type input "800,000"
type input "240,000"
type input "8,000"
type input "3"
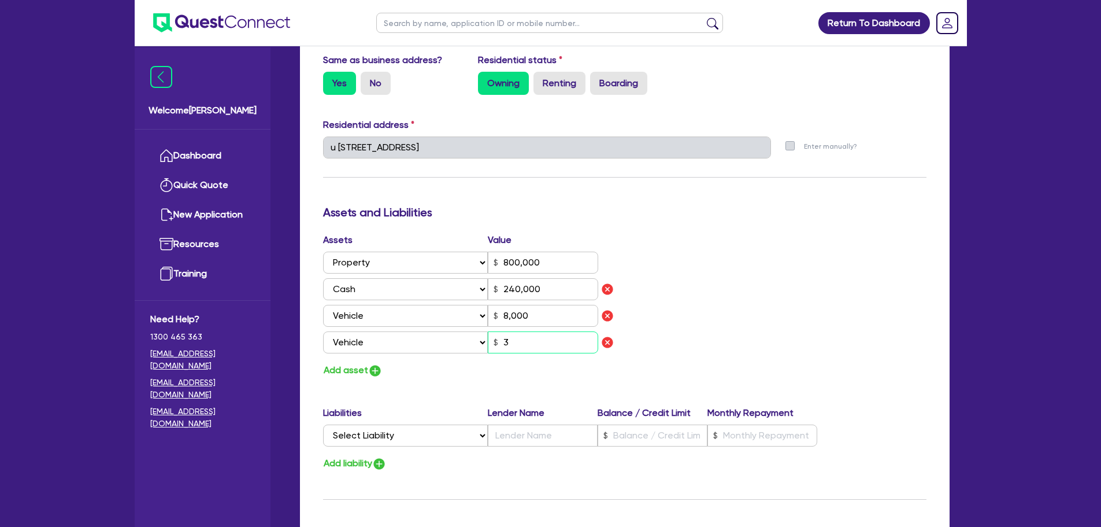
type input "0"
type input "0401 724 412"
type input "800,000"
type input "240,000"
type input "8,000"
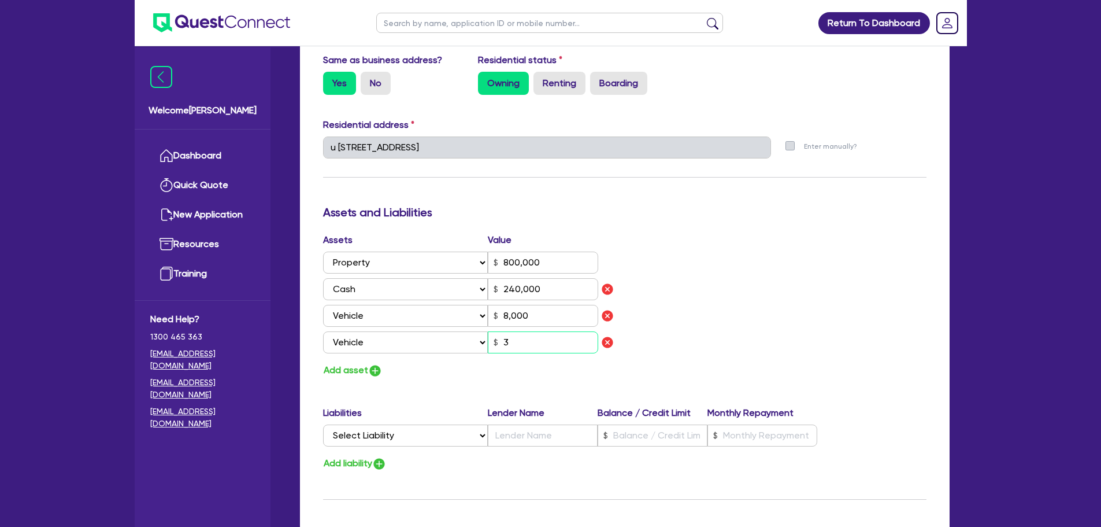
type input "35"
type input "0"
type input "0401 724 412"
type input "800,000"
type input "240,000"
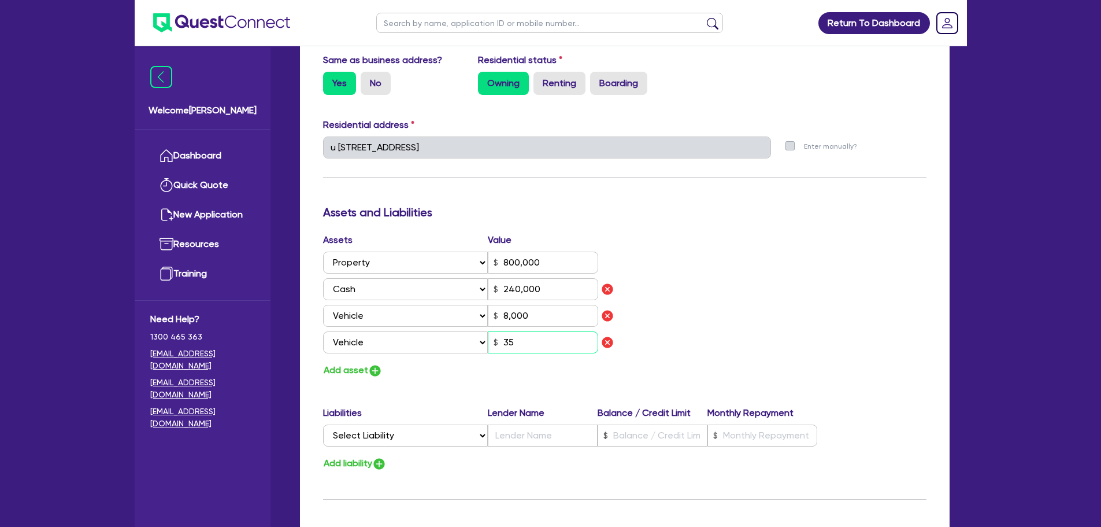
type input "8,000"
type input "350"
type input "0"
type input "0401 724 412"
type input "800,000"
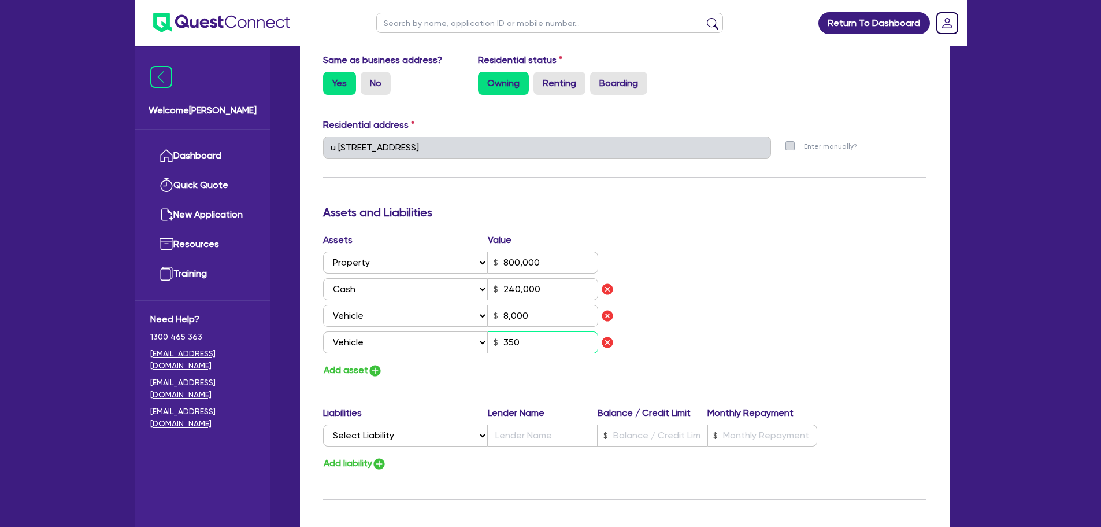
type input "240,000"
type input "8,000"
type input "3,500"
type input "0"
type input "0401 724 412"
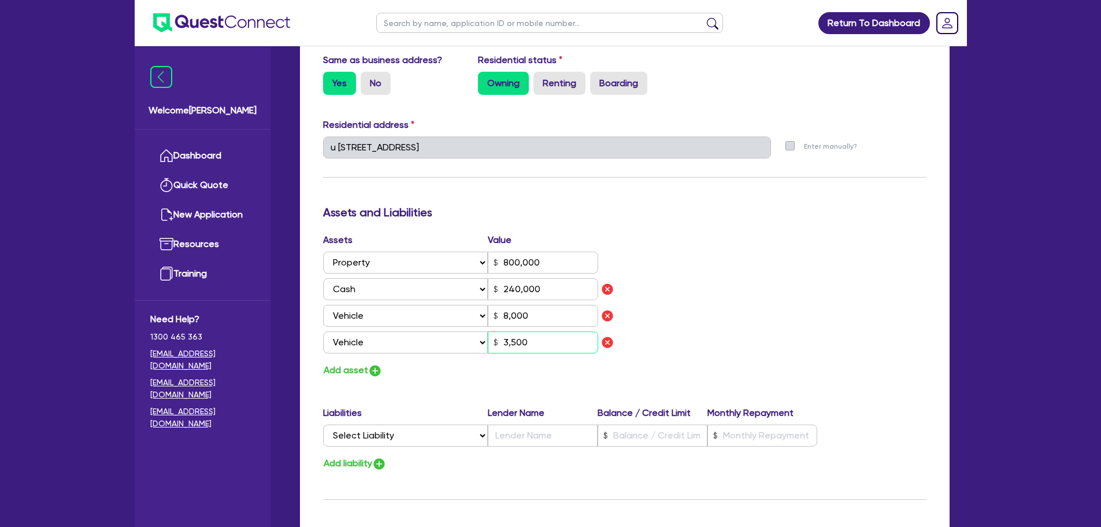
type input "800,000"
type input "240,000"
type input "8,000"
type input "35,000"
click at [413, 433] on select "Select Liability Credit card Mortgage Investment property loan Vehicle loan Tru…" at bounding box center [405, 435] width 165 height 22
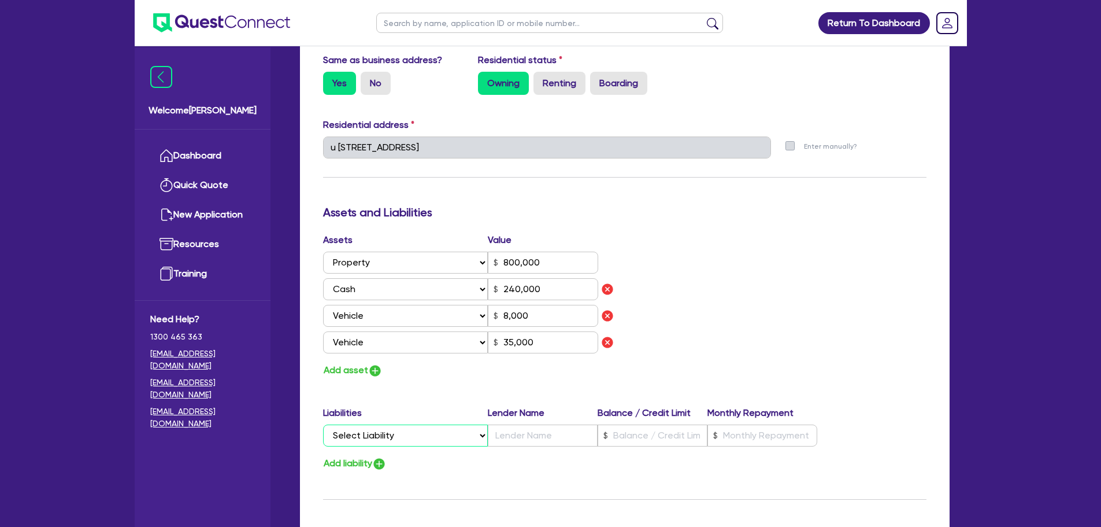
select select "MORTGAGE"
click at [323, 424] on select "Select Liability Credit card Mortgage Investment property loan Vehicle loan Tru…" at bounding box center [405, 435] width 165 height 22
type input "0"
type input "0401 724 412"
type input "800,000"
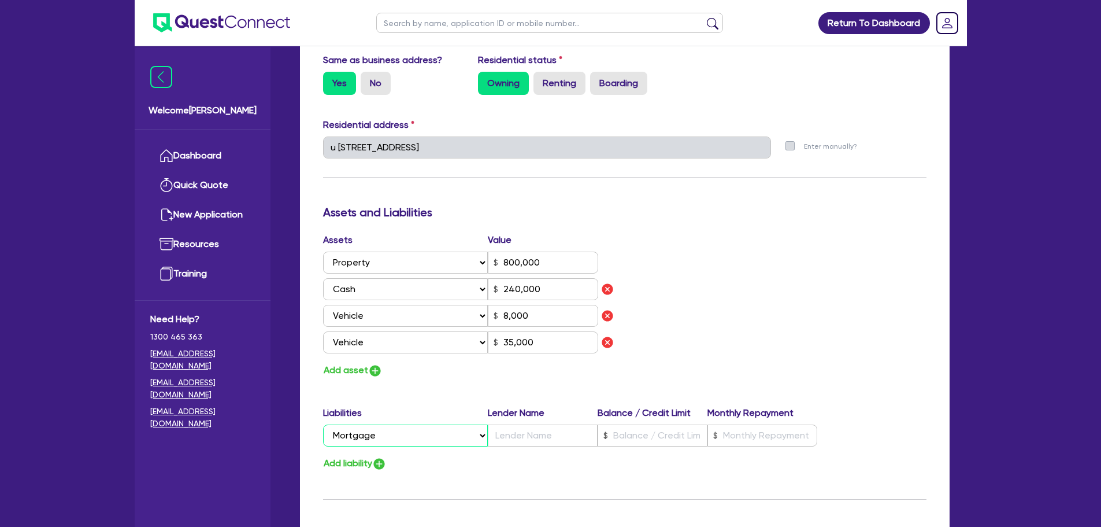
type input "240,000"
type input "8,000"
type input "35,000"
click at [569, 438] on input "text" at bounding box center [543, 435] width 110 height 22
type input "0"
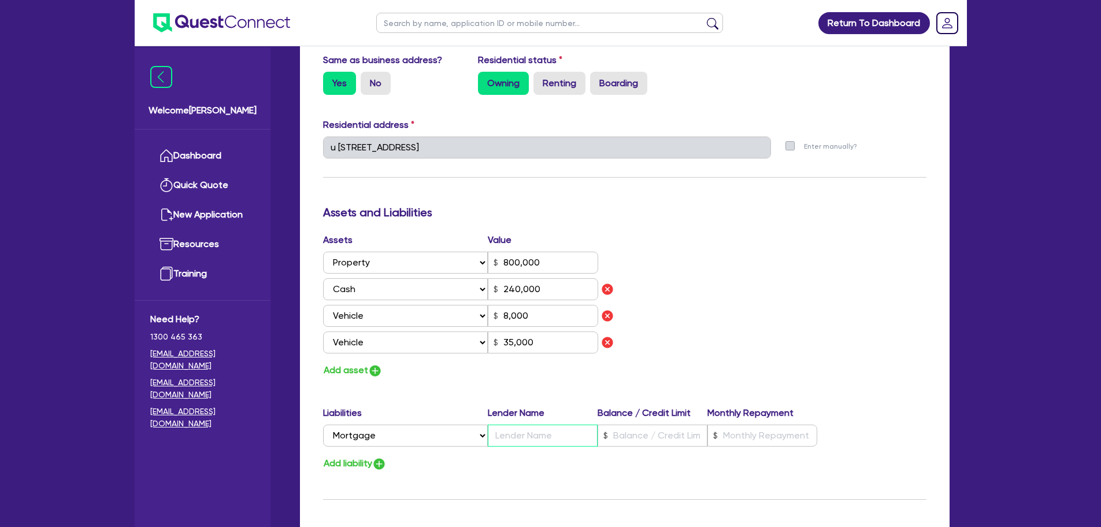
type input "0401 724 412"
type input "800,000"
type input "L"
type input "240,000"
type input "8,000"
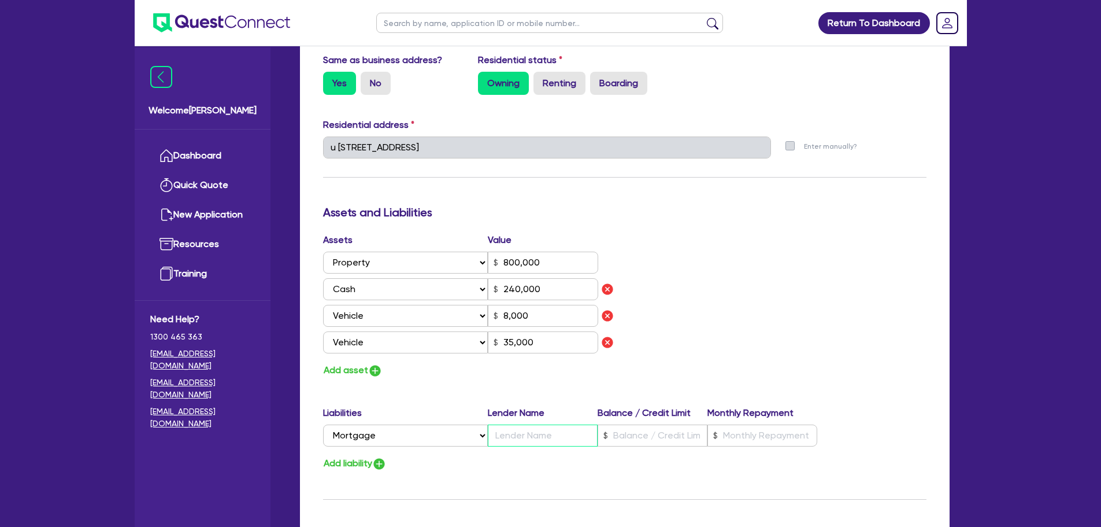
type input "35,000"
type input "0"
type input "0401 724 412"
type input "800,000"
type input "Li"
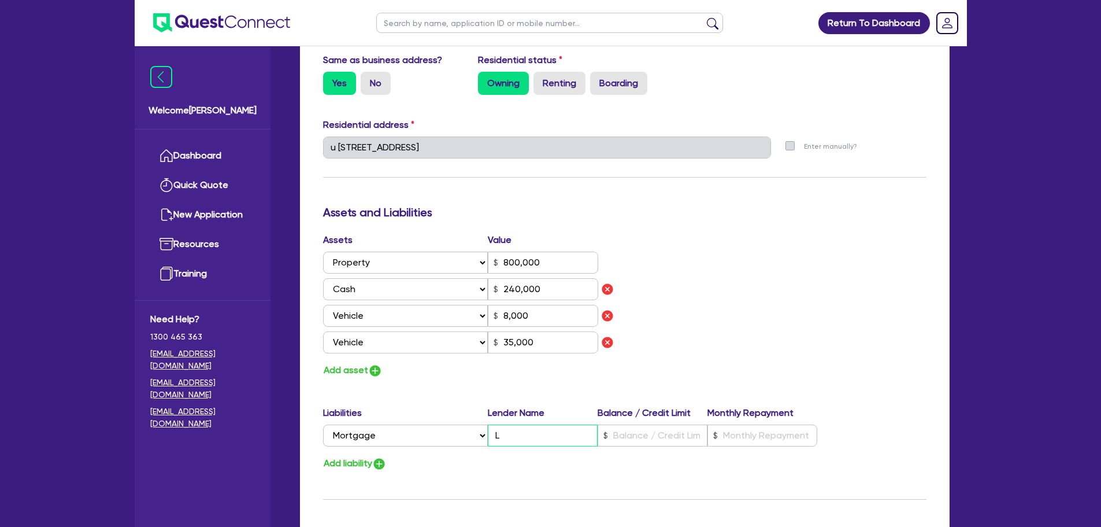
type input "240,000"
type input "8,000"
type input "35,000"
type input "0"
type input "0401 724 412"
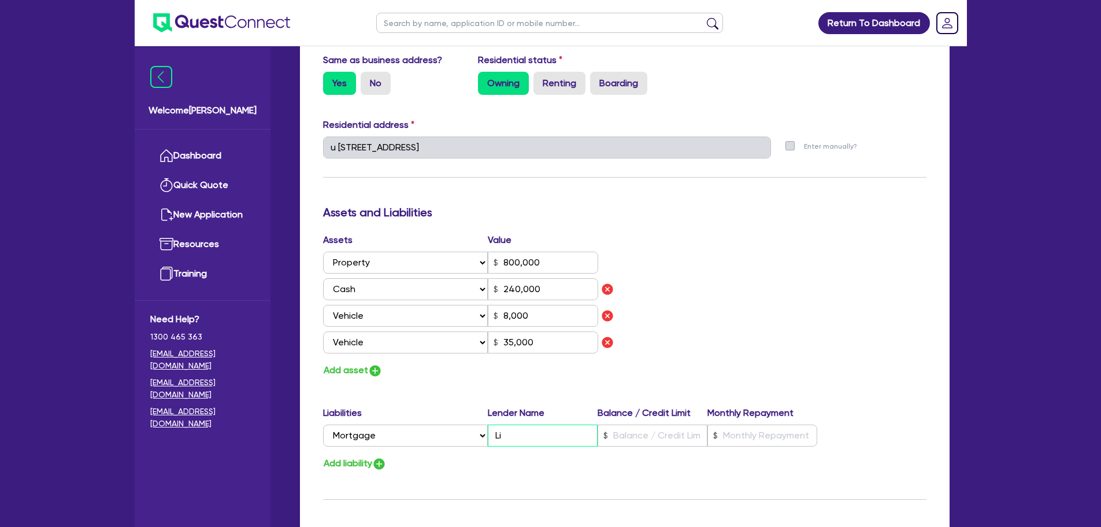
type input "800,000"
type input "Lib"
type input "240,000"
type input "8,000"
type input "35,000"
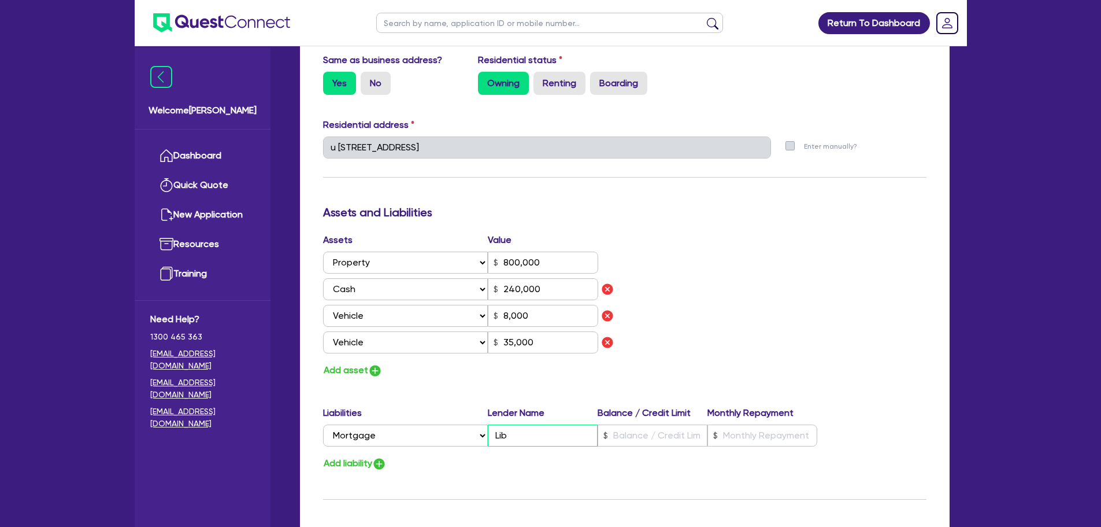
type input "0"
type input "0401 724 412"
type input "800,000"
type input "Libe"
type input "240,000"
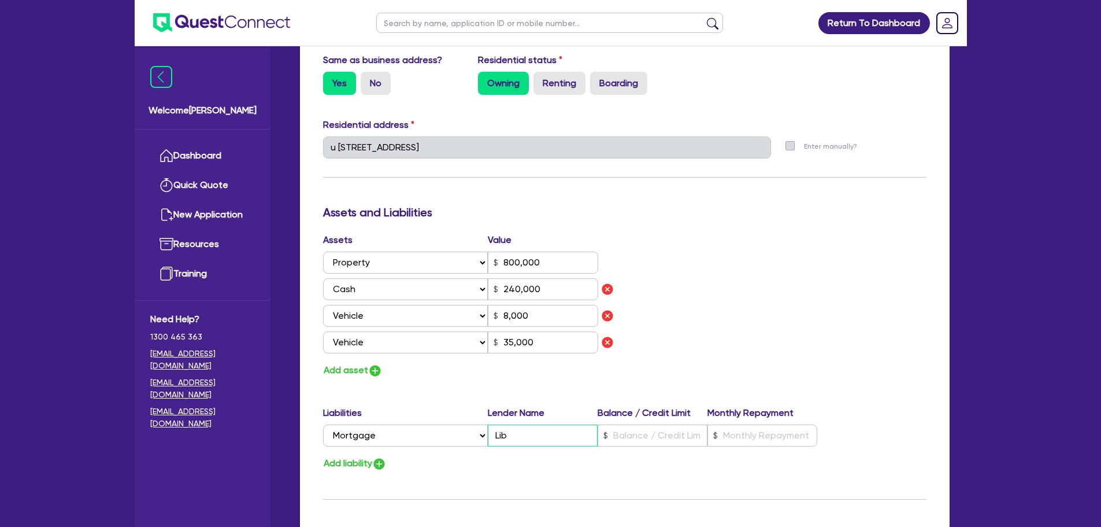
type input "8,000"
type input "35,000"
type input "0"
type input "0401 724 412"
type input "800,000"
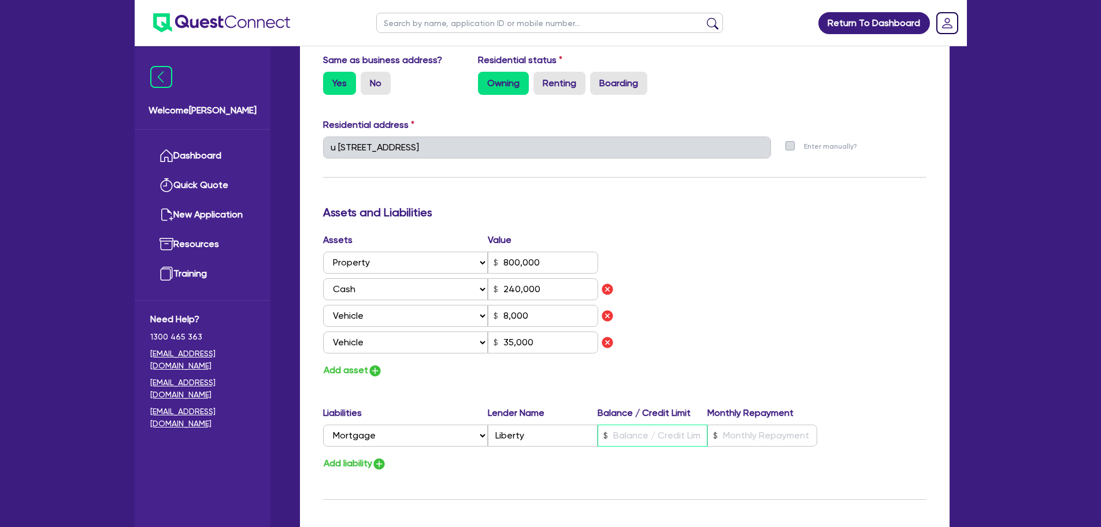
click at [629, 431] on input "text" at bounding box center [653, 435] width 110 height 22
click at [758, 427] on input "text" at bounding box center [763, 435] width 110 height 22
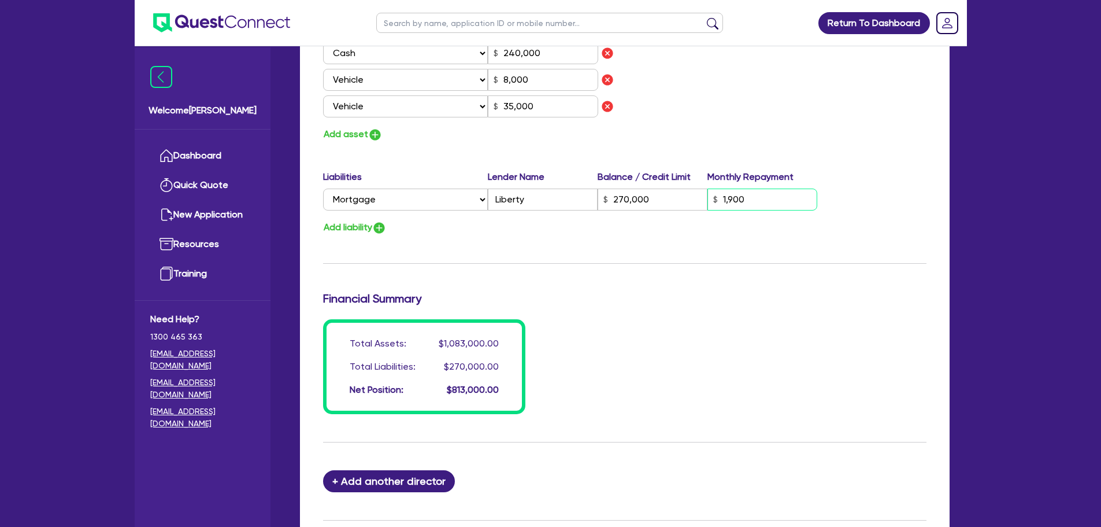
scroll to position [809, 0]
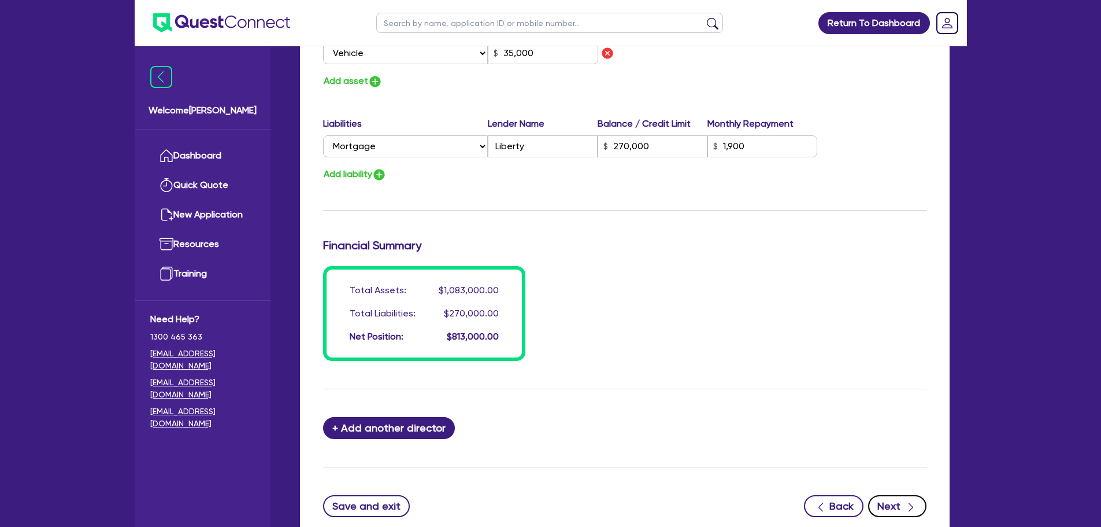
click at [890, 497] on button "Next" at bounding box center [897, 506] width 58 height 22
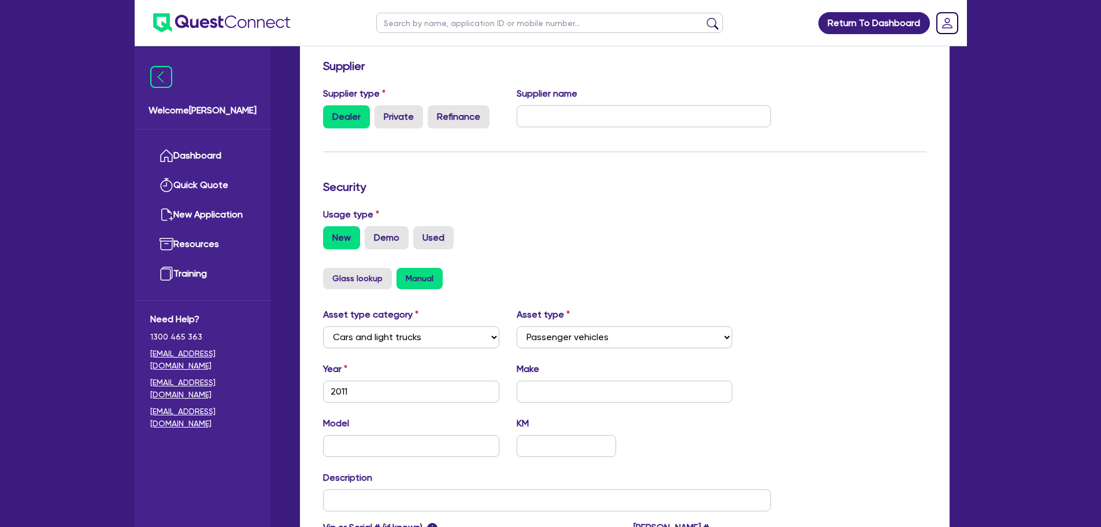
scroll to position [16, 0]
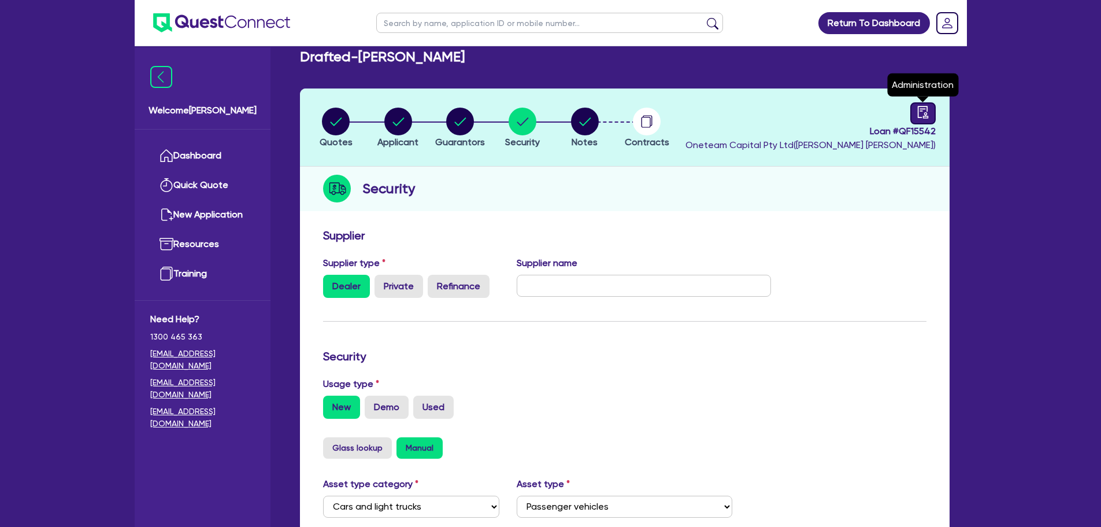
click at [924, 110] on icon "audit" at bounding box center [923, 112] width 13 height 13
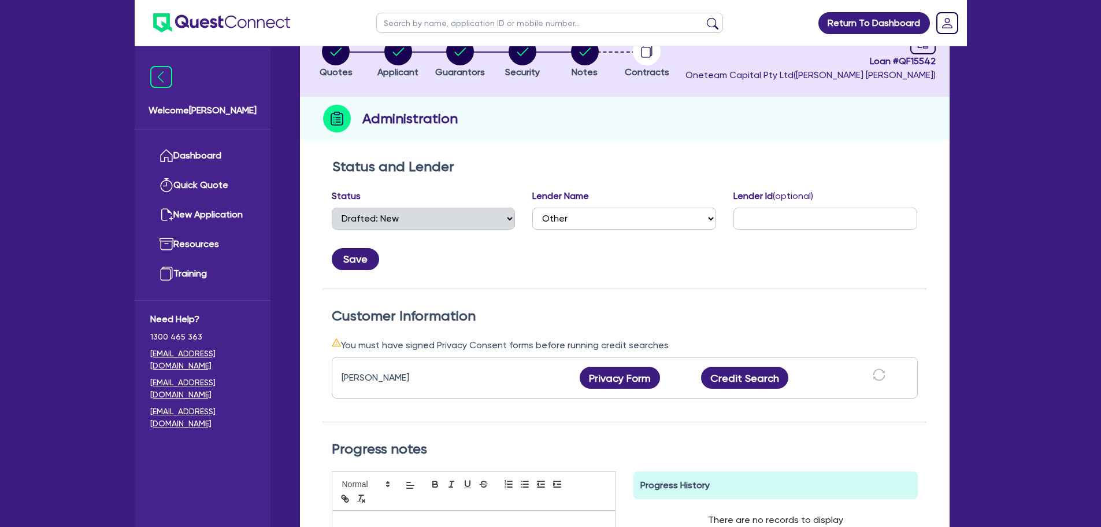
scroll to position [173, 0]
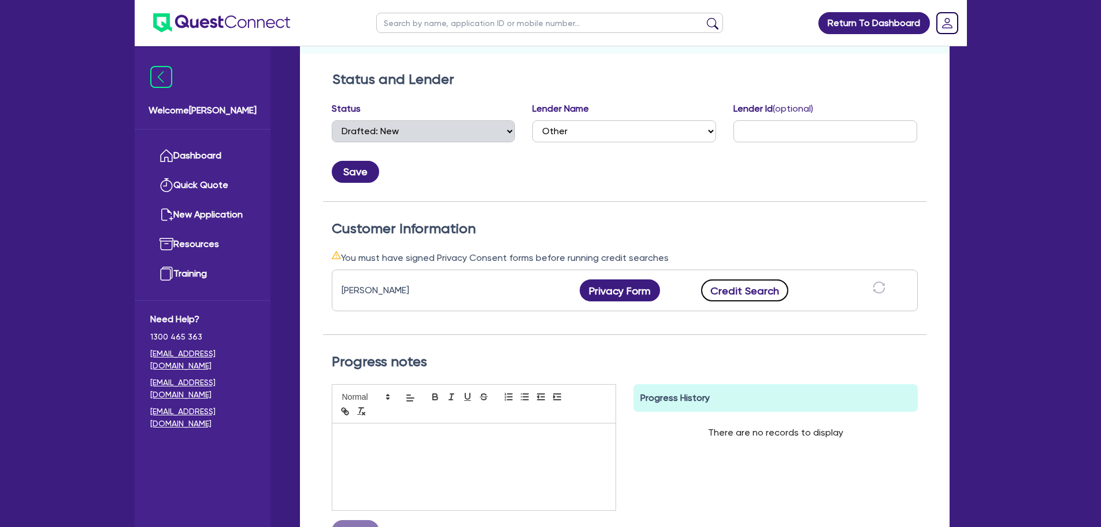
click at [726, 297] on button "Credit Search" at bounding box center [745, 290] width 88 height 22
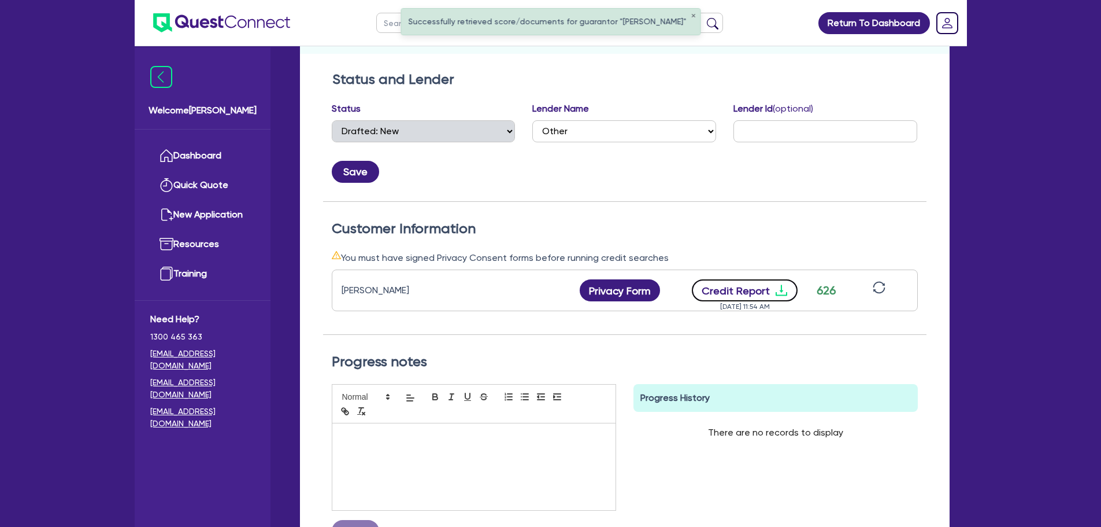
click at [778, 295] on icon "download" at bounding box center [781, 290] width 12 height 11
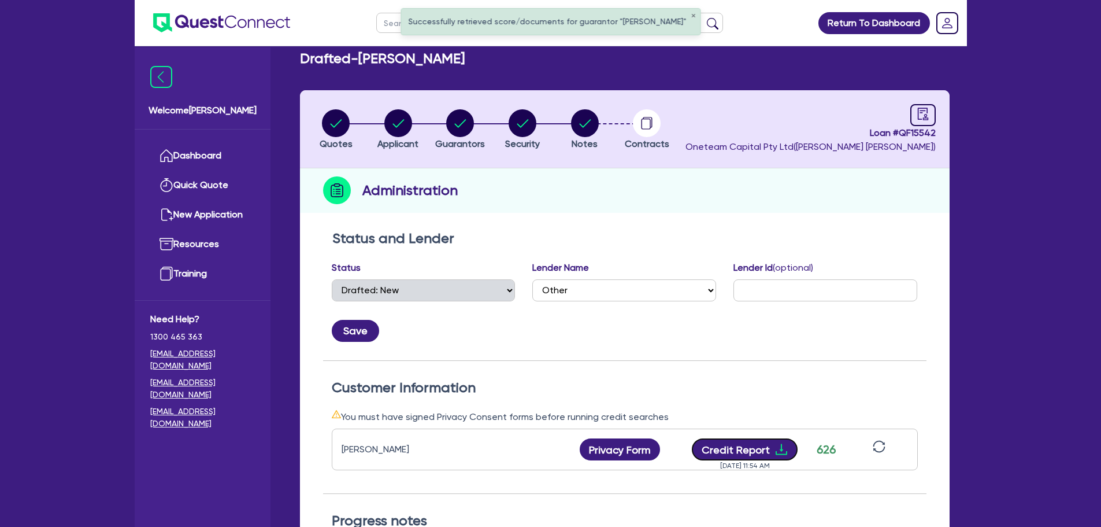
scroll to position [0, 0]
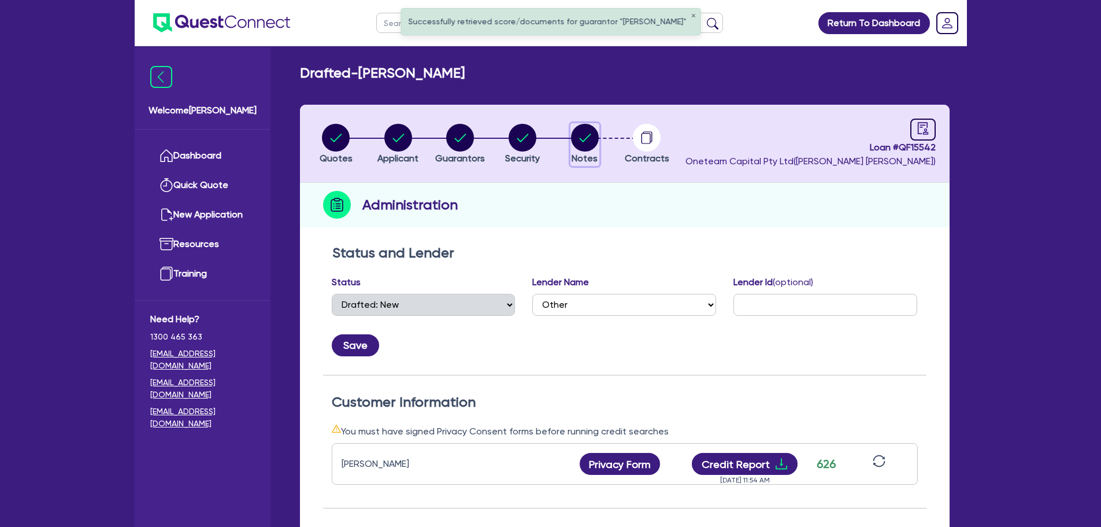
click at [571, 149] on icon "button" at bounding box center [585, 138] width 28 height 28
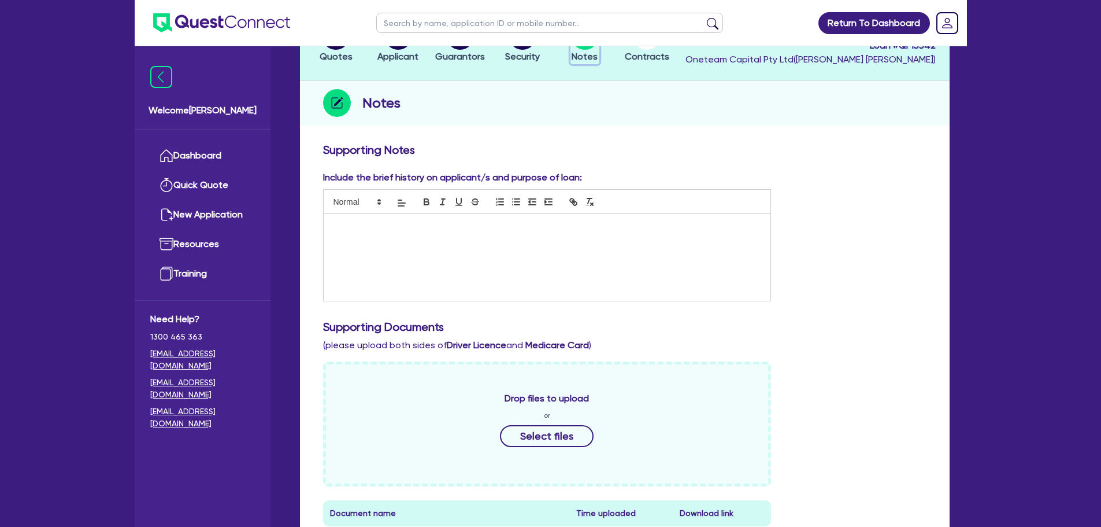
scroll to position [405, 0]
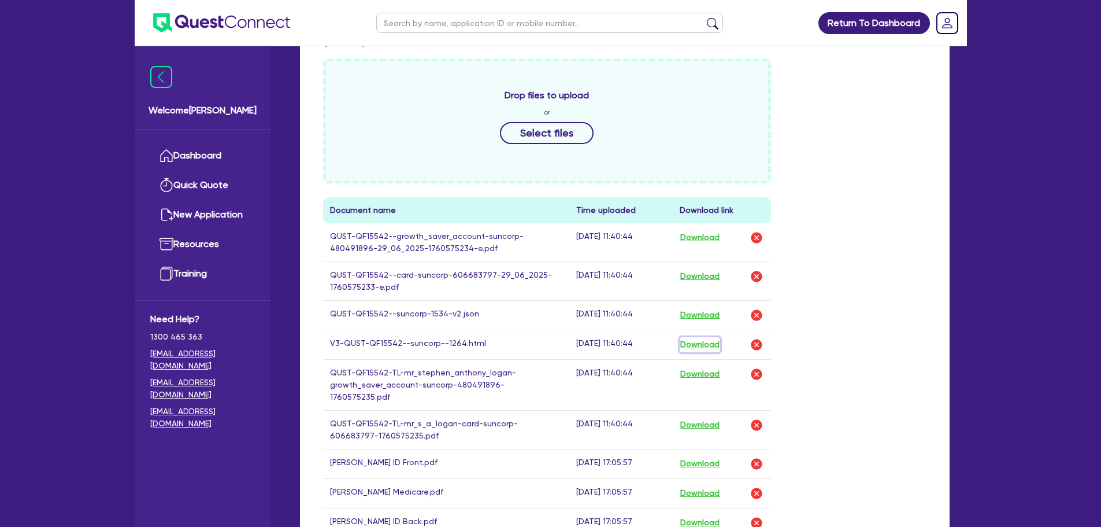
click at [688, 341] on button "Download" at bounding box center [700, 344] width 40 height 15
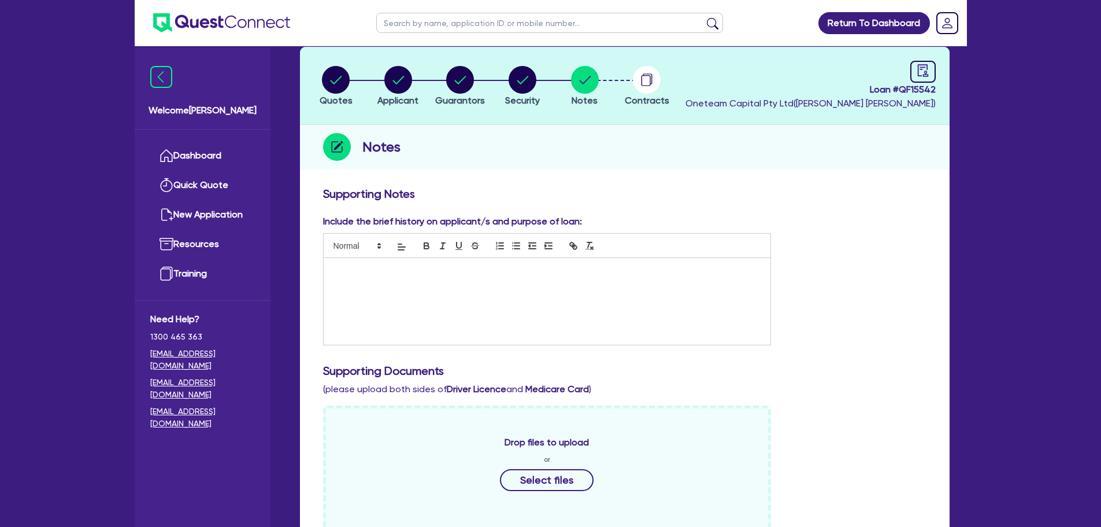
scroll to position [0, 0]
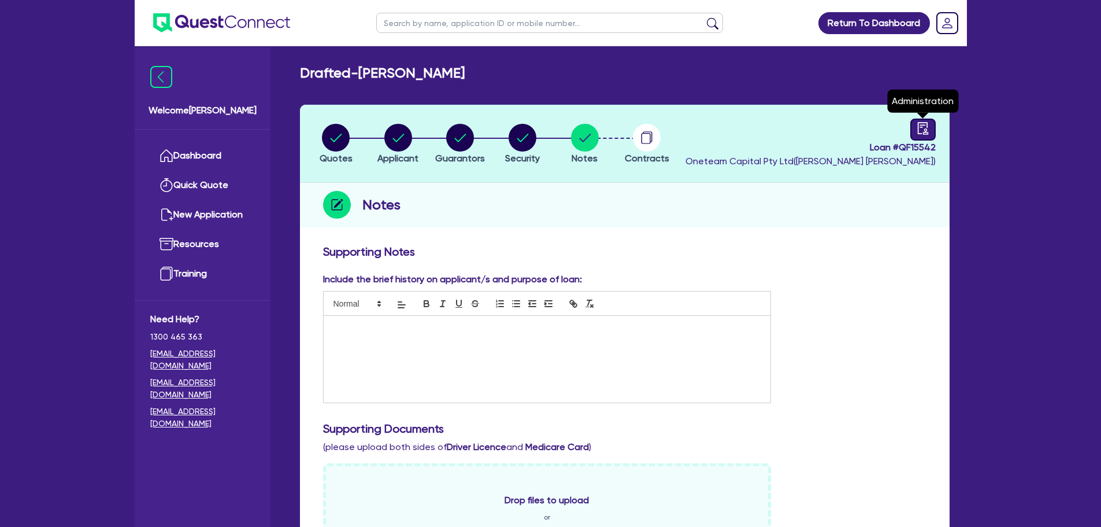
click at [917, 124] on icon "audit" at bounding box center [923, 128] width 13 height 13
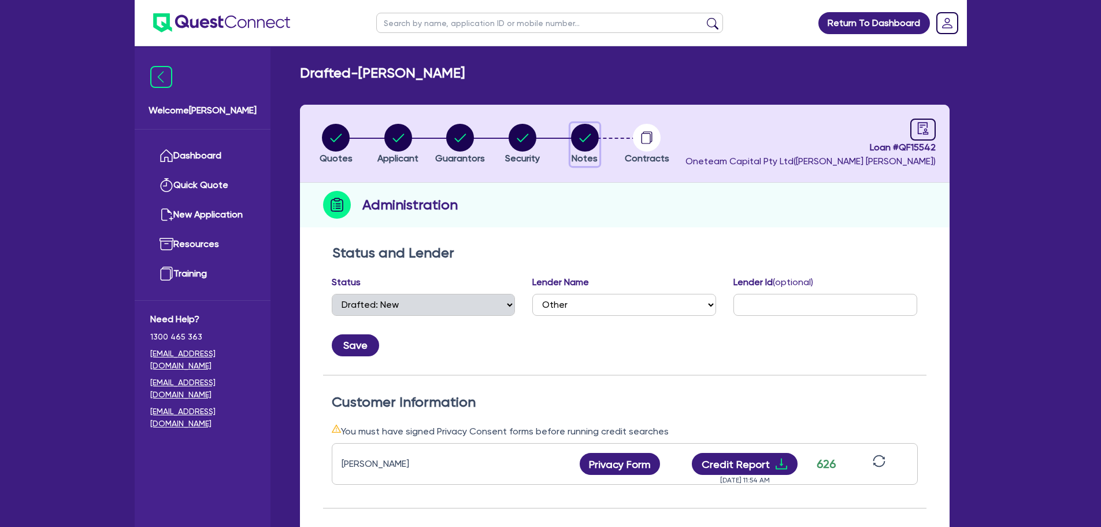
click at [578, 141] on circle "button" at bounding box center [585, 138] width 28 height 28
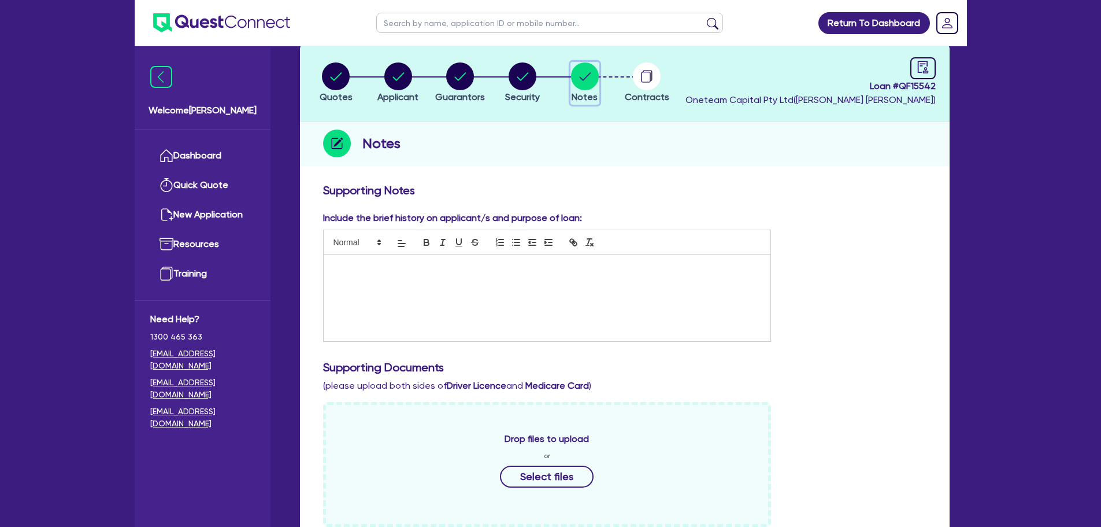
scroll to position [58, 0]
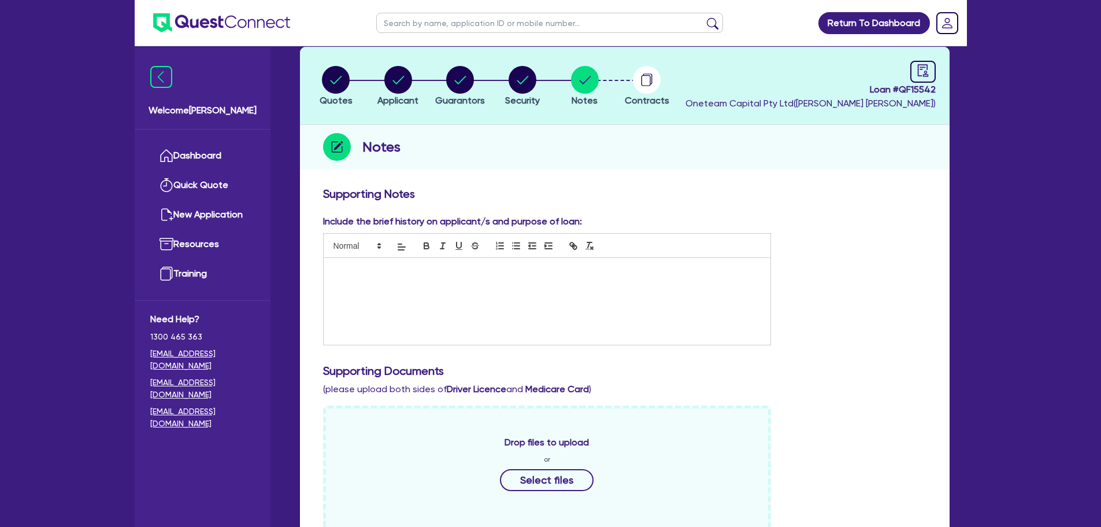
click at [467, 284] on div at bounding box center [547, 301] width 447 height 87
click at [343, 298] on div at bounding box center [547, 301] width 447 height 87
click at [857, 189] on h3 "Supporting Notes" at bounding box center [625, 194] width 604 height 14
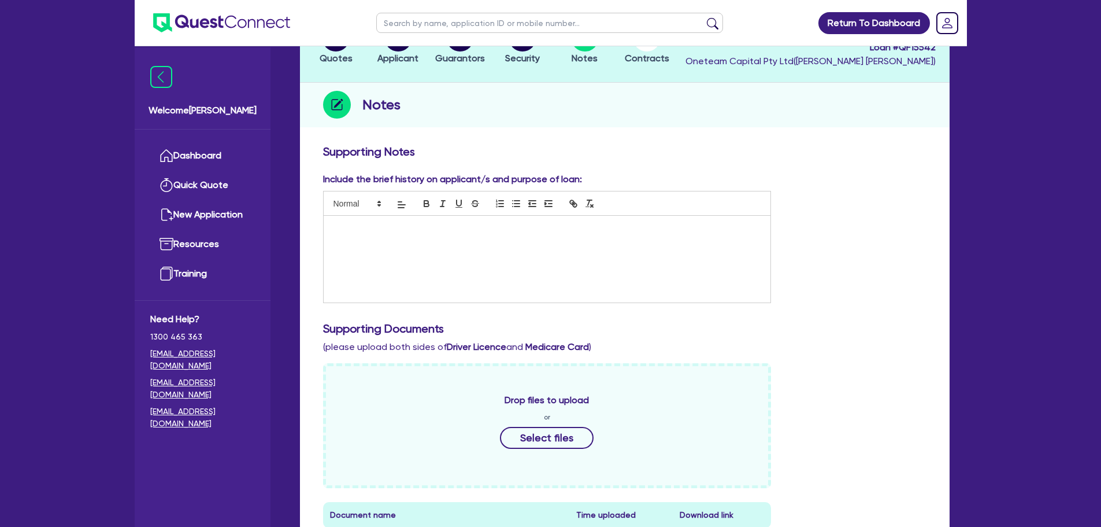
scroll to position [0, 0]
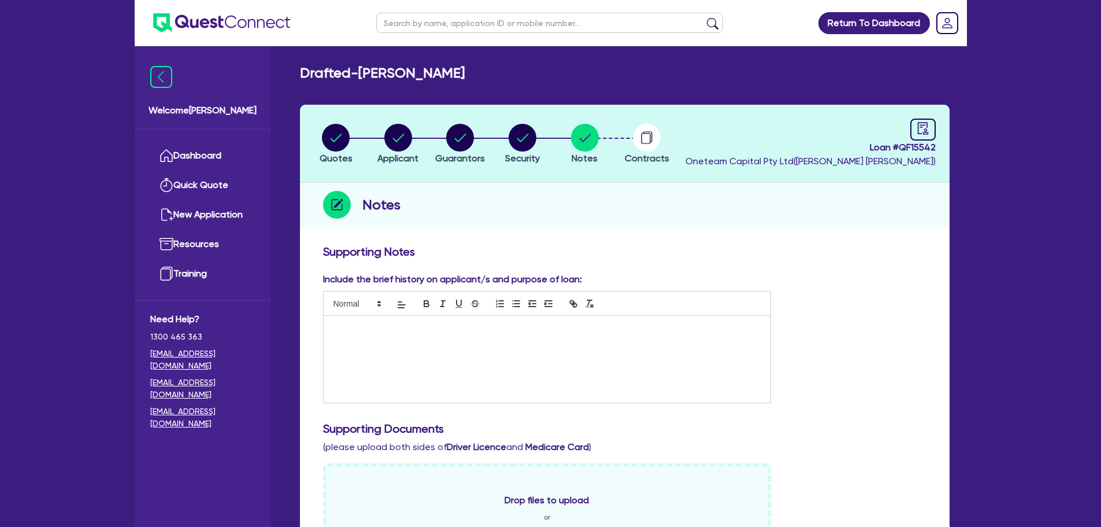
click at [525, 339] on div at bounding box center [547, 359] width 447 height 87
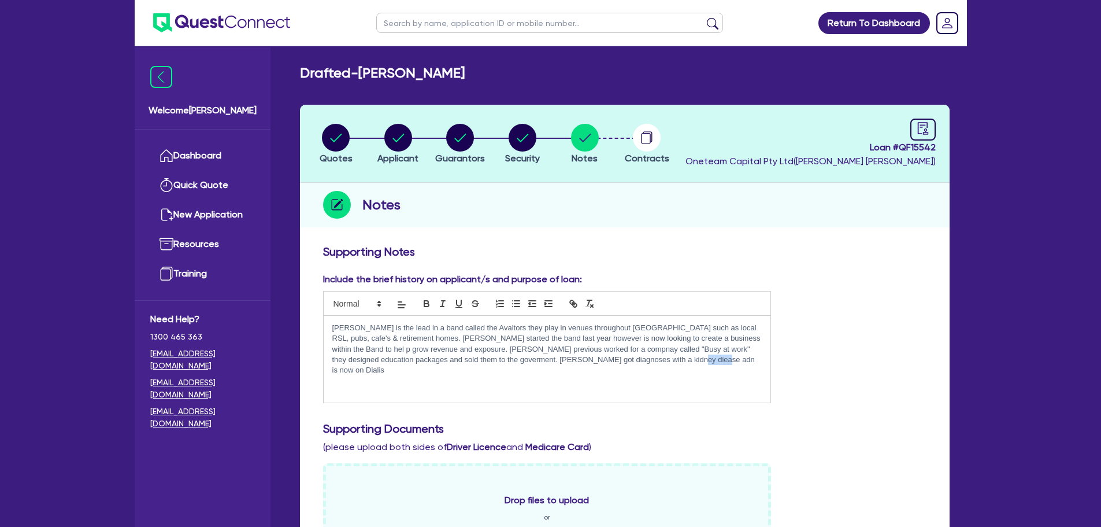
drag, startPoint x: 699, startPoint y: 362, endPoint x: 670, endPoint y: 360, distance: 29.0
click at [670, 360] on p "Stephen is the lead in a band called the Avaitors they play in venues throughou…" at bounding box center [547, 349] width 430 height 53
copy p "Dialis"
click at [701, 362] on p "Stephen is the lead in a band called the Avaitors they play in venues throughou…" at bounding box center [547, 349] width 430 height 53
drag, startPoint x: 697, startPoint y: 362, endPoint x: 671, endPoint y: 361, distance: 26.0
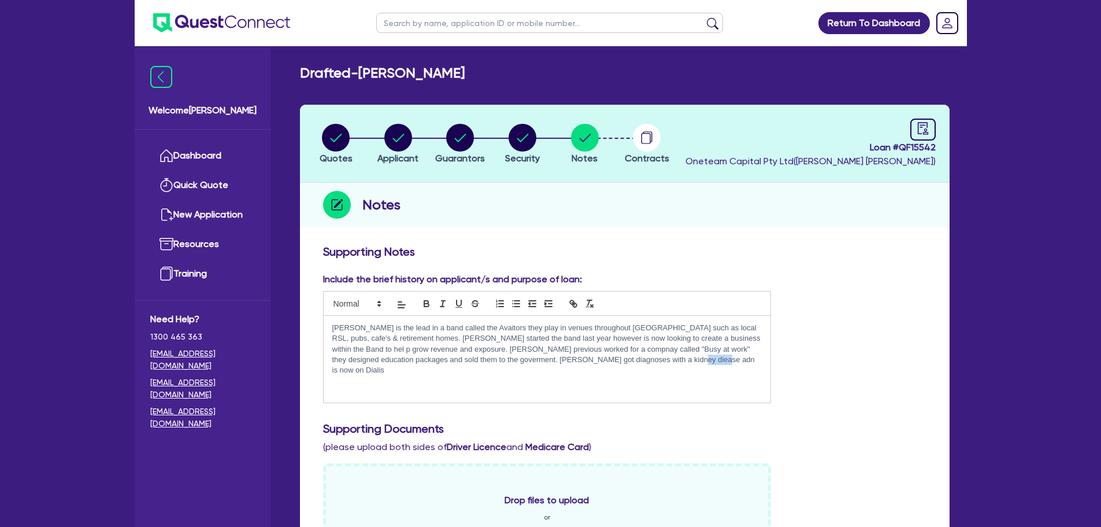
click at [671, 361] on p "Stephen is the lead in a band called the Avaitors they play in venues throughou…" at bounding box center [547, 349] width 430 height 53
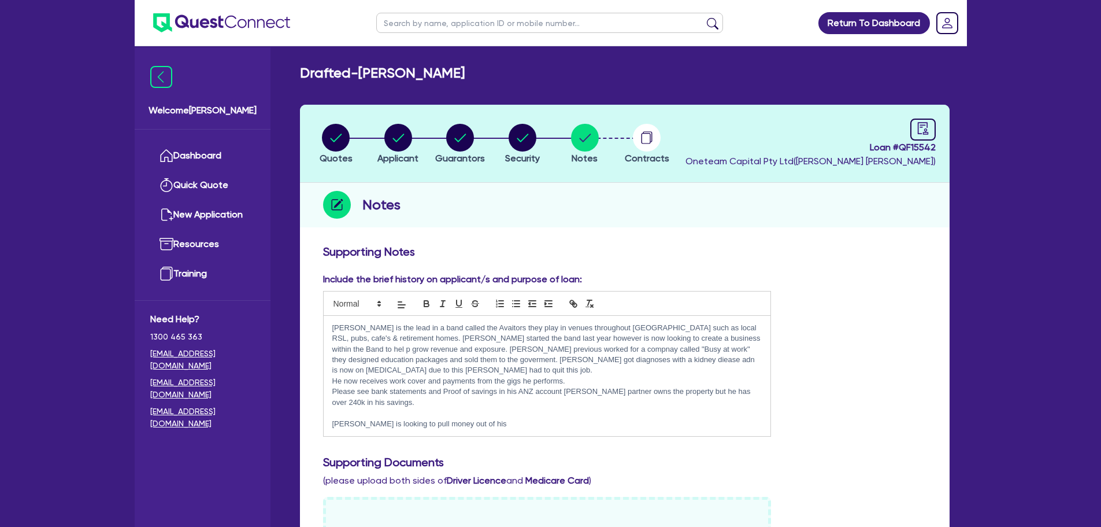
click at [530, 421] on p "Stephen is looking to pull money out of his" at bounding box center [547, 424] width 430 height 10
click at [712, 431] on div "Stephen is the lead in a band called the Avaitors they play in venues throughou…" at bounding box center [547, 376] width 447 height 121
click at [686, 425] on p "Stephen is looking to pull money out of his 1972 Vintage CF bedford Van kitted …" at bounding box center [547, 424] width 430 height 10
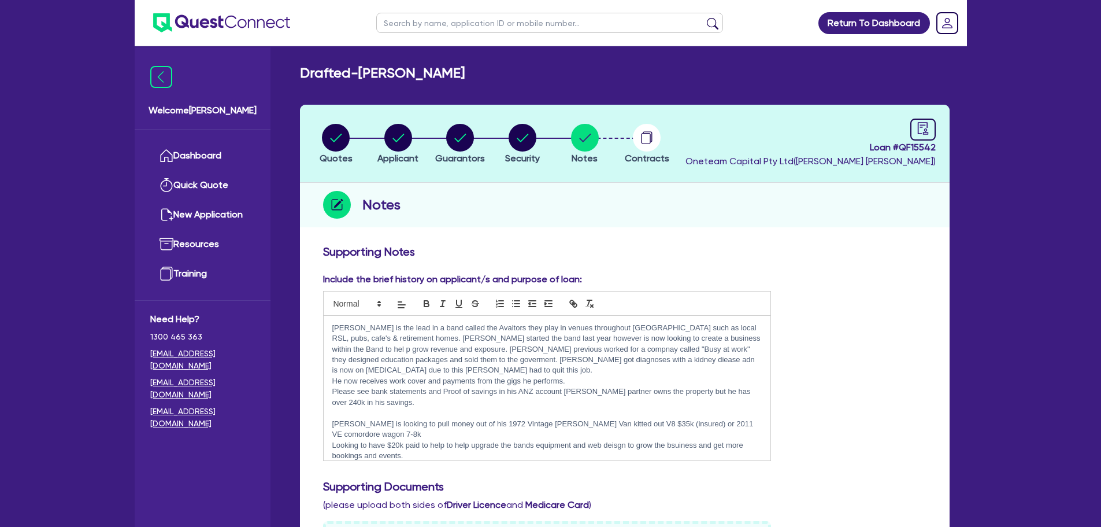
drag, startPoint x: 664, startPoint y: 453, endPoint x: 312, endPoint y: 323, distance: 375.1
copy div "Stephen is the lead in a band called the Avaitors they play in venues throughou…"
click at [420, 440] on p "Looking to have $20k paid to help to help upgrade the bands equipment and web d…" at bounding box center [547, 450] width 430 height 21
drag, startPoint x: 407, startPoint y: 456, endPoint x: 323, endPoint y: 325, distance: 155.7
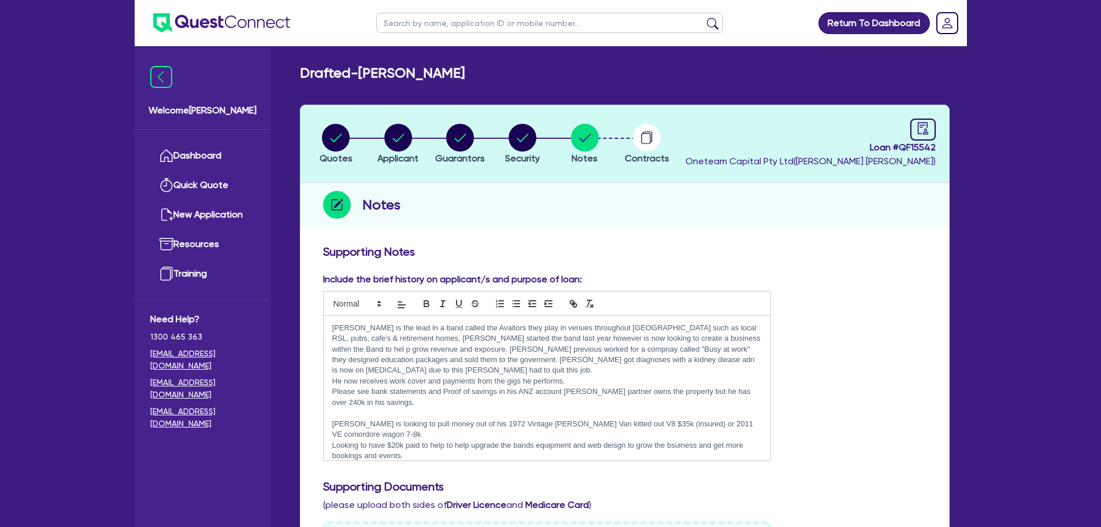
click at [324, 325] on div "Stephen is the lead in a band called the Avaitors they play in venues throughou…" at bounding box center [547, 388] width 447 height 145
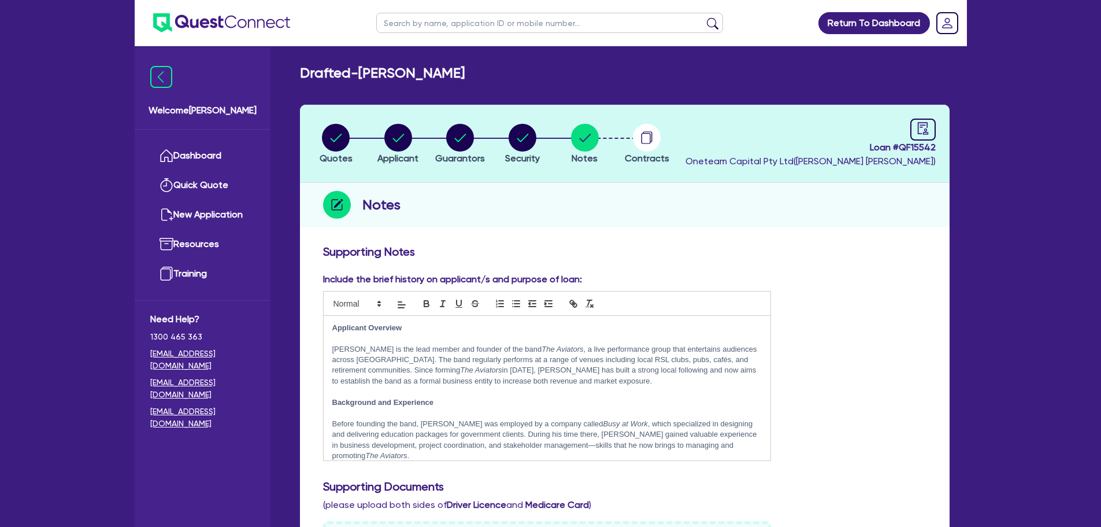
scroll to position [512, 0]
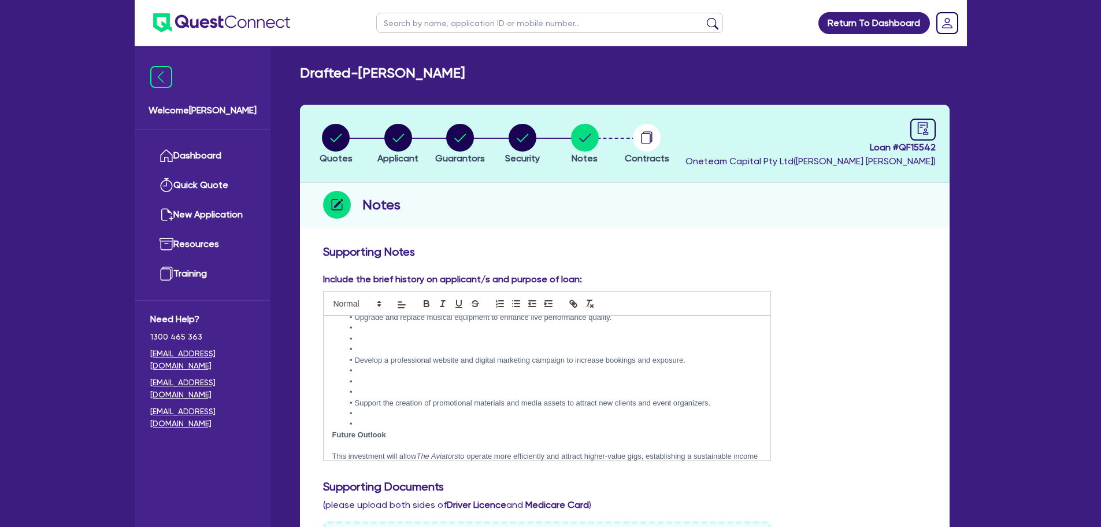
click at [402, 419] on li at bounding box center [552, 424] width 419 height 10
click at [384, 389] on li at bounding box center [552, 394] width 419 height 10
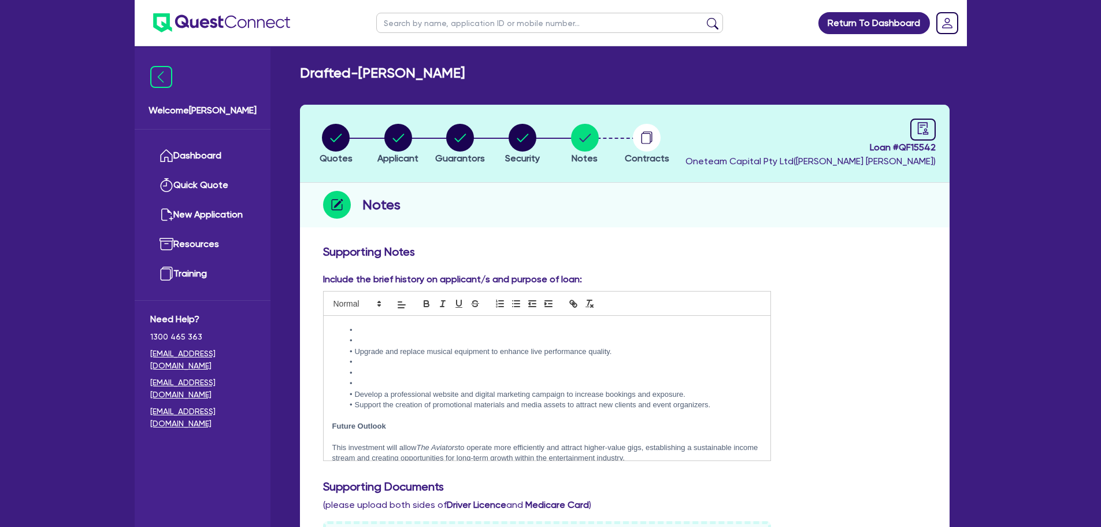
click at [380, 378] on li at bounding box center [552, 383] width 419 height 10
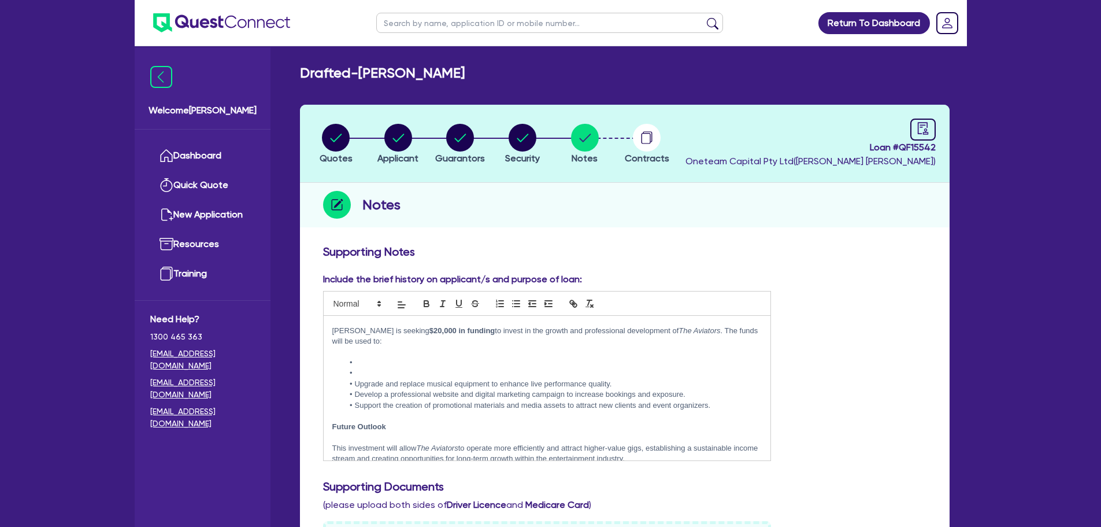
click at [378, 368] on li at bounding box center [552, 373] width 419 height 10
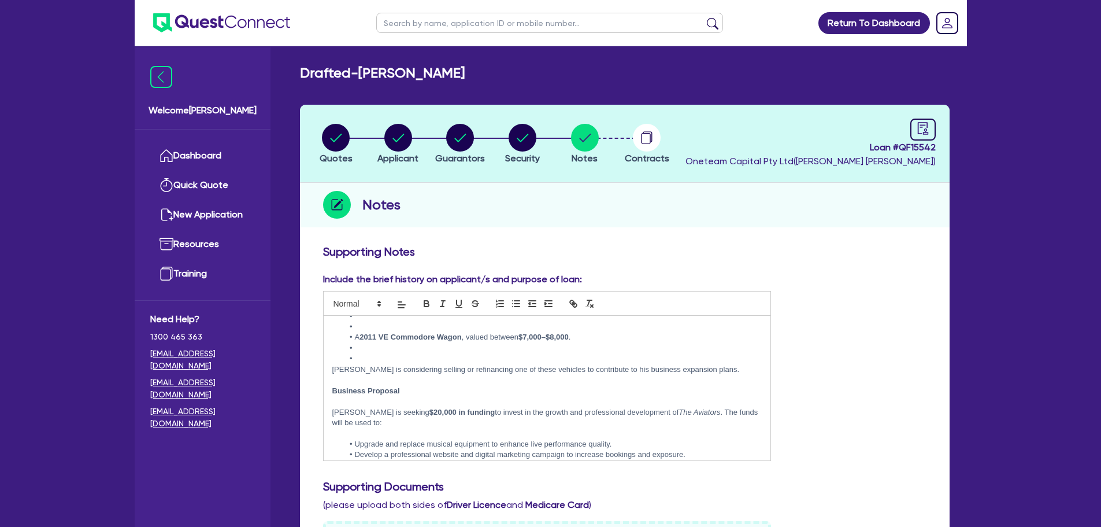
scroll to position [367, 0]
click at [370, 350] on li at bounding box center [552, 355] width 419 height 10
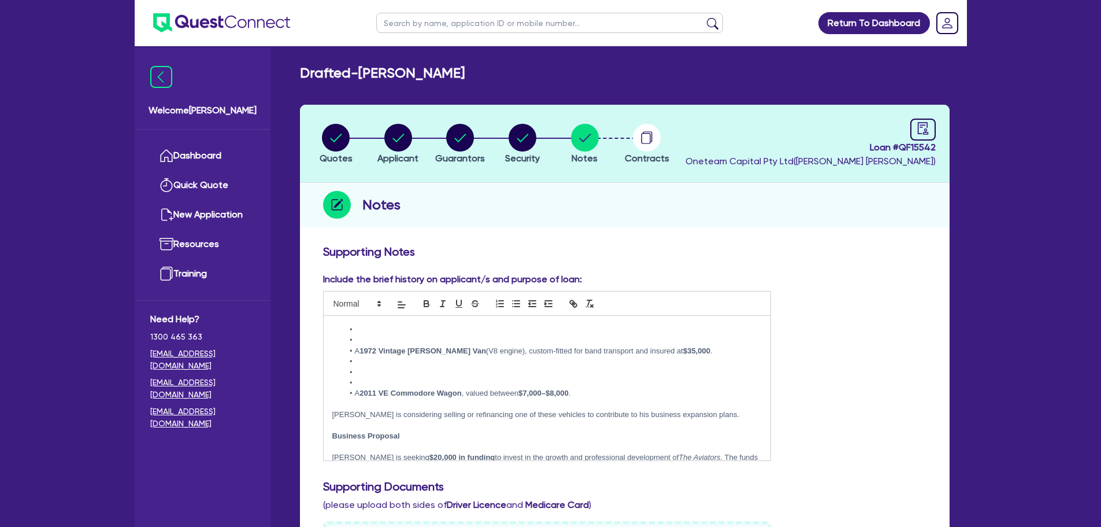
scroll to position [251, 0]
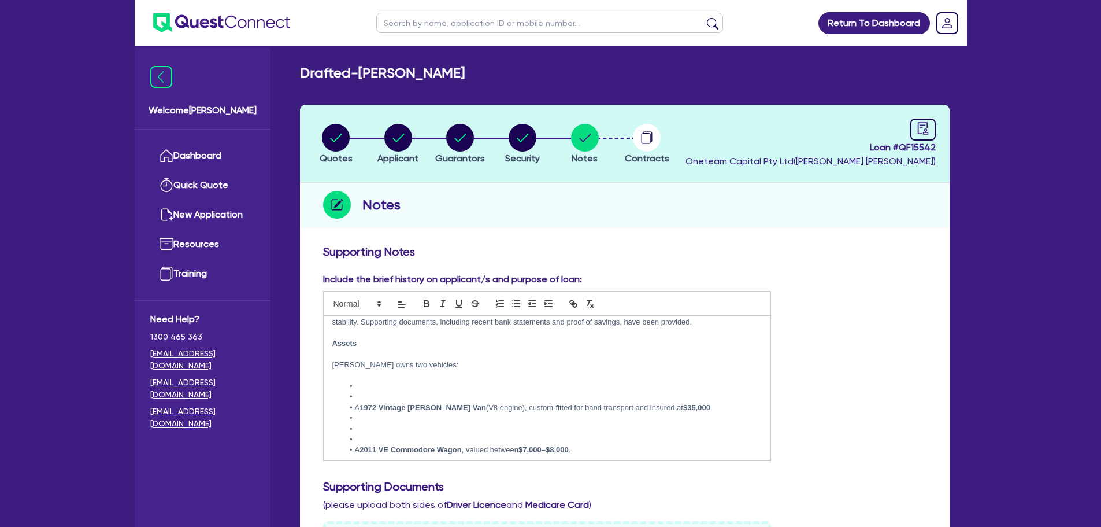
click at [371, 434] on li at bounding box center [552, 439] width 419 height 10
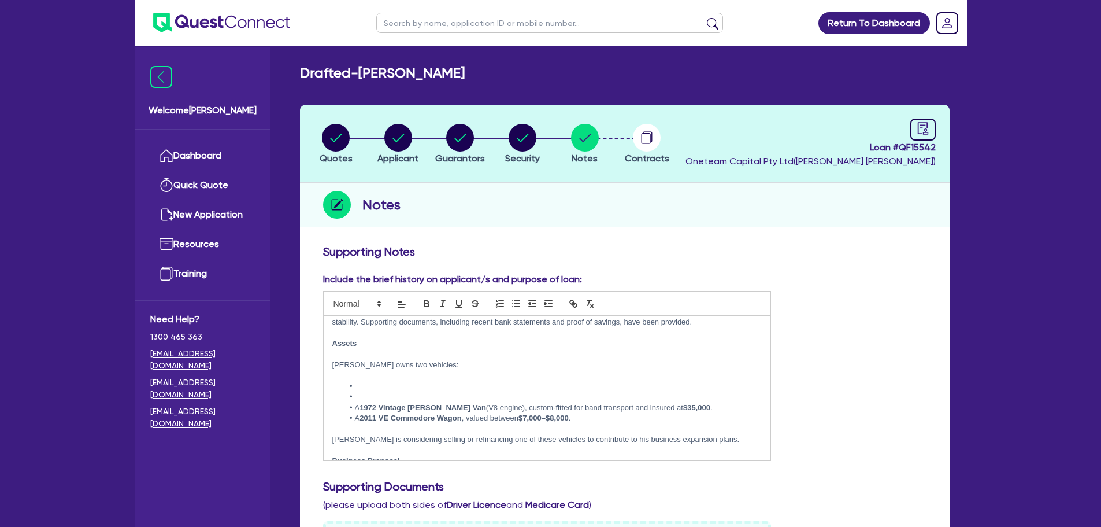
click at [373, 381] on li at bounding box center [552, 386] width 419 height 10
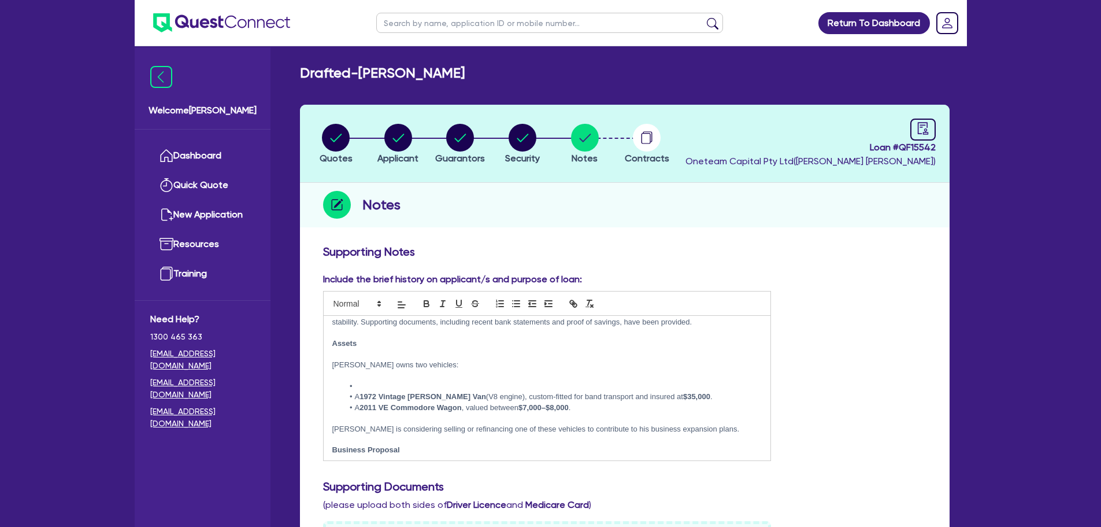
click at [373, 381] on li at bounding box center [552, 386] width 419 height 10
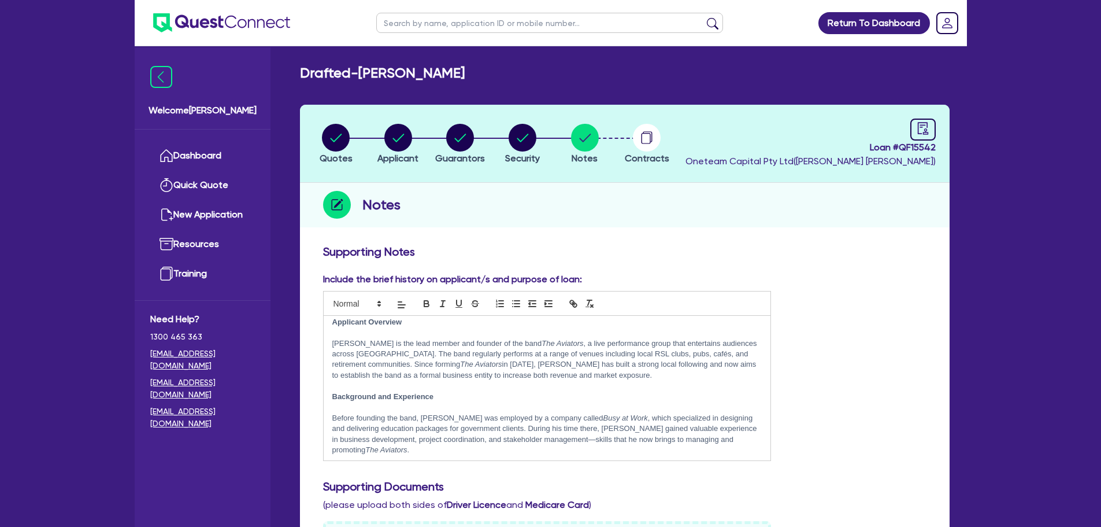
scroll to position [0, 0]
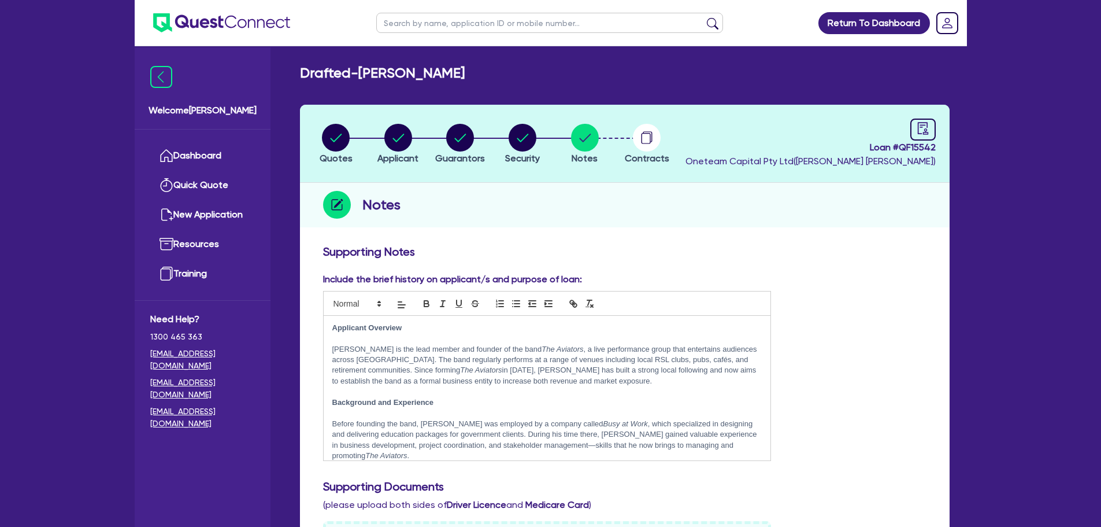
click at [398, 334] on p at bounding box center [547, 338] width 430 height 10
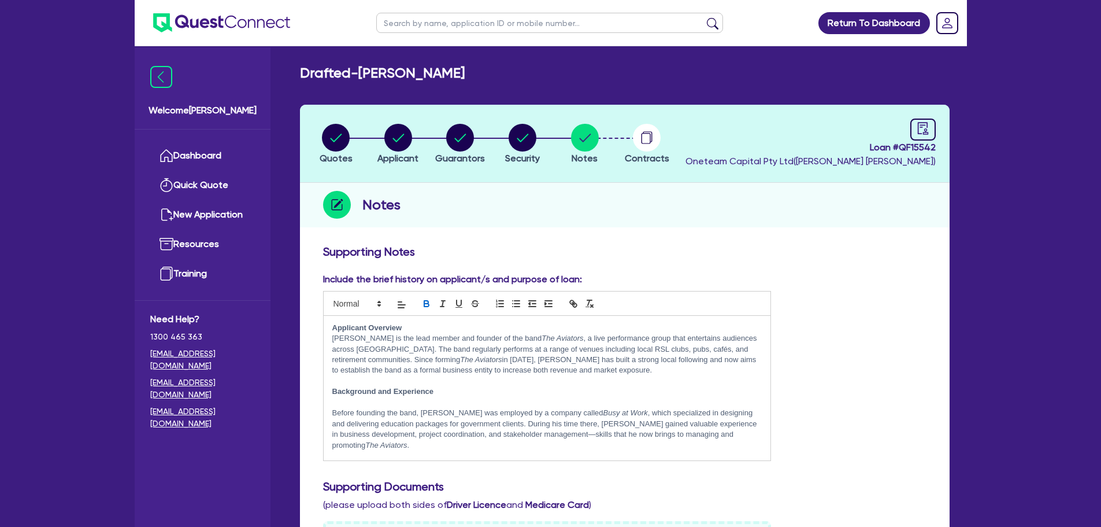
click at [358, 398] on p at bounding box center [547, 402] width 430 height 10
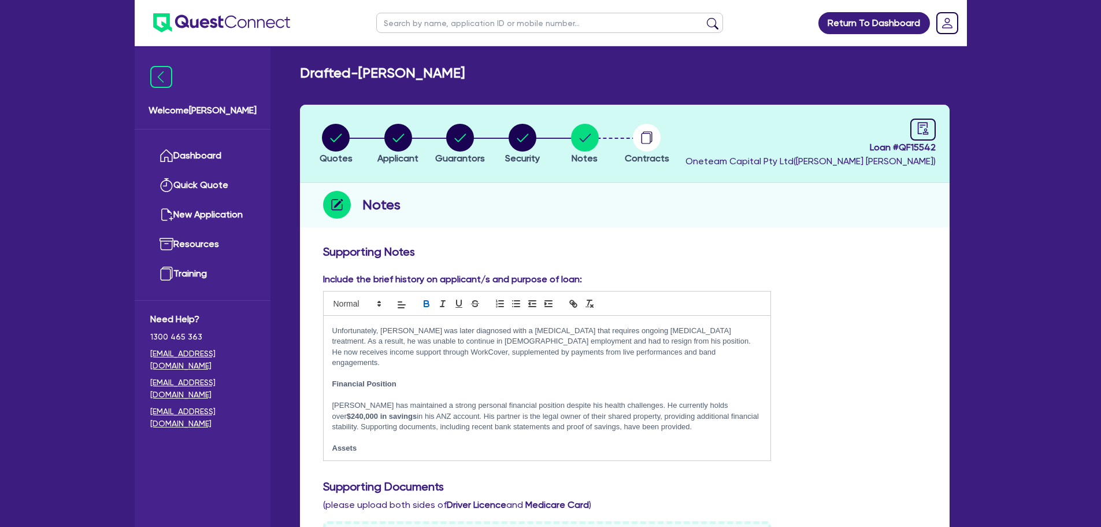
scroll to position [58, 0]
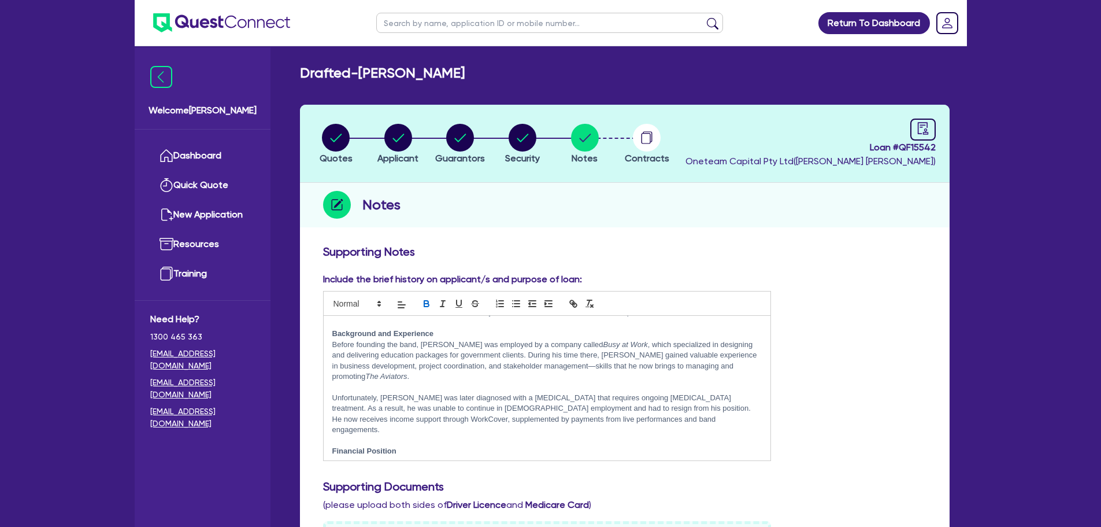
click at [363, 457] on p at bounding box center [547, 462] width 430 height 10
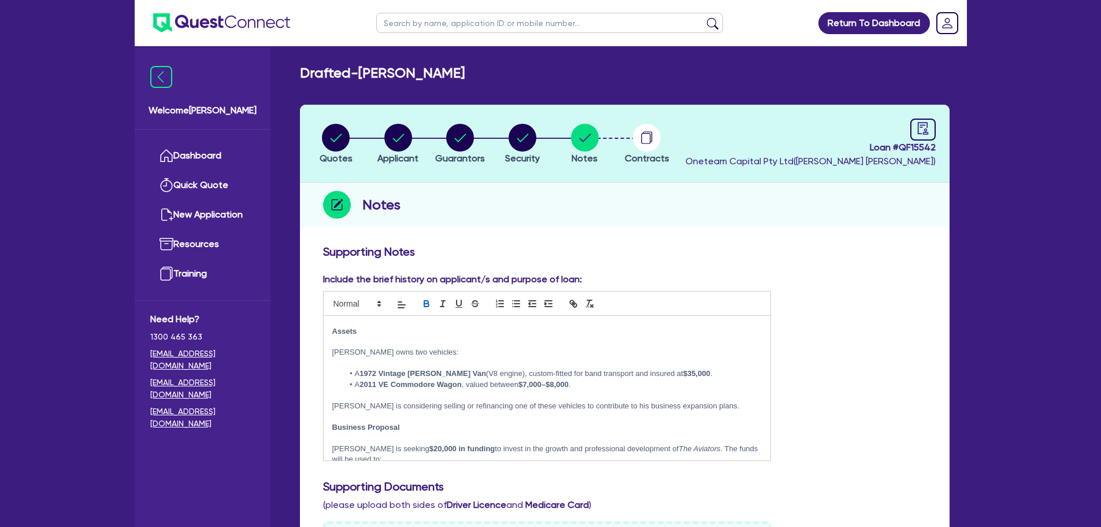
scroll to position [173, 0]
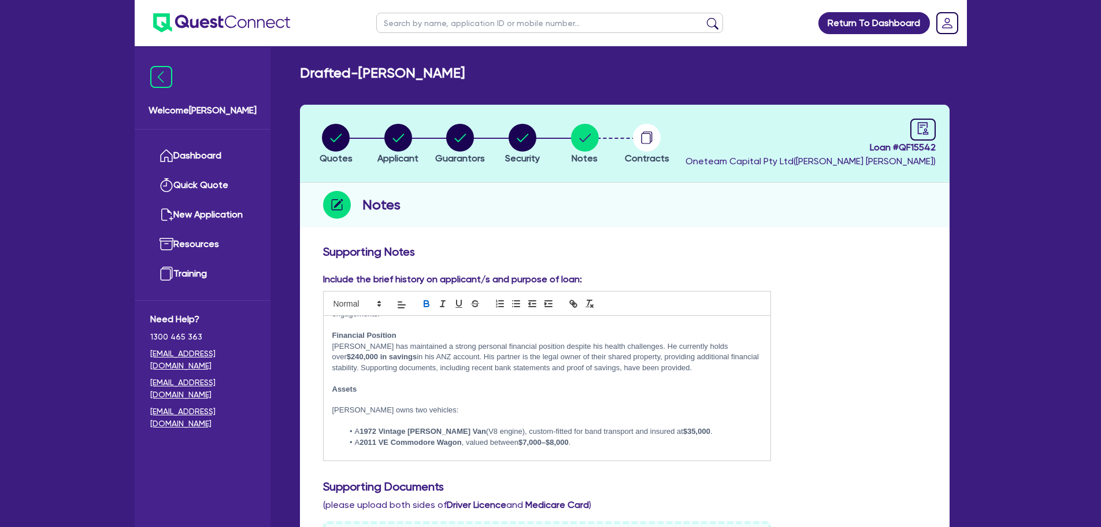
click at [361, 394] on p at bounding box center [547, 399] width 430 height 10
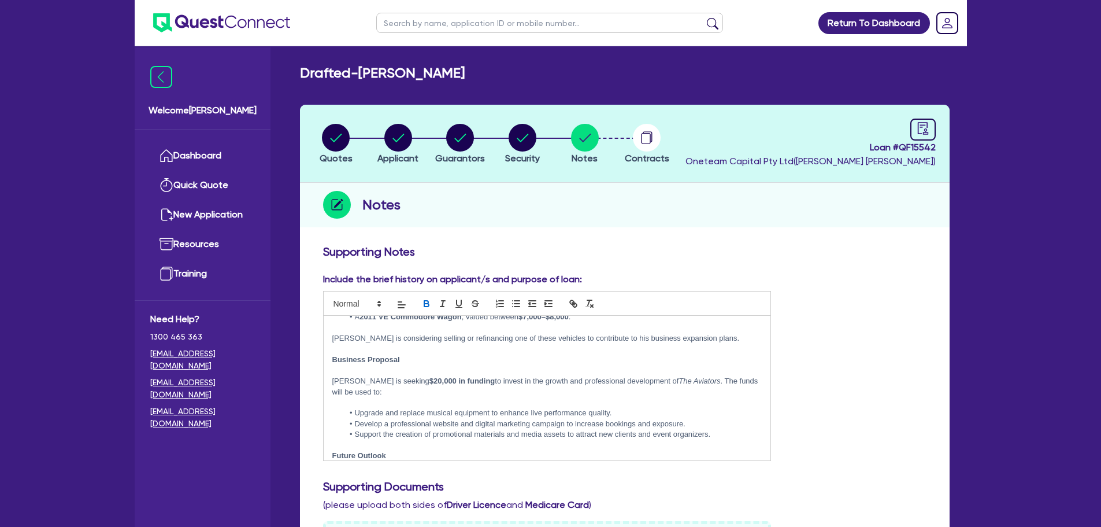
scroll to position [289, 0]
click at [358, 364] on p at bounding box center [547, 369] width 430 height 10
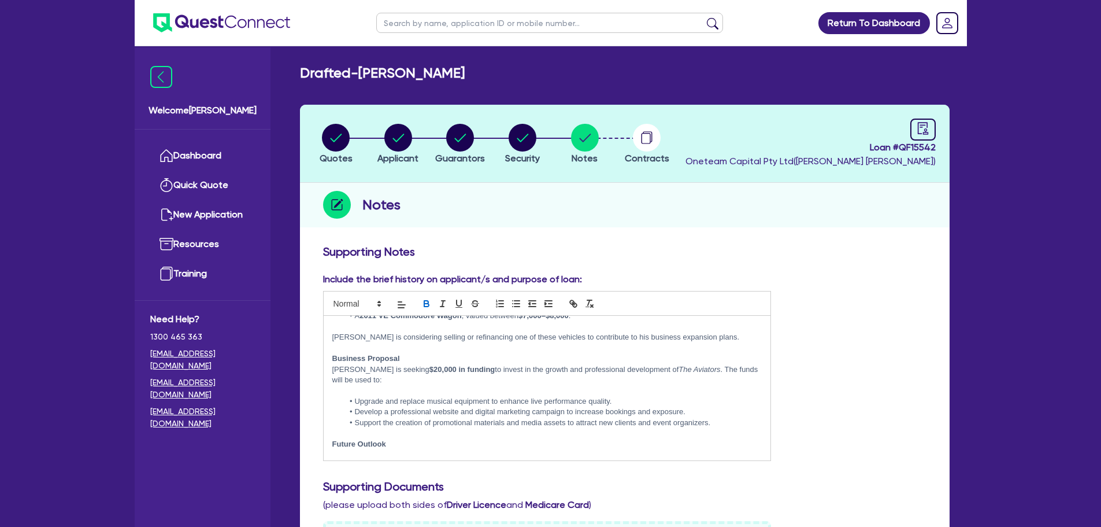
scroll to position [306, 0]
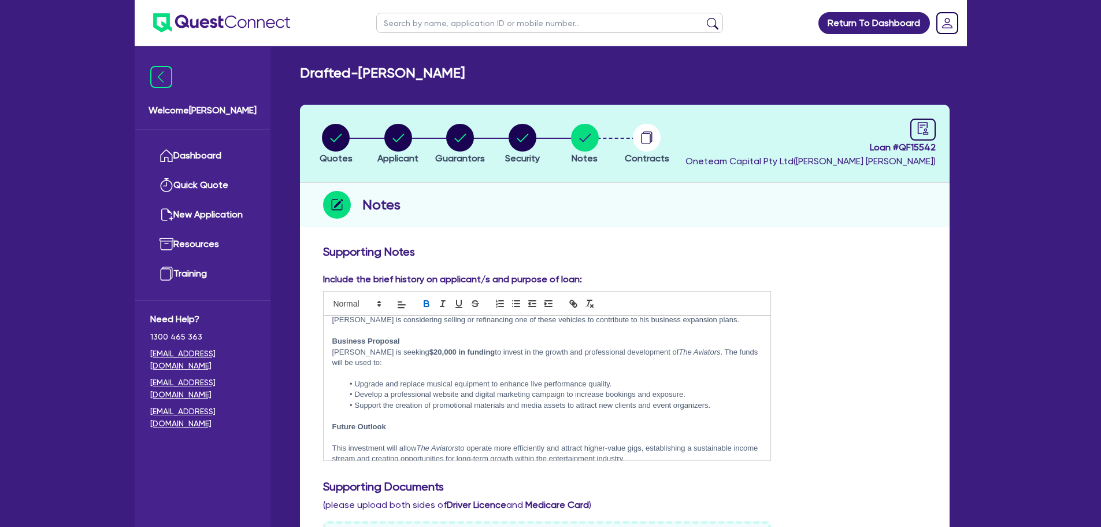
click at [371, 432] on p at bounding box center [547, 437] width 430 height 10
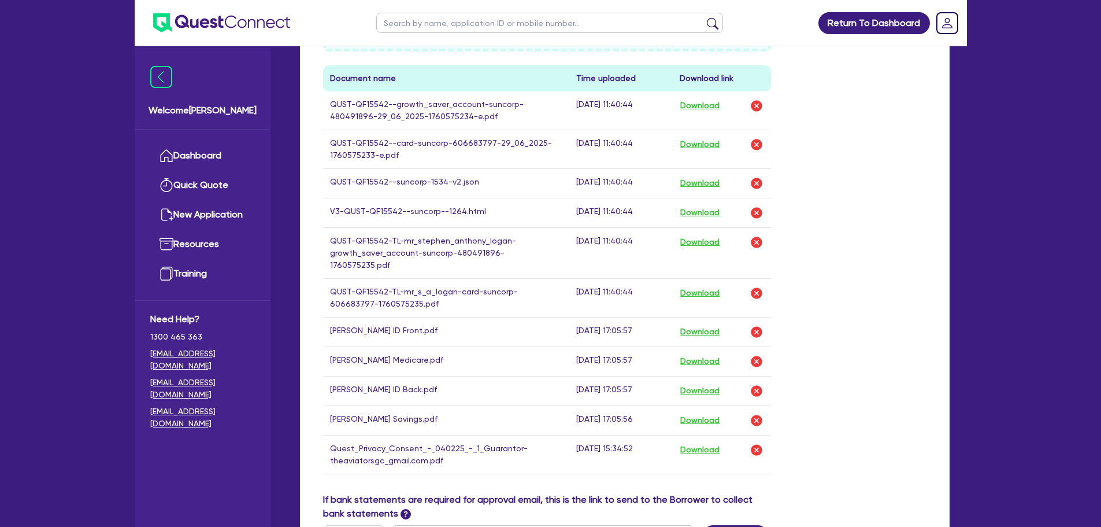
scroll to position [830, 0]
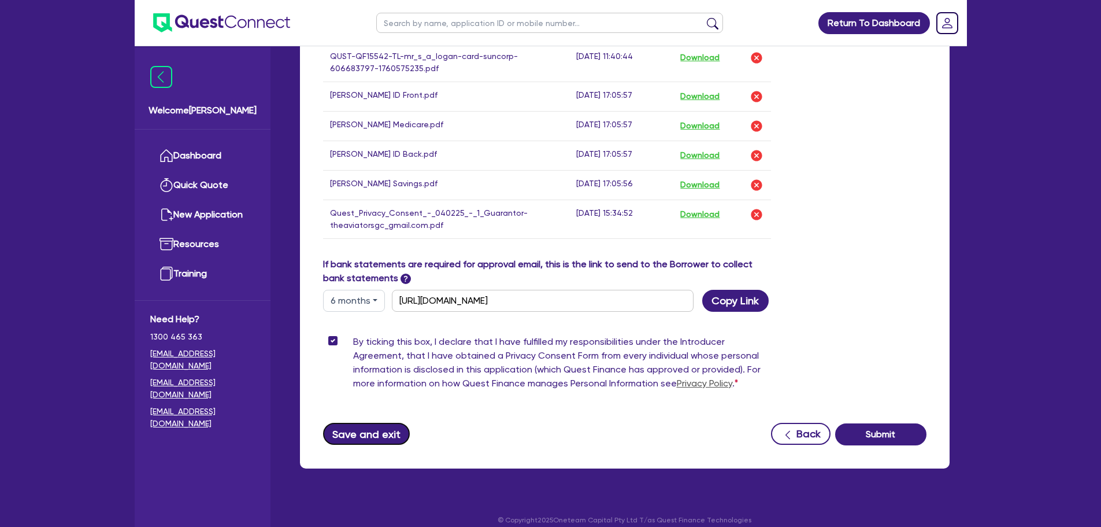
click at [372, 423] on button "Save and exit" at bounding box center [366, 434] width 87 height 22
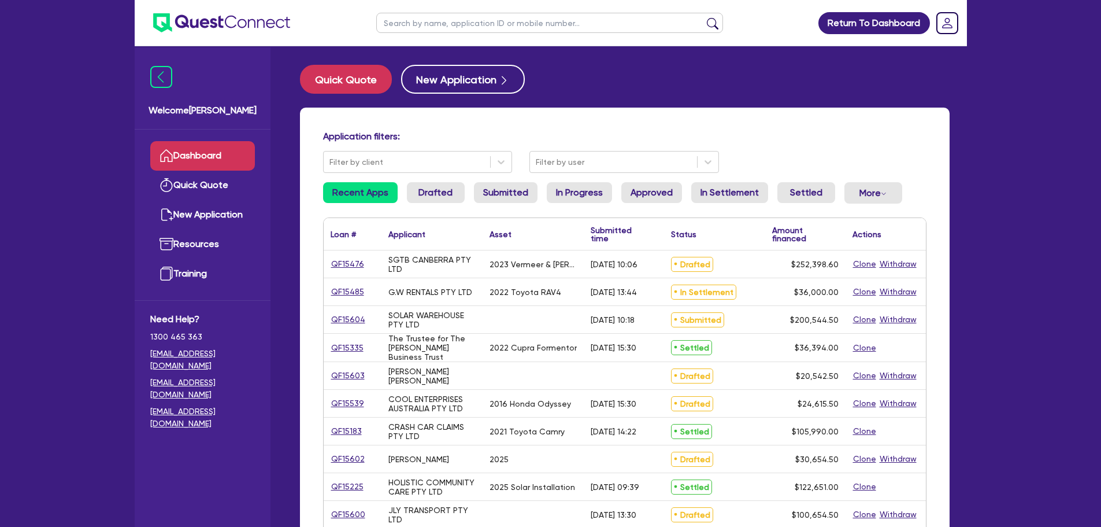
click at [415, 29] on input "text" at bounding box center [549, 23] width 347 height 20
click at [704, 17] on button "submit" at bounding box center [713, 25] width 18 height 16
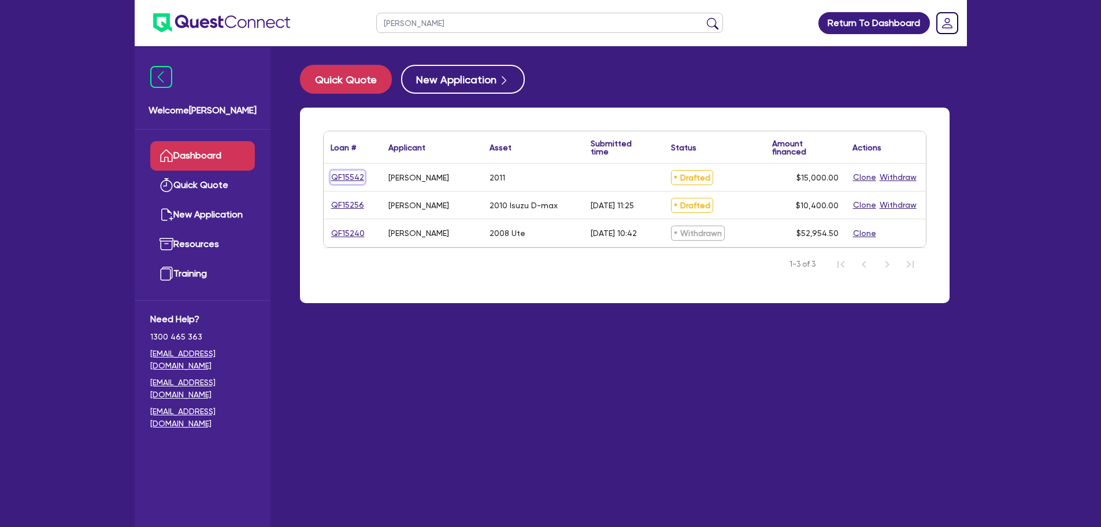
click at [341, 179] on link "QF15542" at bounding box center [348, 177] width 34 height 13
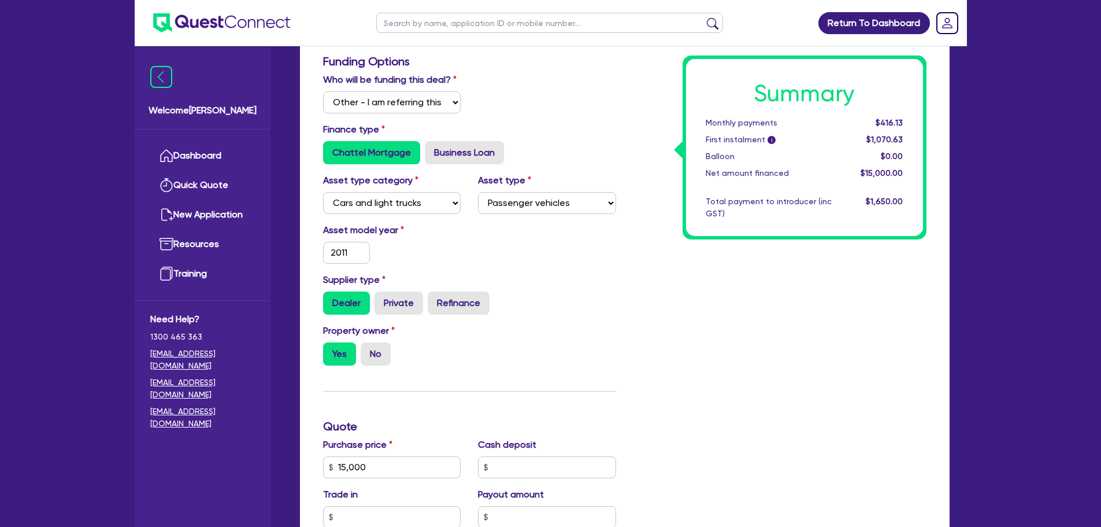
scroll to position [347, 0]
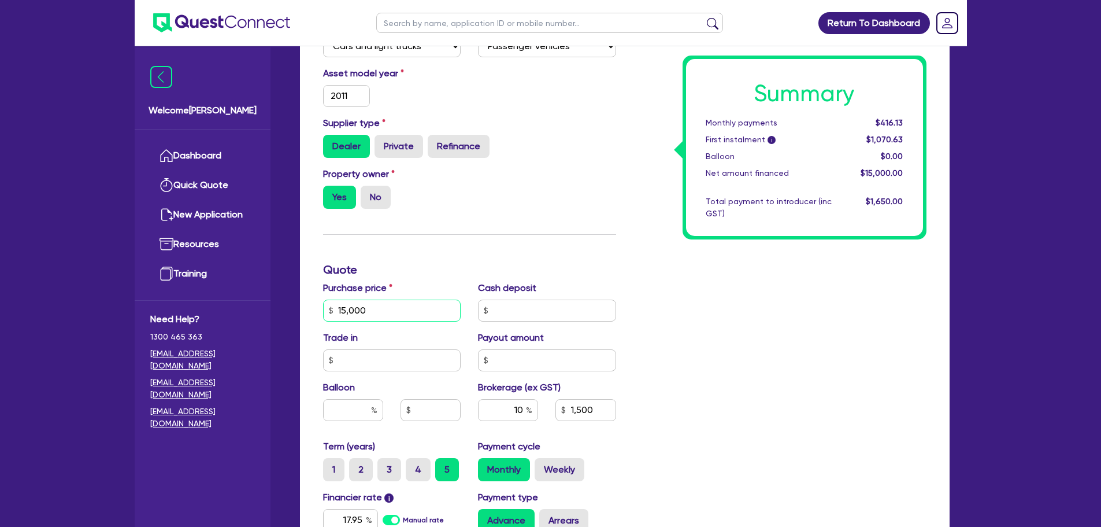
click at [379, 315] on input "15,000" at bounding box center [392, 310] width 138 height 22
click at [330, 94] on input "2011" at bounding box center [346, 96] width 47 height 22
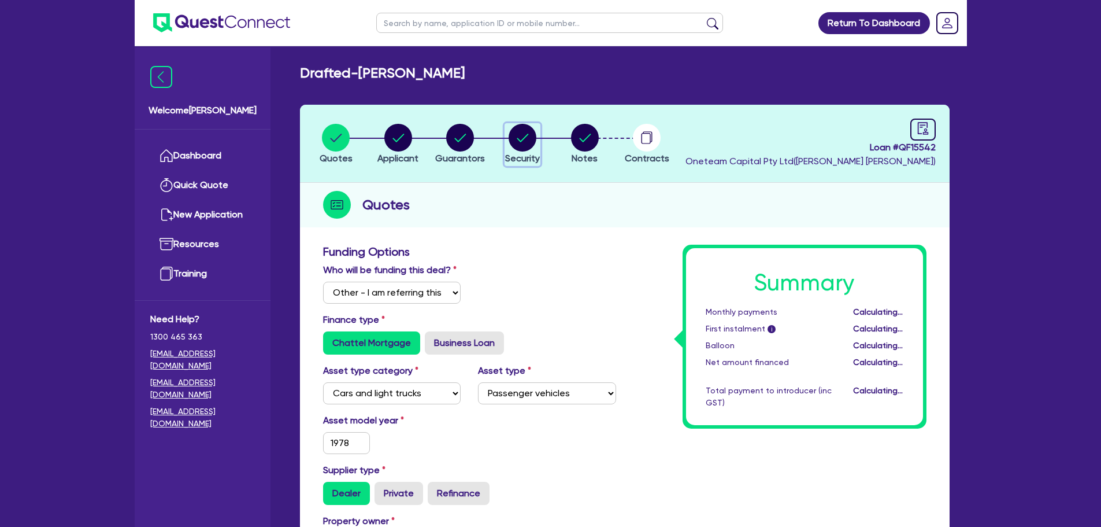
click at [519, 144] on circle "button" at bounding box center [523, 138] width 28 height 28
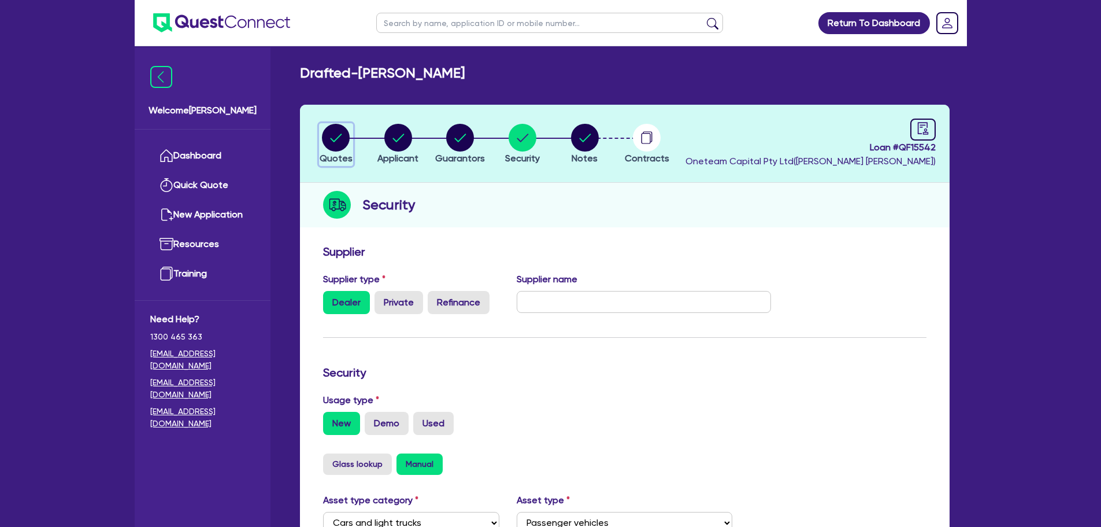
click at [344, 139] on circle "button" at bounding box center [336, 138] width 28 height 28
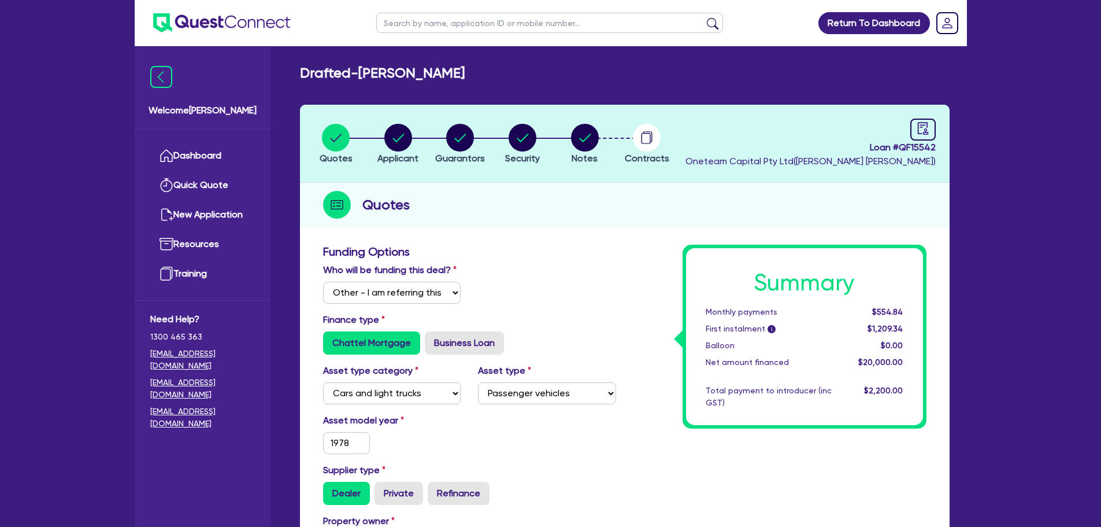
click at [551, 128] on li "Security" at bounding box center [522, 143] width 62 height 40
click at [527, 139] on circle "button" at bounding box center [523, 138] width 28 height 28
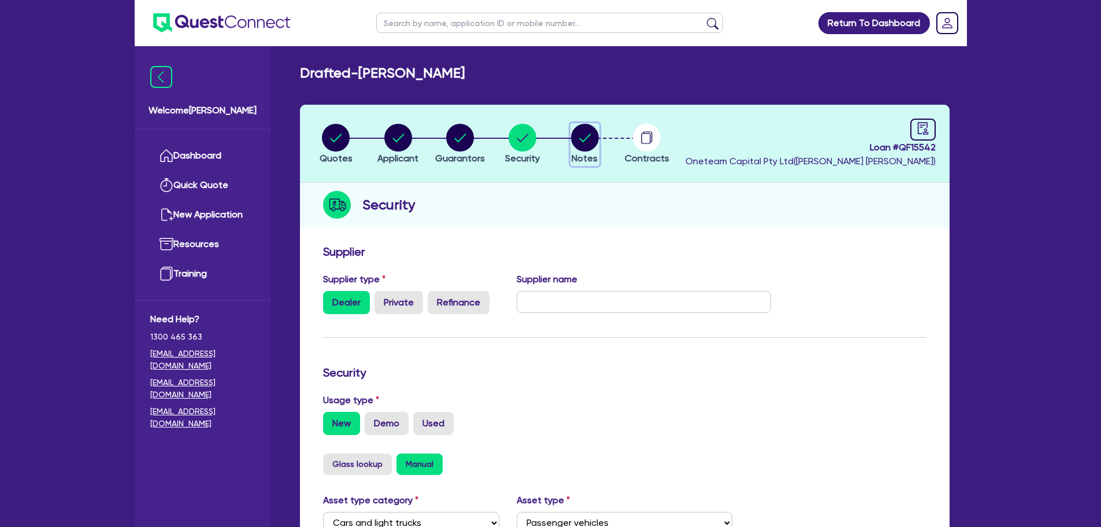
click at [588, 146] on circle "button" at bounding box center [585, 138] width 28 height 28
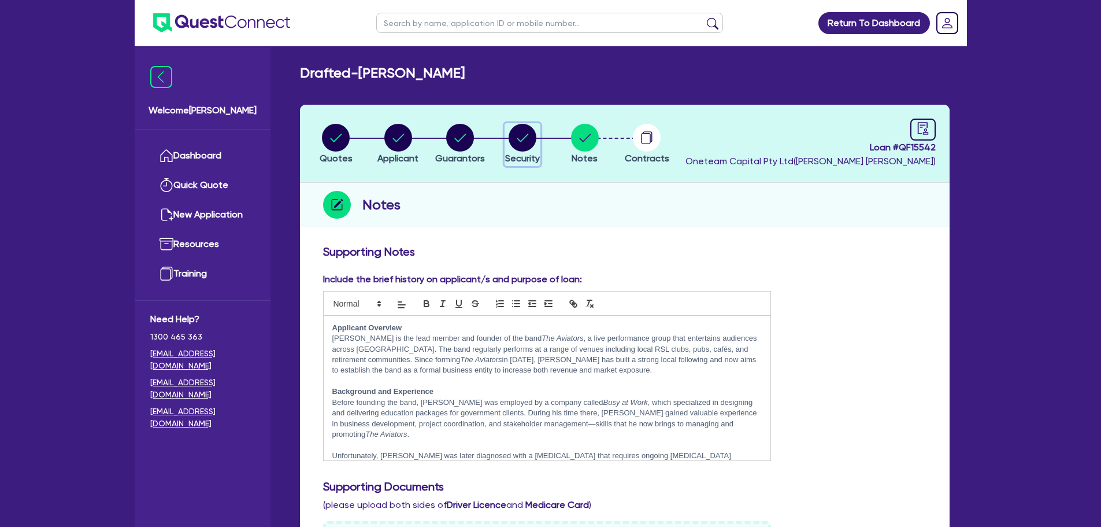
click at [523, 161] on span "Security" at bounding box center [522, 158] width 35 height 11
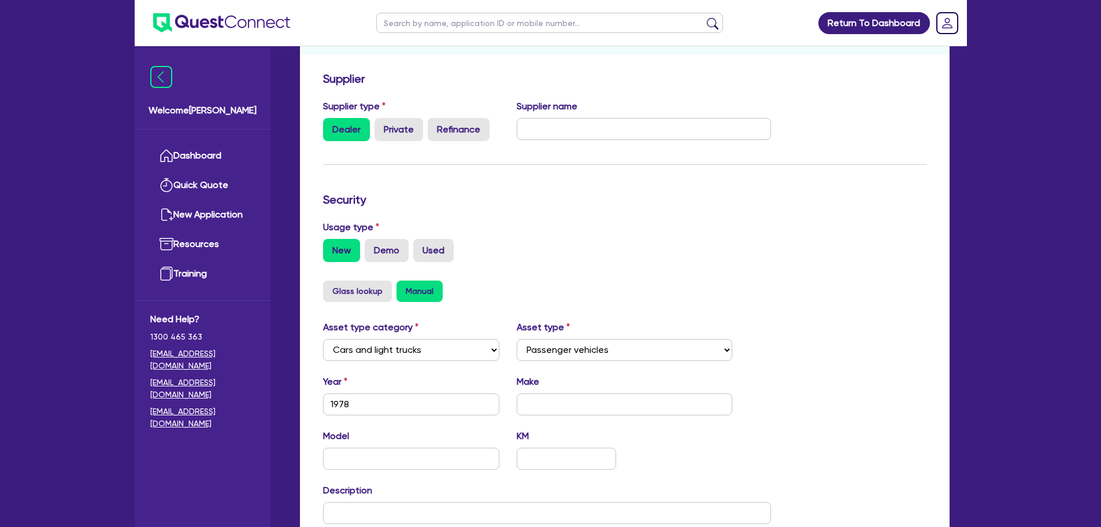
scroll to position [363, 0]
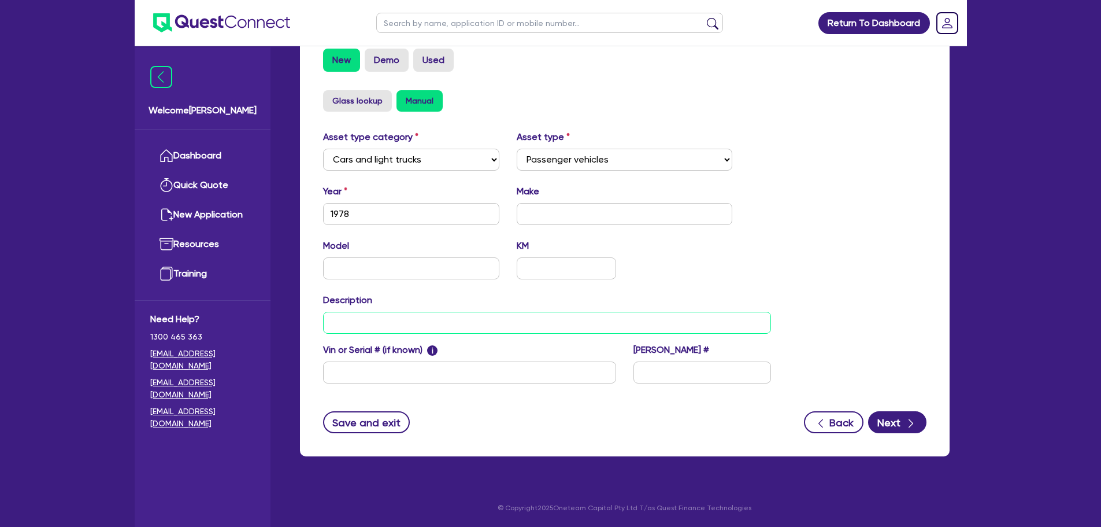
click at [376, 327] on input "text" at bounding box center [547, 323] width 449 height 22
paste input "1972 Vintage [PERSON_NAME] Van"
click at [458, 413] on div "Save and exit Back Next" at bounding box center [624, 422] width 621 height 22
drag, startPoint x: 396, startPoint y: 322, endPoint x: 433, endPoint y: 319, distance: 37.2
click at [433, 319] on input "1972 Vintage [PERSON_NAME] Van" at bounding box center [547, 323] width 449 height 22
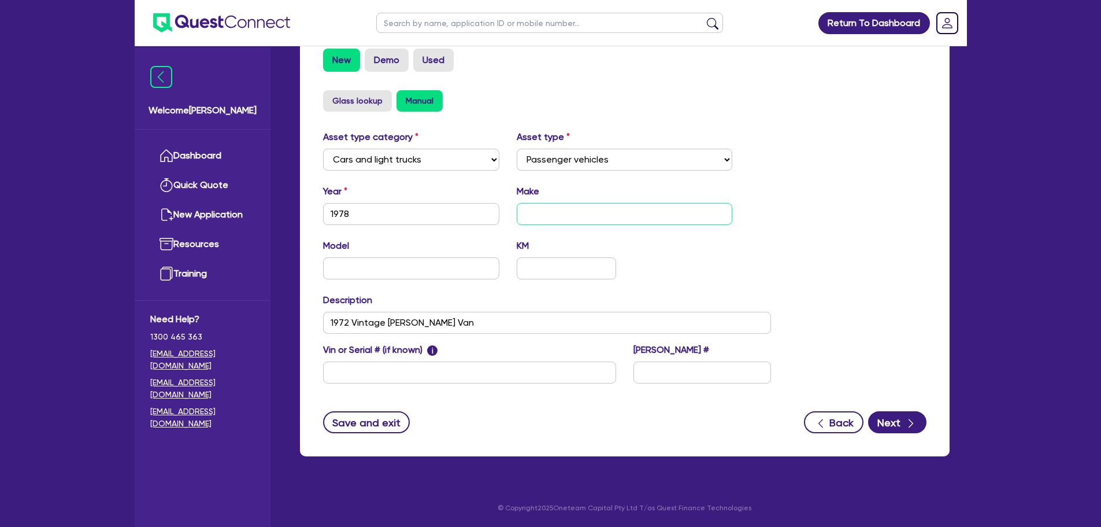
click at [580, 206] on input "text" at bounding box center [625, 214] width 216 height 22
paste input "Bedford"
click at [393, 279] on div "Model KM" at bounding box center [547, 264] width 466 height 50
click at [383, 279] on input "text" at bounding box center [411, 268] width 177 height 22
drag, startPoint x: 387, startPoint y: 327, endPoint x: 398, endPoint y: 326, distance: 11.0
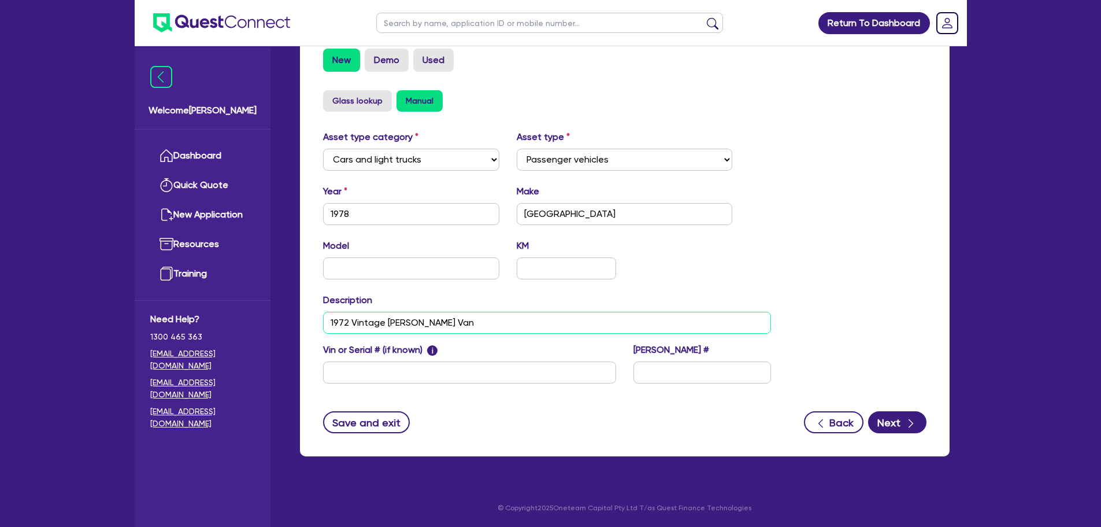
click at [398, 326] on input "1972 Vintage [PERSON_NAME] Van" at bounding box center [547, 323] width 449 height 22
click at [353, 267] on input "text" at bounding box center [411, 268] width 177 height 22
paste input "CF"
click at [897, 424] on button "Next" at bounding box center [897, 422] width 58 height 22
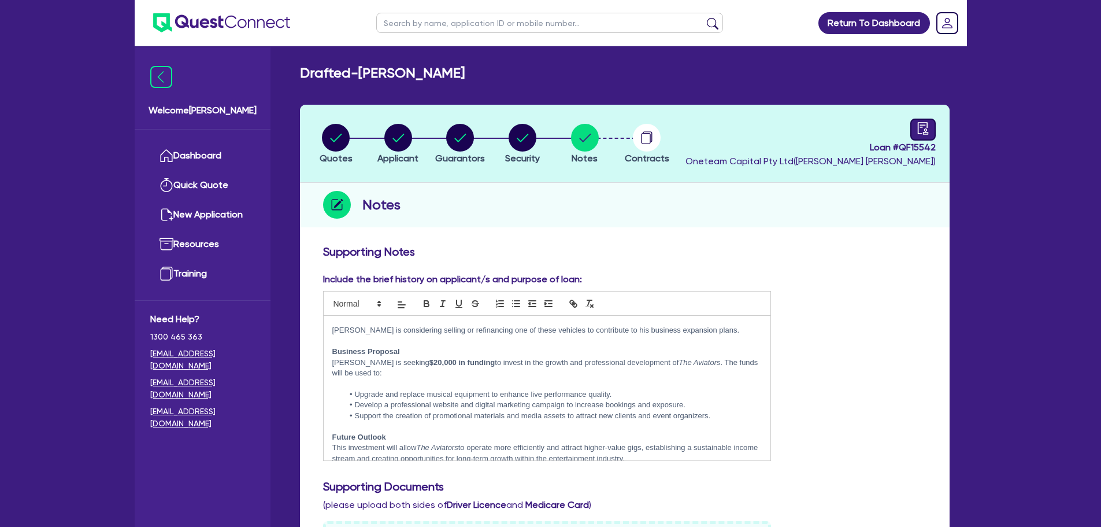
click at [912, 124] on div at bounding box center [922, 130] width 25 height 22
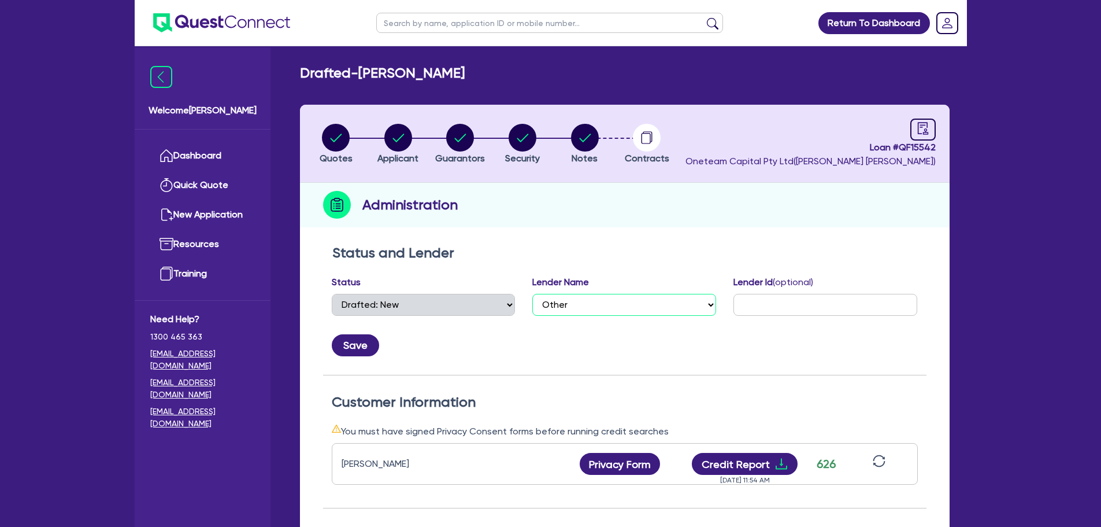
click at [570, 311] on select "Select AAMF AFS Alex Bank Angle Finance Azora Banjo BigStone BOQ Finance Brande…" at bounding box center [624, 305] width 184 height 22
click at [532, 294] on select "Select AAMF AFS Alex Bank Angle Finance Azora Banjo BigStone BOQ Finance Brande…" at bounding box center [624, 305] width 184 height 22
click at [375, 348] on button "Save" at bounding box center [355, 345] width 47 height 22
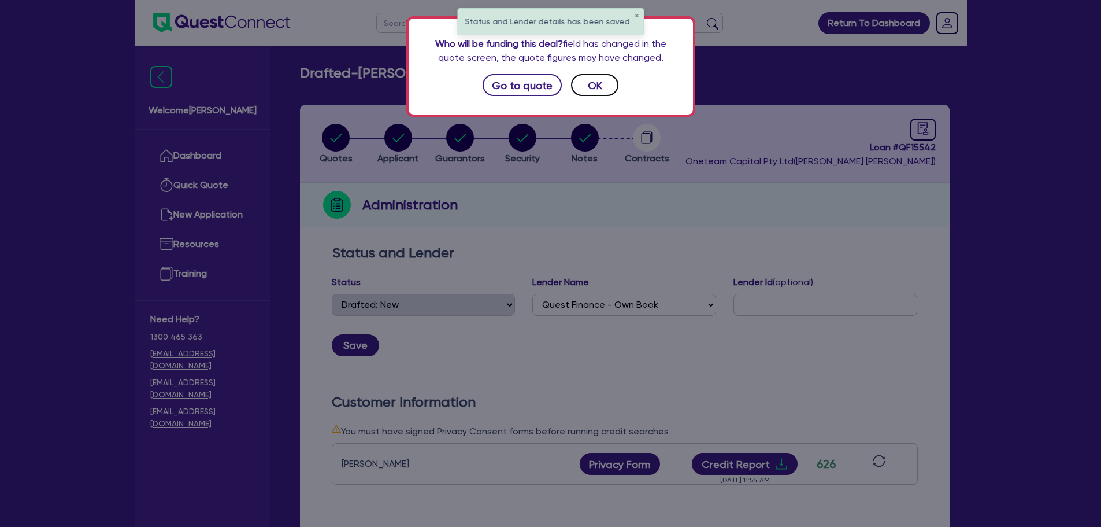
click at [594, 88] on button "OK" at bounding box center [594, 85] width 47 height 22
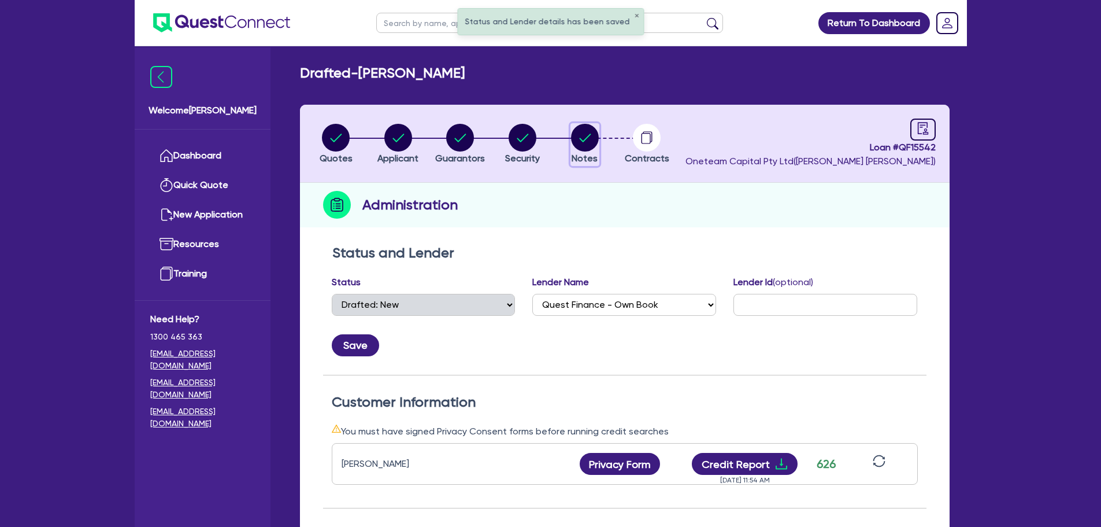
click at [573, 128] on icon "button" at bounding box center [585, 138] width 28 height 28
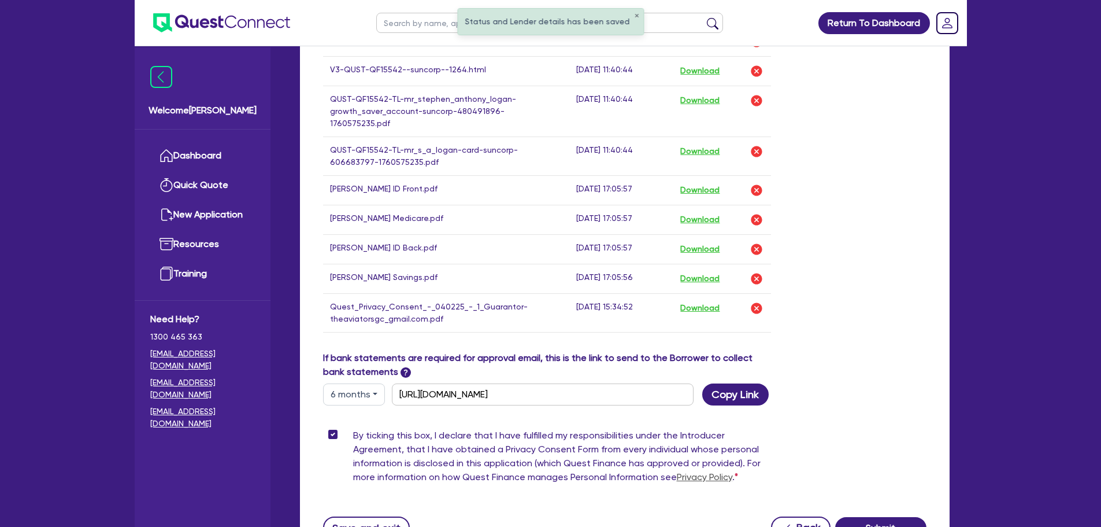
scroll to position [830, 0]
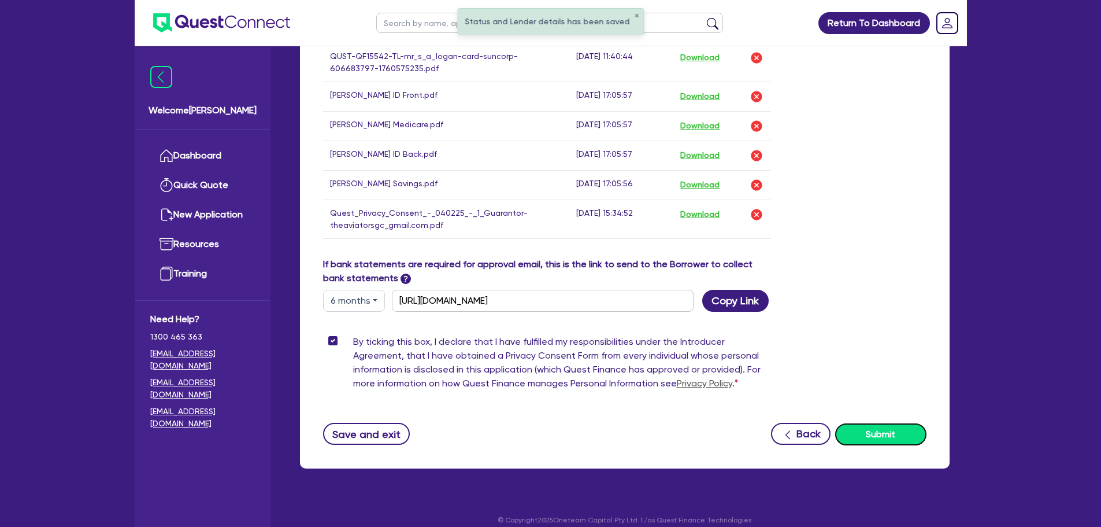
click at [879, 425] on button "Submit" at bounding box center [880, 434] width 91 height 22
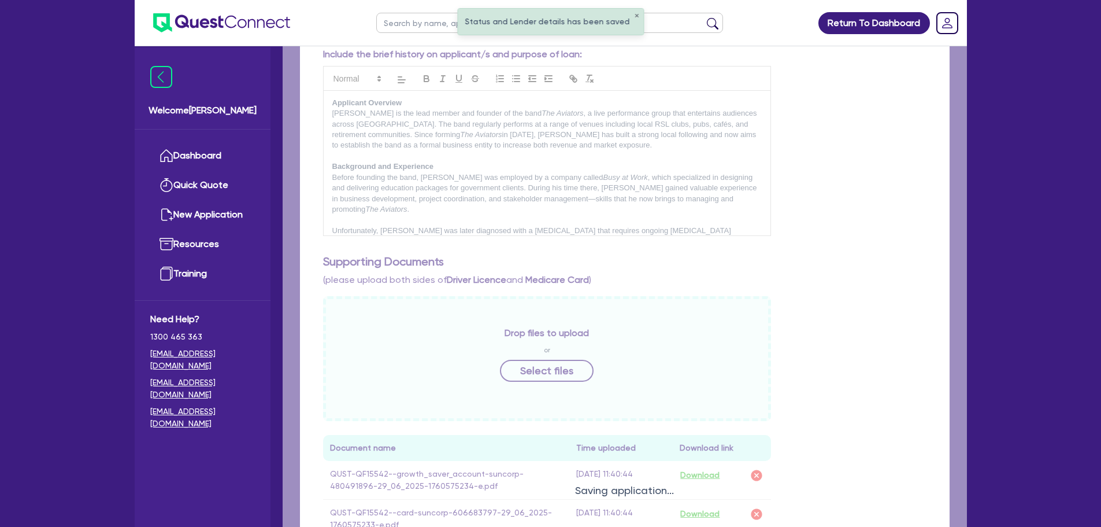
scroll to position [78, 0]
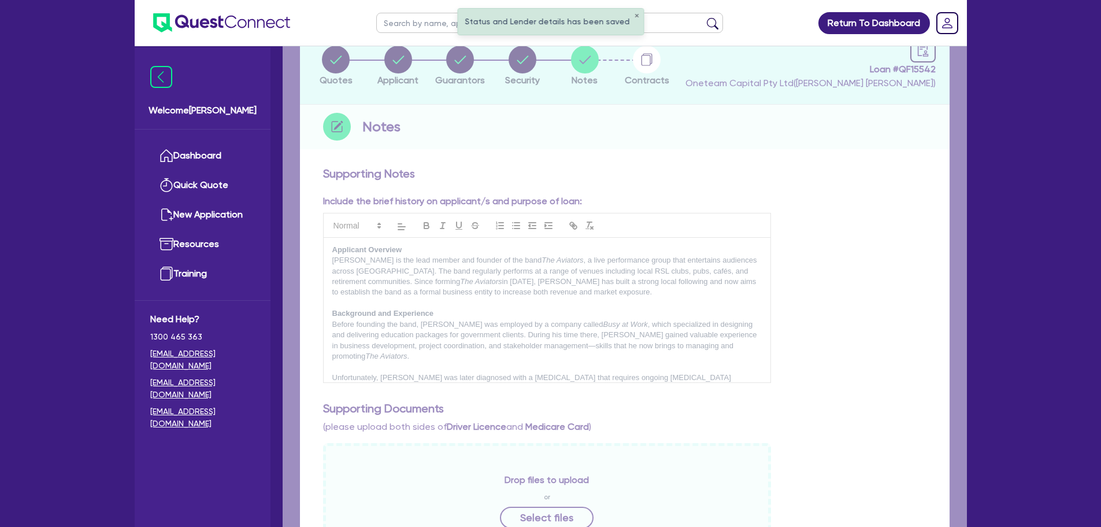
drag, startPoint x: 867, startPoint y: 70, endPoint x: 1012, endPoint y: 81, distance: 145.5
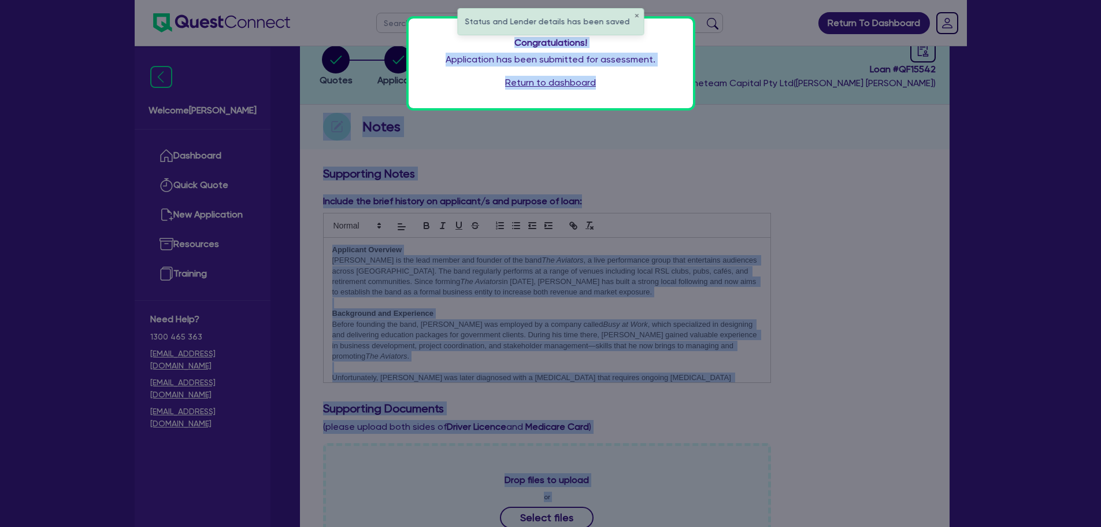
click at [556, 86] on link "Return to dashboard" at bounding box center [550, 83] width 91 height 14
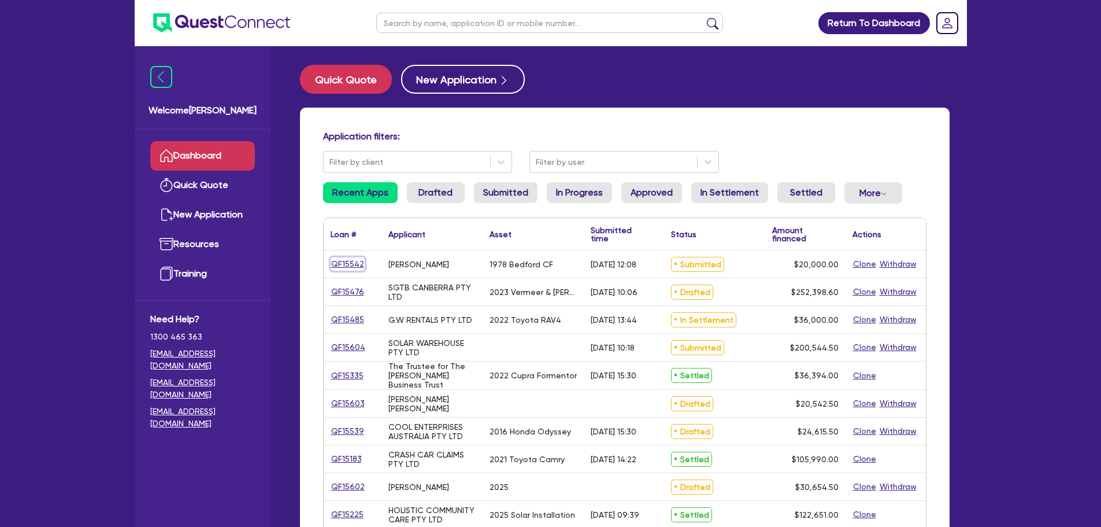
click at [353, 267] on link "QF15542" at bounding box center [348, 263] width 34 height 13
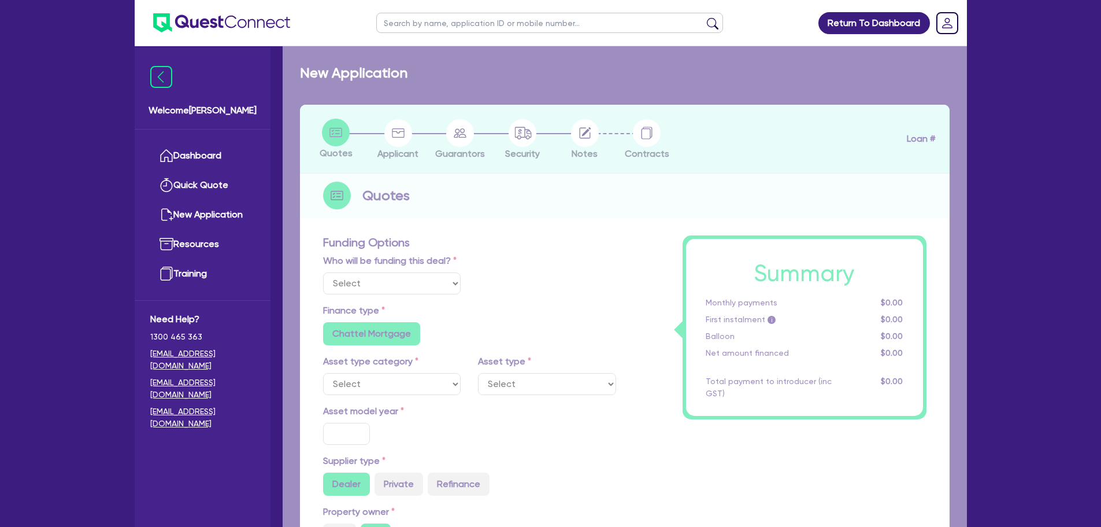
select select "Quest Finance - Own Book"
select select "CARS_AND_LIGHT_TRUCKS"
type input "1978"
radio input "true"
type input "20,000"
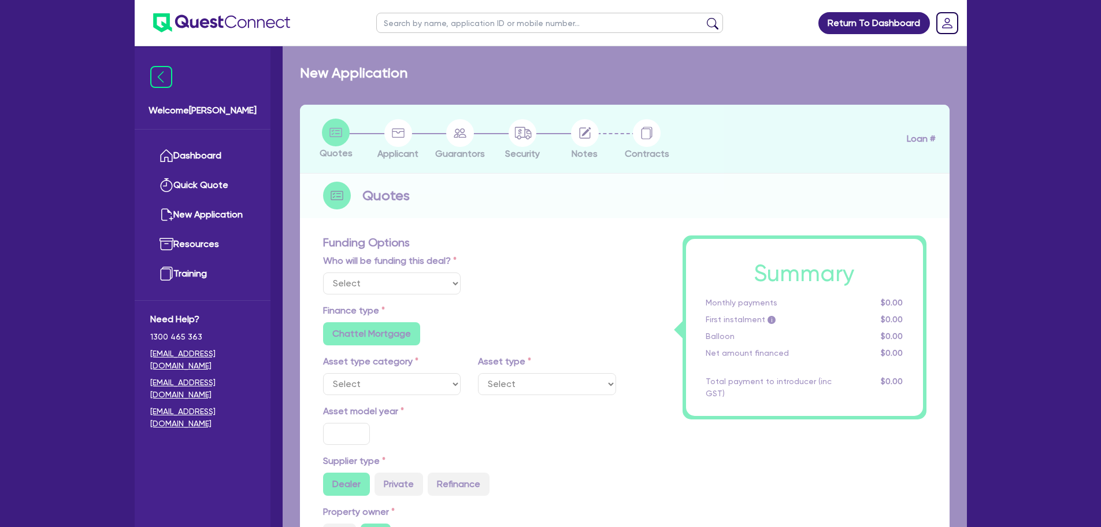
type input "10"
type input "2,000"
type input "17.95"
radio input "false"
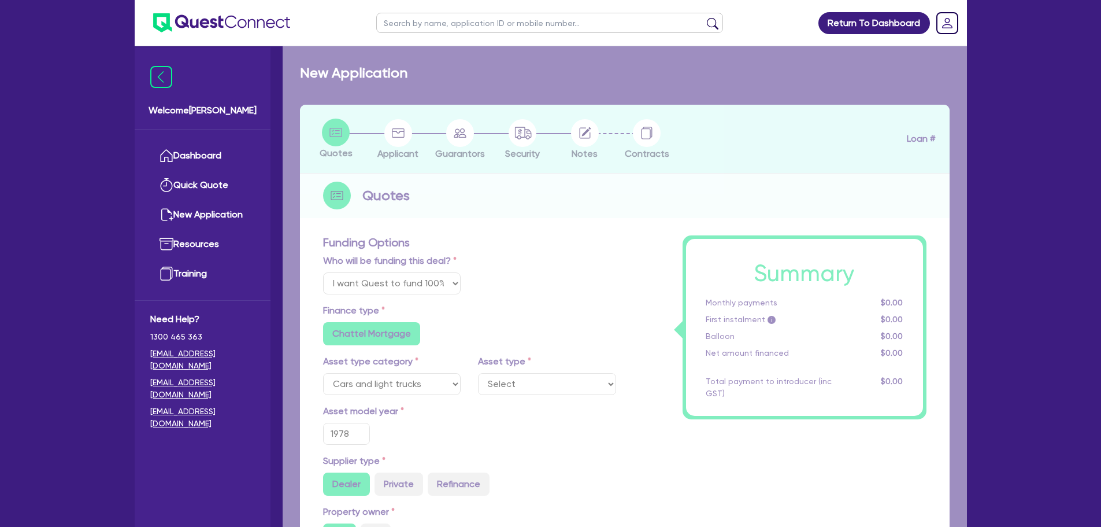
select select "PASSENGER_VEHICLES"
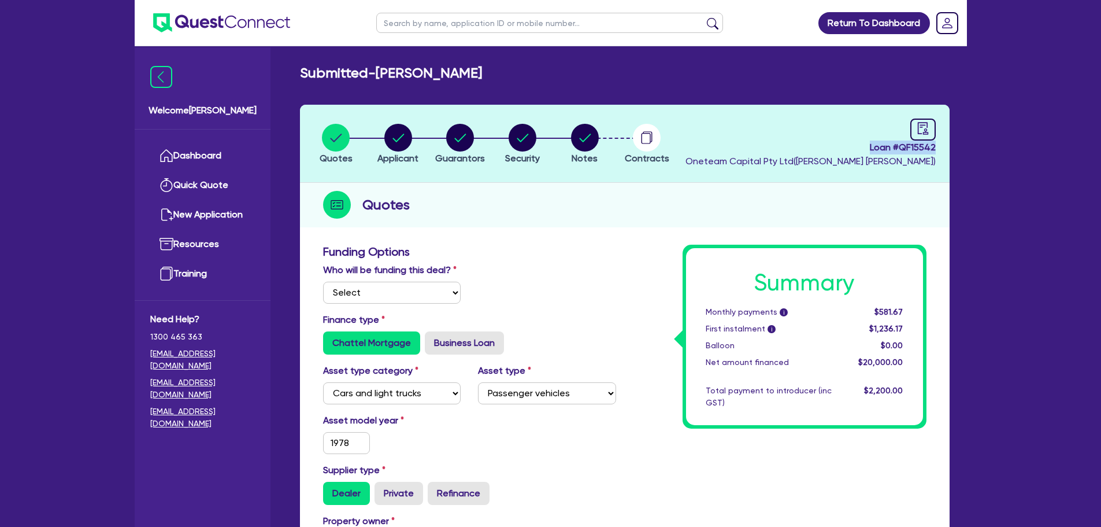
drag, startPoint x: 864, startPoint y: 151, endPoint x: 983, endPoint y: 148, distance: 119.7
copy span "Loan # QF15542"
click at [186, 35] on ul at bounding box center [213, 23] width 156 height 46
click at [197, 28] on img at bounding box center [221, 22] width 137 height 19
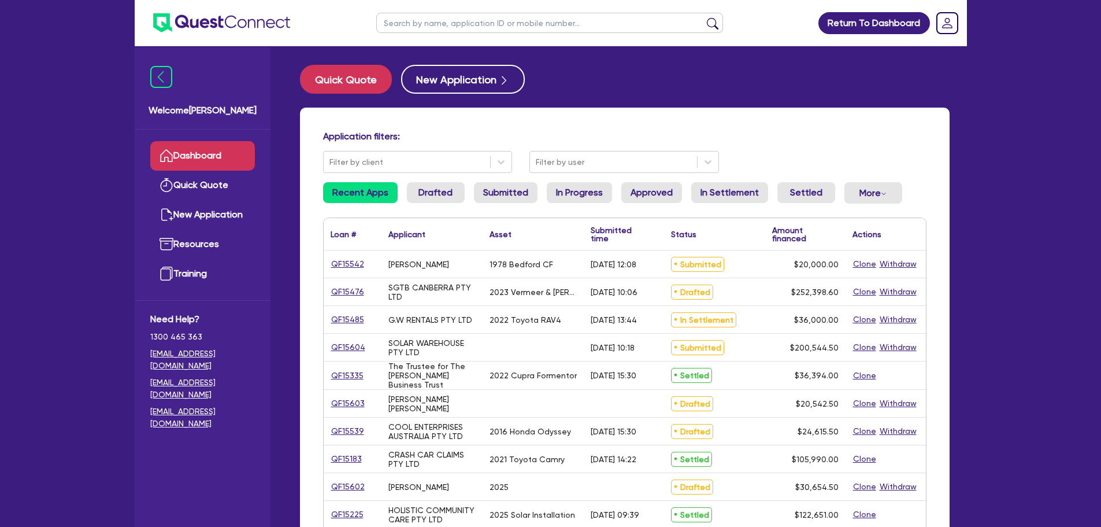
click at [337, 266] on link "QF15542" at bounding box center [348, 263] width 34 height 13
select select "Quest Finance - Own Book"
select select "CARS_AND_LIGHT_TRUCKS"
select select "PASSENGER_VEHICLES"
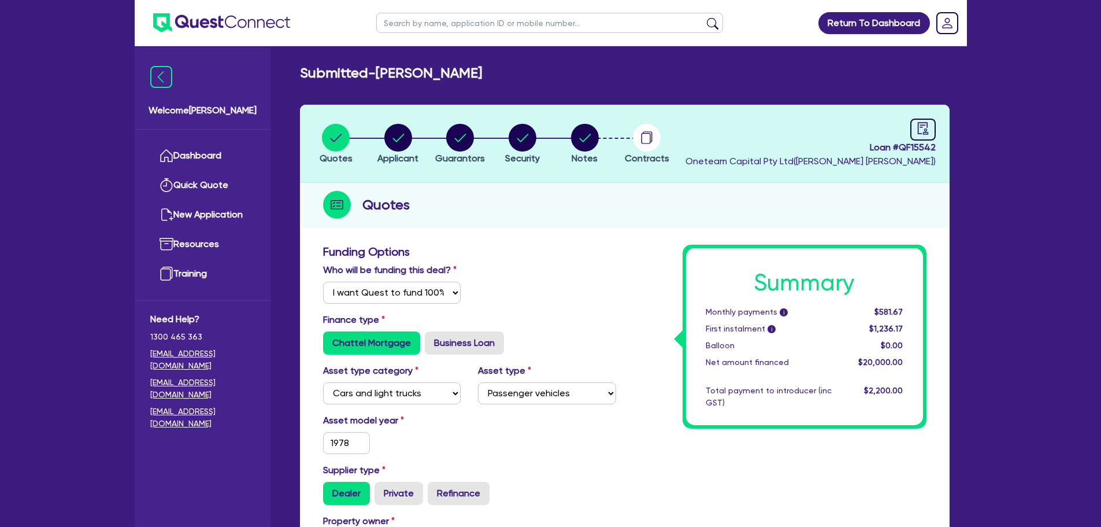
click at [897, 124] on div "Loan # QF15542 Oneteam Capital Pty Ltd ( [PERSON_NAME] )" at bounding box center [811, 144] width 250 height 50
click at [909, 122] on div "Loan # QF15542 Oneteam Capital Pty Ltd ( [PERSON_NAME] )" at bounding box center [811, 144] width 250 height 50
click at [917, 123] on icon "audit" at bounding box center [923, 128] width 13 height 13
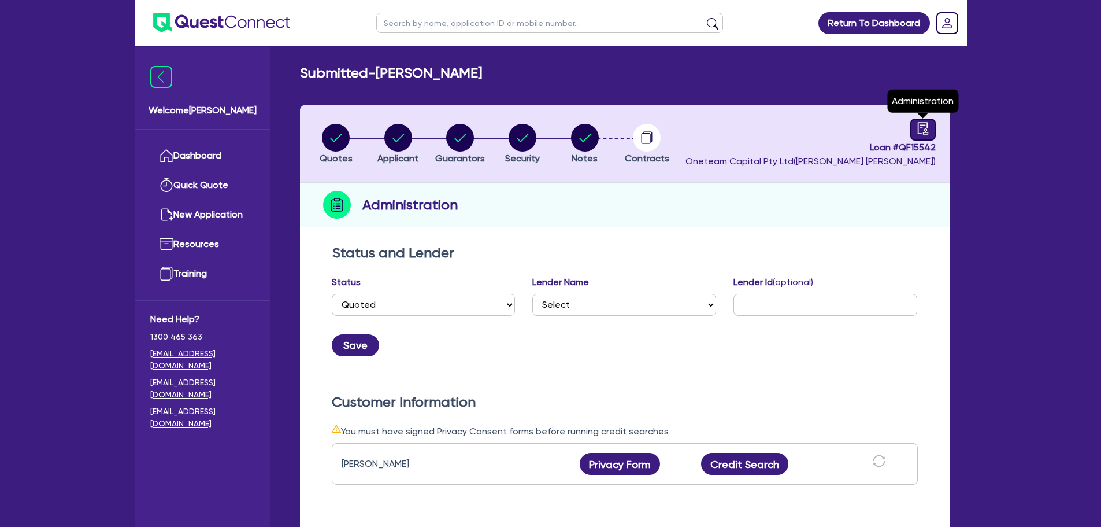
select select "SUBMITTED_NEW"
select select "Quest Finance - Own Book"
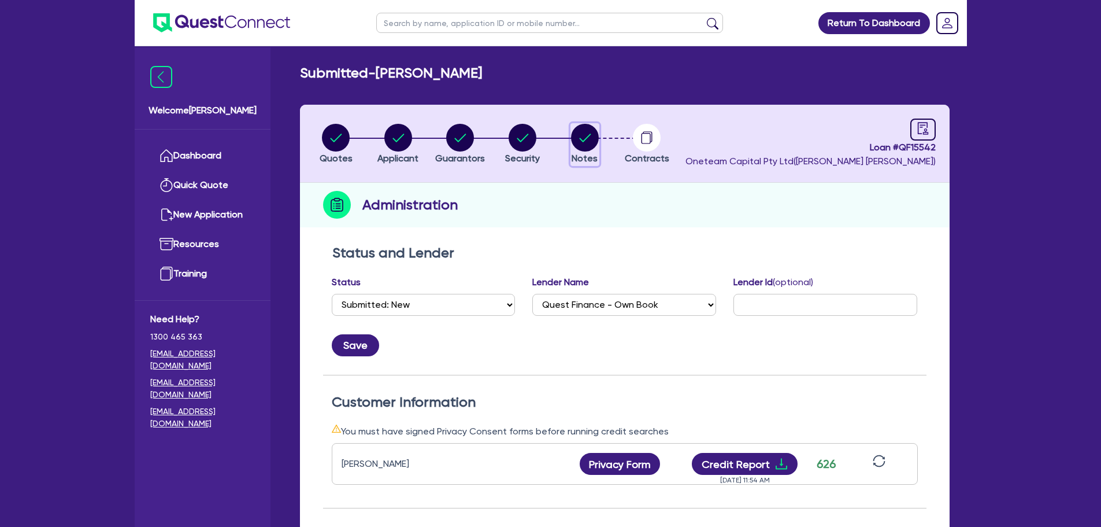
click at [576, 143] on circle "button" at bounding box center [585, 138] width 28 height 28
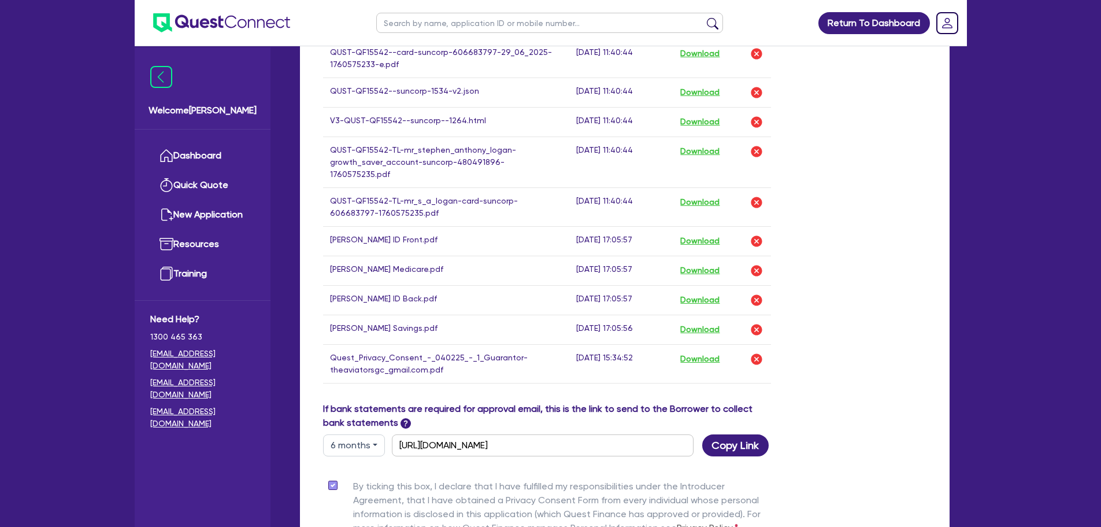
scroll to position [752, 0]
